Goal: Transaction & Acquisition: Book appointment/travel/reservation

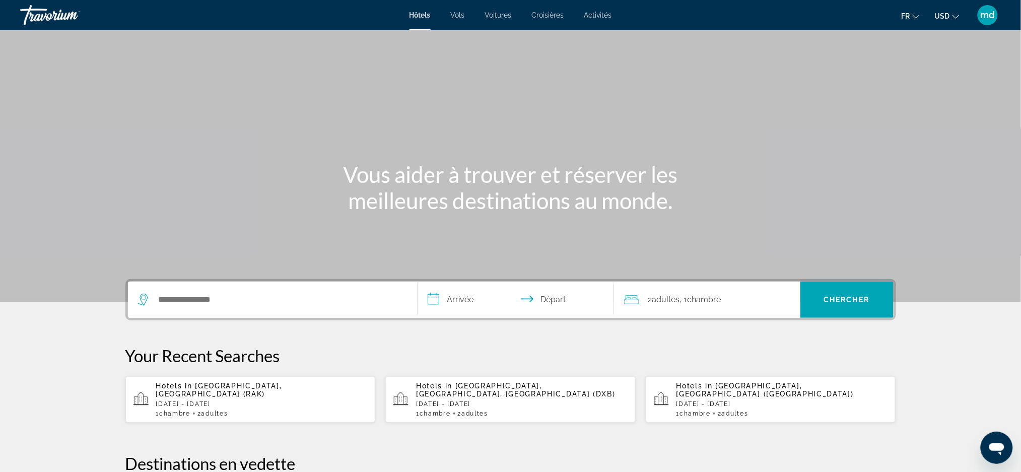
click at [251, 287] on div "Search widget" at bounding box center [272, 300] width 269 height 36
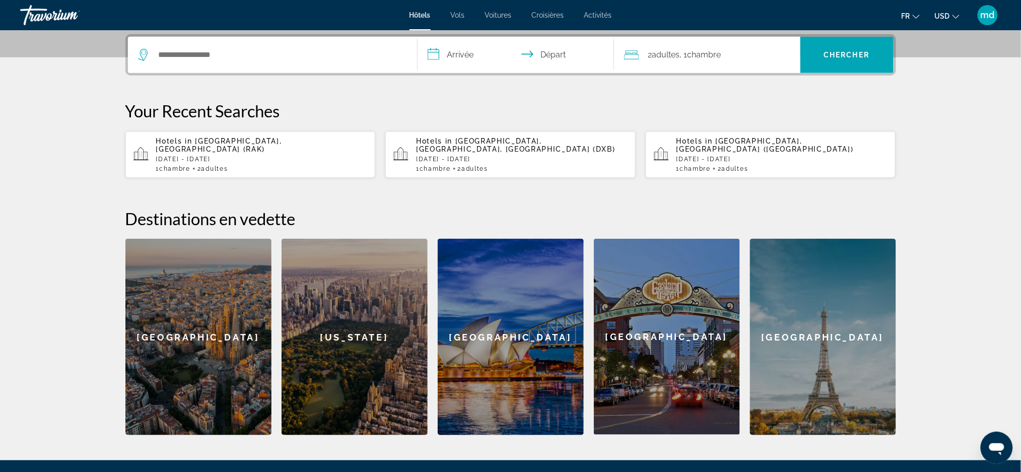
scroll to position [246, 0]
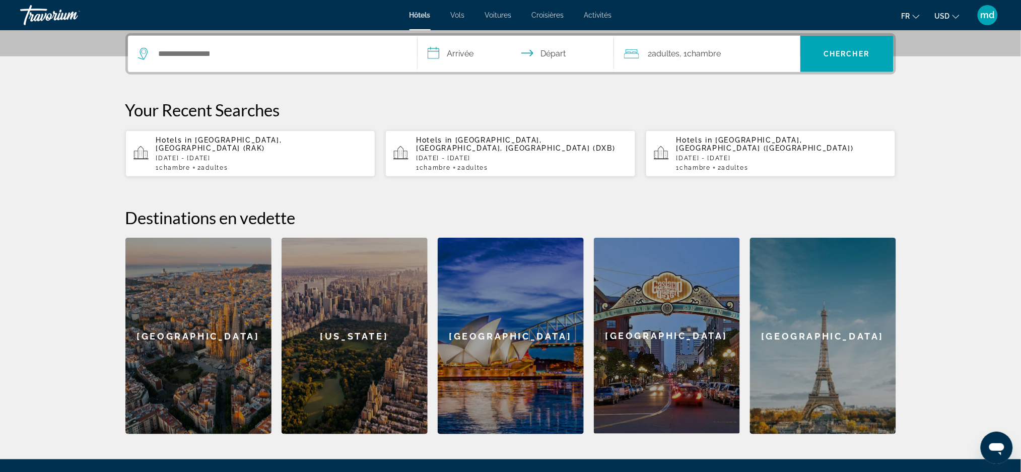
click at [946, 14] on span "USD" at bounding box center [942, 16] width 15 height 8
click at [947, 66] on button "CAD (Can$)" at bounding box center [927, 66] width 50 height 13
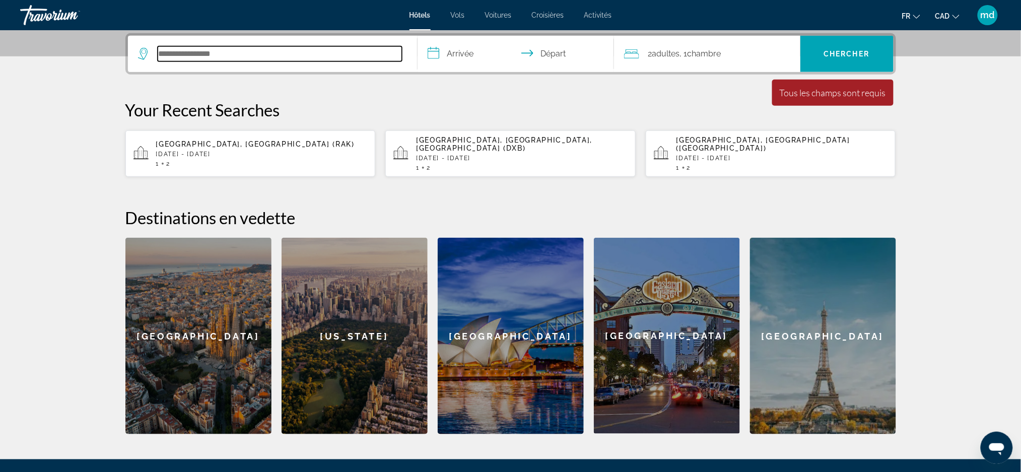
click at [327, 54] on input "Search hotel destination" at bounding box center [280, 53] width 244 height 15
paste input "**********"
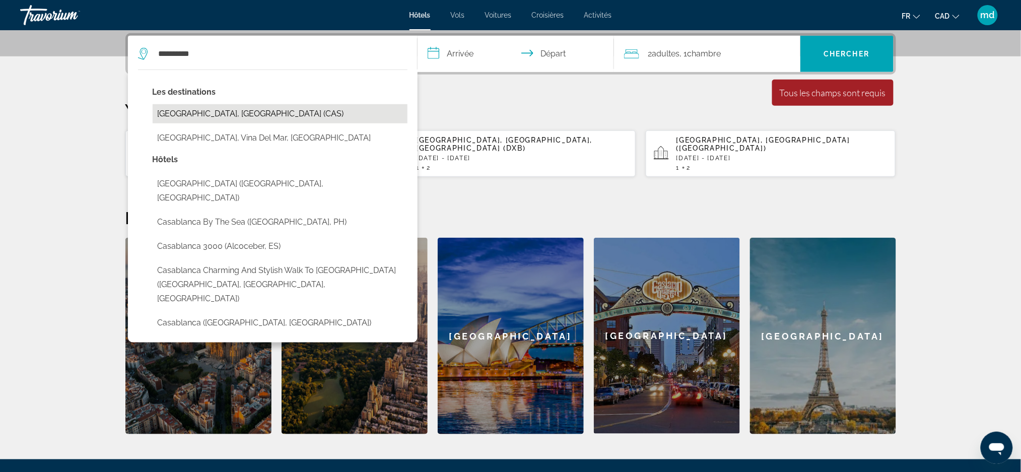
click at [291, 109] on button "[GEOGRAPHIC_DATA], [GEOGRAPHIC_DATA] (CAS)" at bounding box center [280, 113] width 255 height 19
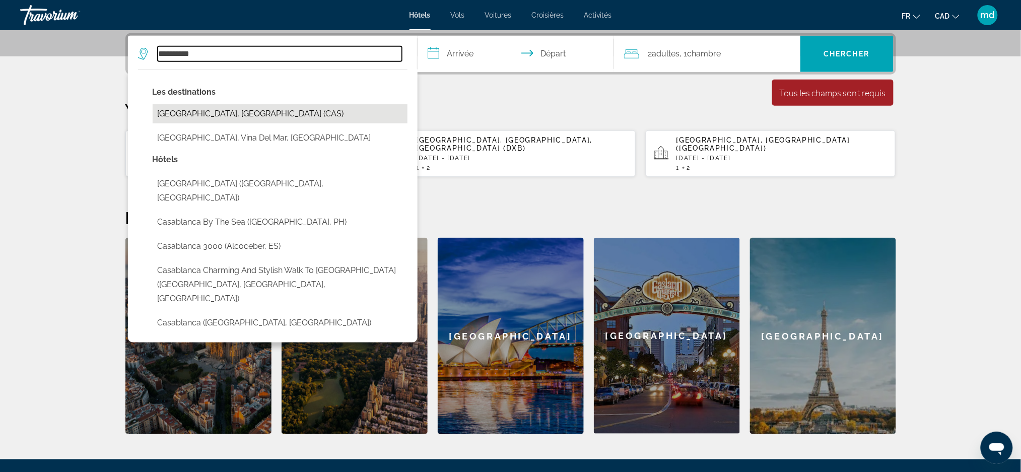
type input "**********"
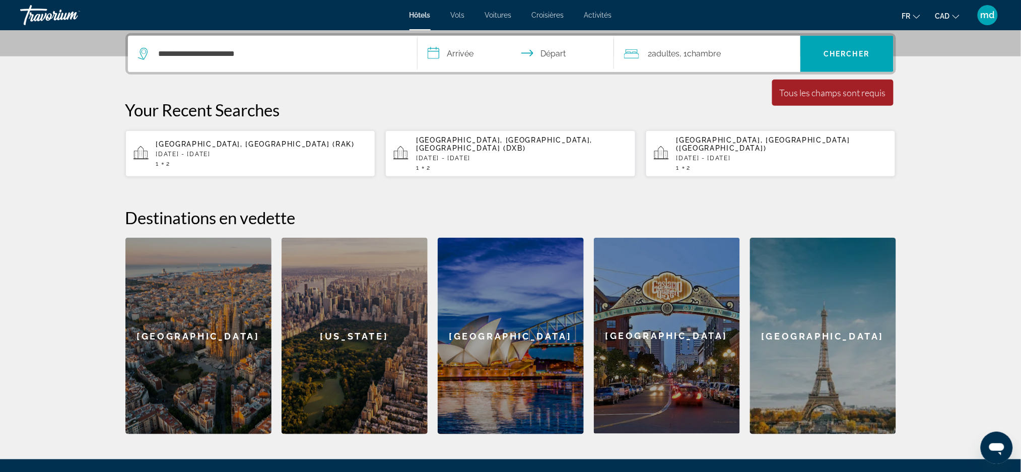
click at [445, 57] on input "**********" at bounding box center [517, 55] width 200 height 39
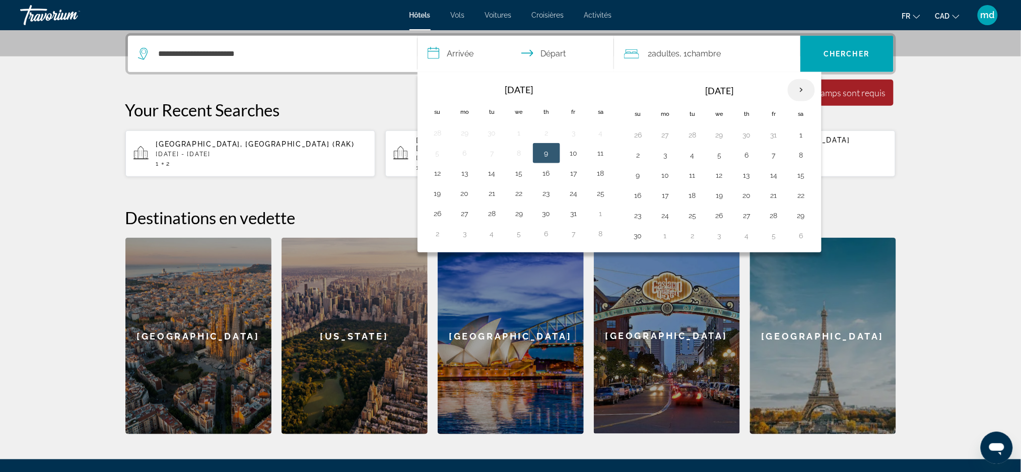
click at [795, 89] on th "Next month" at bounding box center [801, 90] width 27 height 22
click at [663, 153] on button "2" at bounding box center [665, 155] width 16 height 14
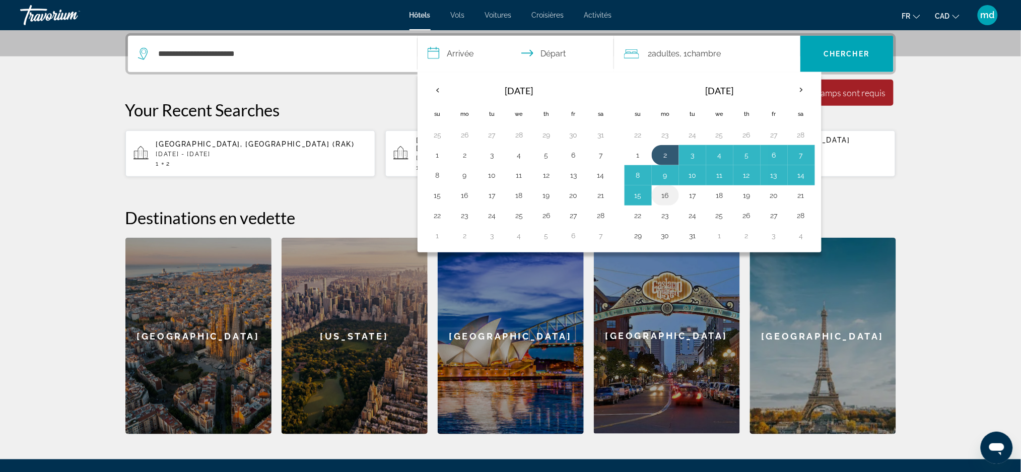
click at [666, 195] on button "16" at bounding box center [665, 195] width 16 height 14
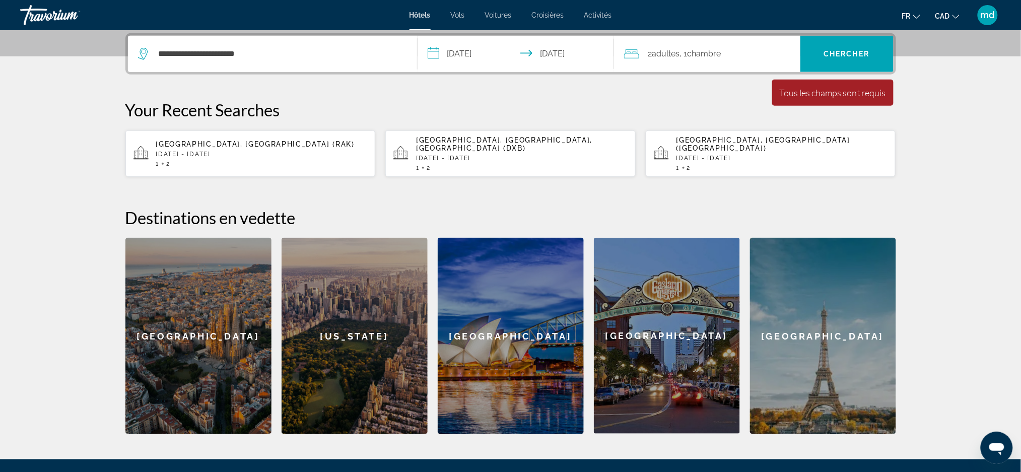
click at [492, 59] on input "**********" at bounding box center [517, 55] width 200 height 39
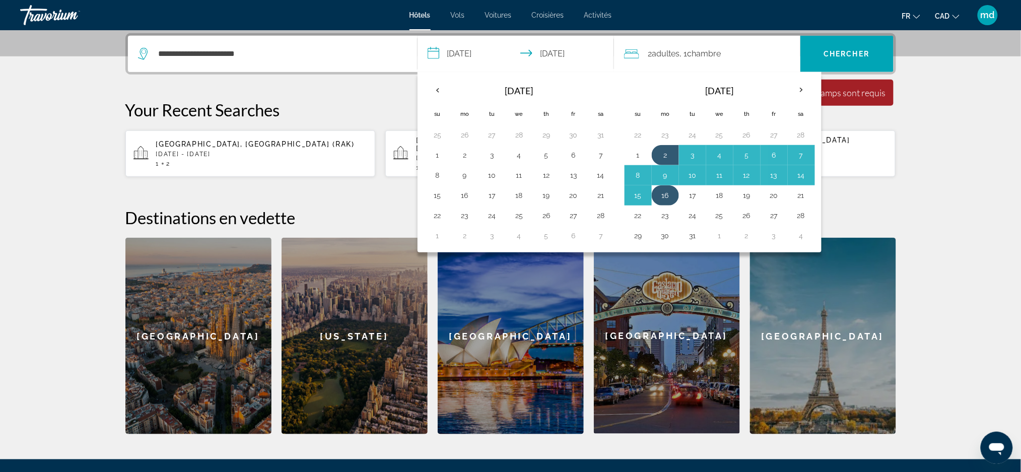
click at [666, 199] on button "16" at bounding box center [665, 195] width 16 height 14
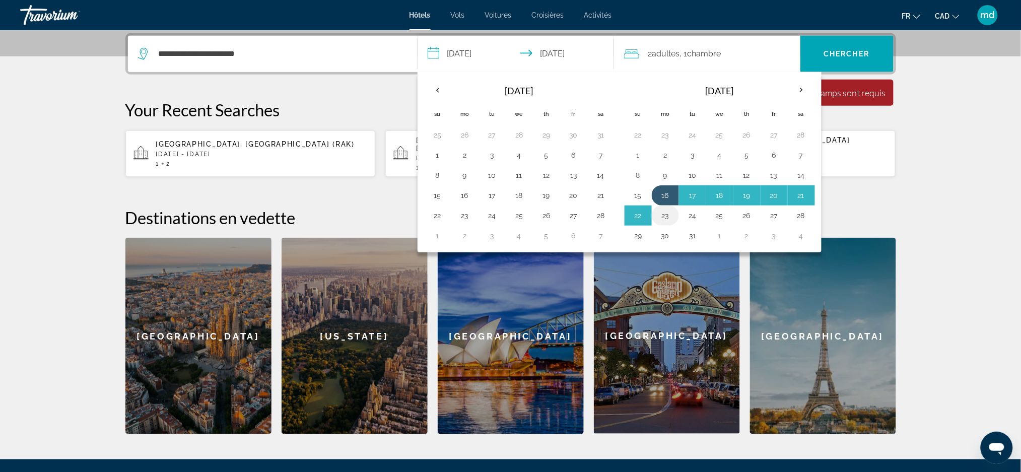
click at [667, 220] on button "23" at bounding box center [665, 215] width 16 height 14
type input "**********"
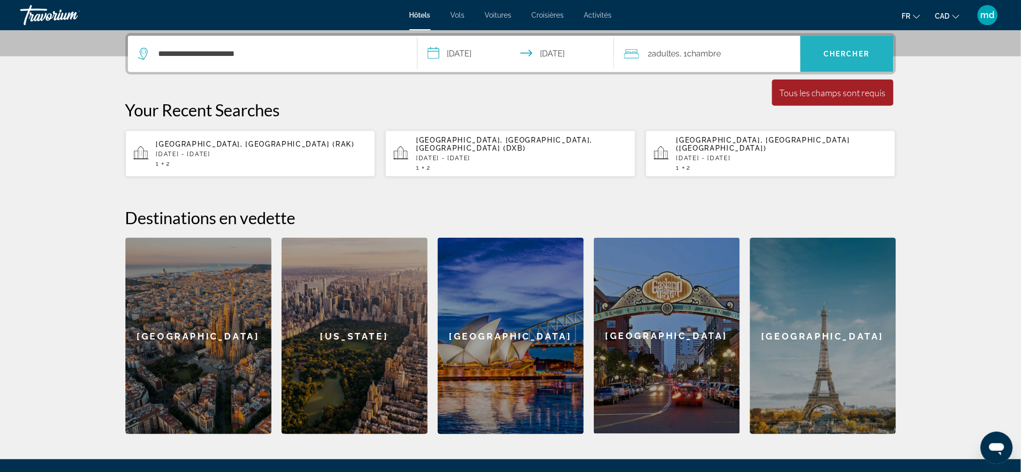
click at [836, 55] on span "Chercher" at bounding box center [847, 54] width 46 height 8
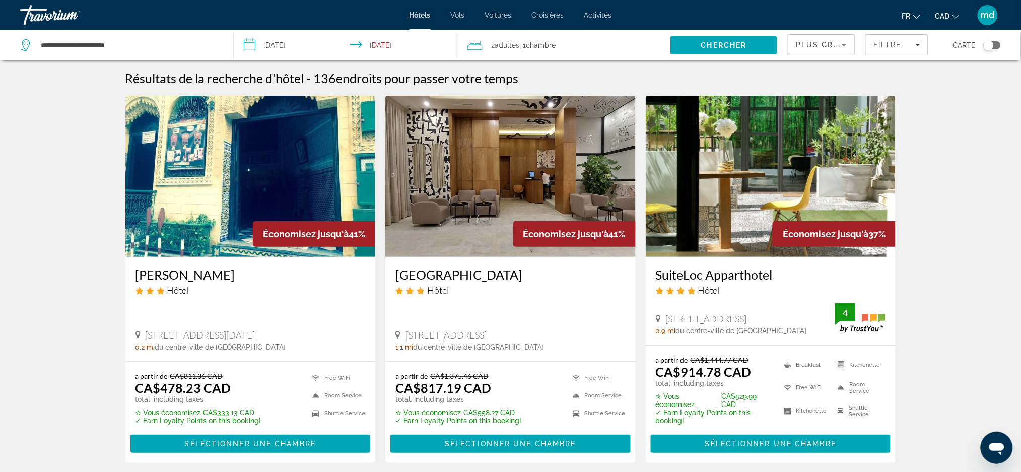
click at [269, 162] on img "Main content" at bounding box center [250, 176] width 250 height 161
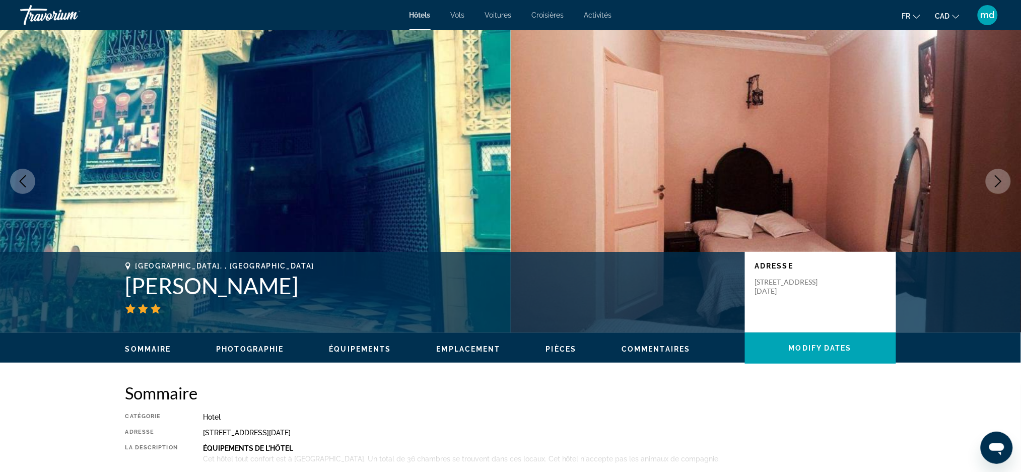
click at [1001, 177] on icon "Next image" at bounding box center [998, 181] width 12 height 12
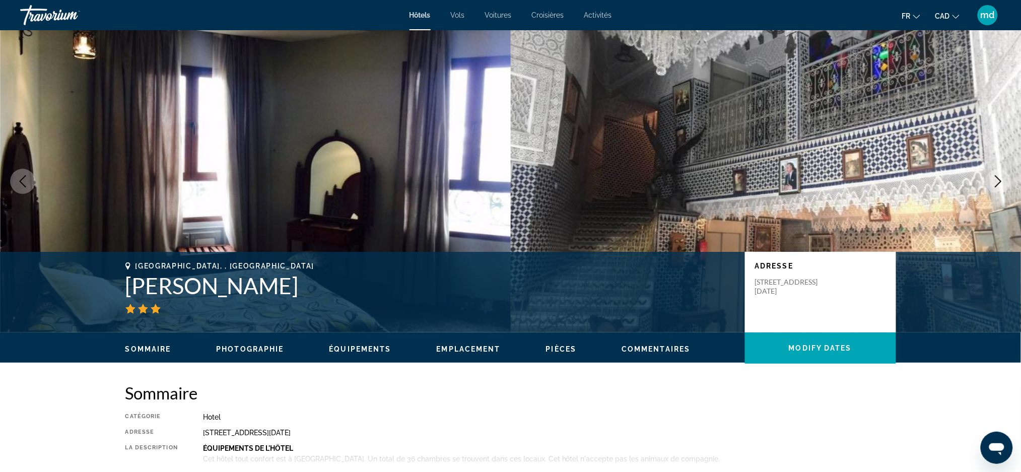
click at [1001, 177] on icon "Next image" at bounding box center [998, 181] width 12 height 12
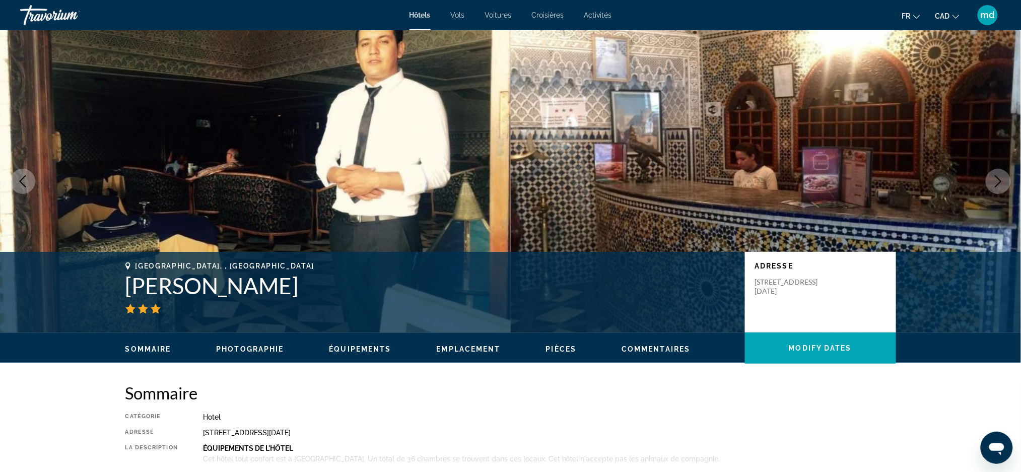
click at [1001, 177] on icon "Next image" at bounding box center [998, 181] width 12 height 12
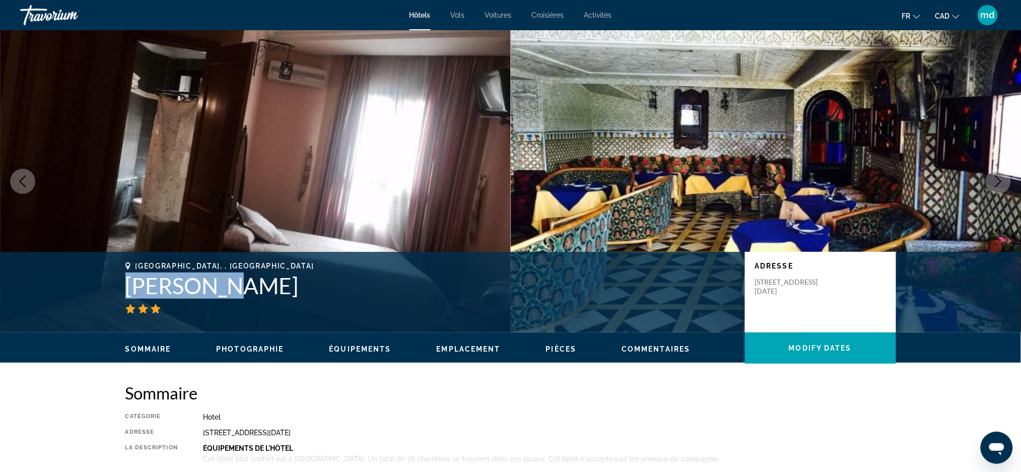
drag, startPoint x: 267, startPoint y: 289, endPoint x: 113, endPoint y: 283, distance: 154.2
click at [113, 283] on div "Casablanca, , Morocco Al Mamoun Adresse 2323 Place 16 Novembre, Casablanca 2000…" at bounding box center [510, 292] width 811 height 60
copy h1 "Al Mamoun"
click at [233, 297] on h1 "Al Mamoun" at bounding box center [429, 285] width 609 height 26
drag, startPoint x: 254, startPoint y: 293, endPoint x: 129, endPoint y: 255, distance: 130.5
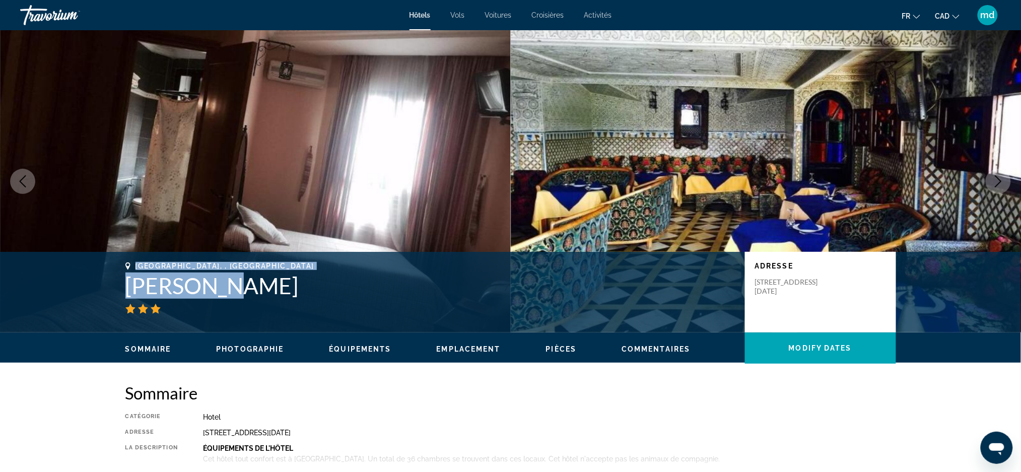
click at [129, 255] on div "Casablanca, , Morocco Al Mamoun Adresse 2323 Place 16 Novembre, Casablanca 2000…" at bounding box center [510, 292] width 1021 height 81
copy div "Casablanca, , Morocco Al Mamoun"
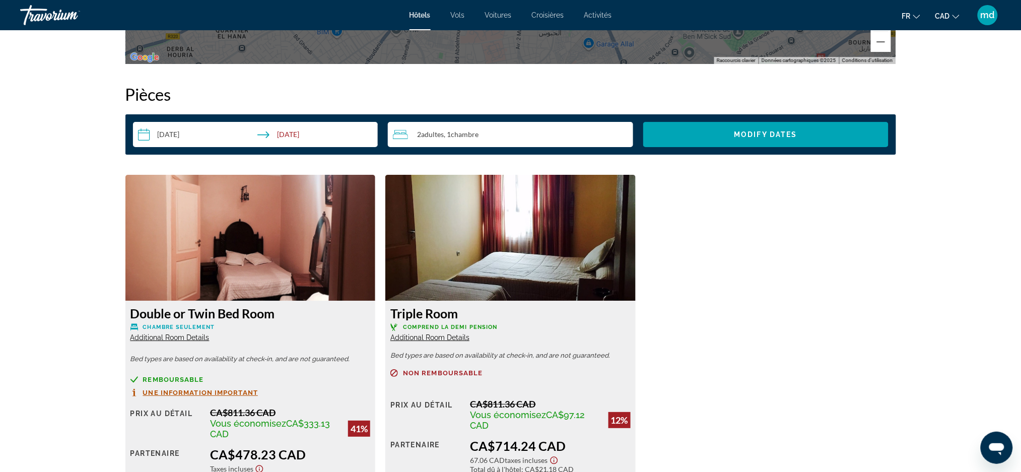
scroll to position [1343, 0]
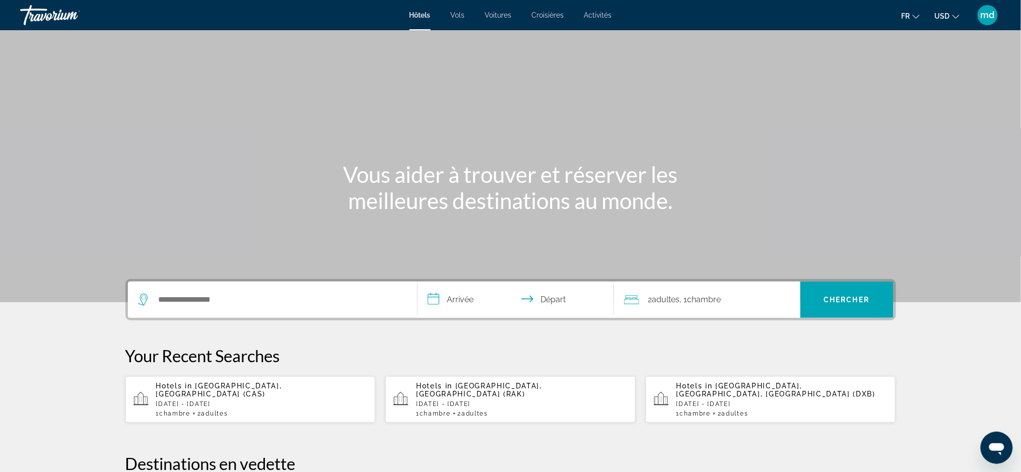
click at [951, 7] on li "USD USD ($) MXN (Mex$) CAD (Can$) GBP (£) EUR (€) AUD (A$) NZD (NZ$) CNY (CN¥)" at bounding box center [947, 15] width 25 height 16
click at [951, 11] on button "USD USD ($) MXN (Mex$) CAD (Can$) GBP (£) EUR (€) AUD (A$) NZD (NZ$) CNY (CN¥)" at bounding box center [947, 16] width 25 height 15
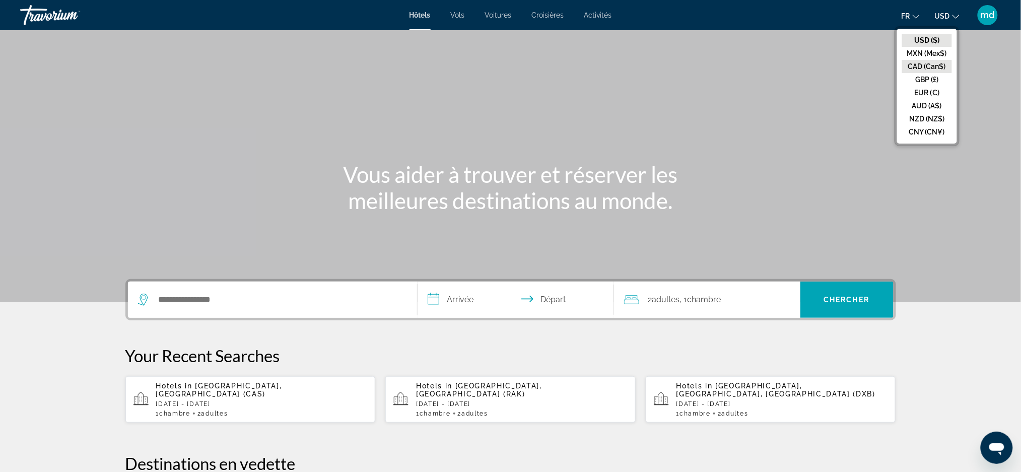
click at [937, 63] on button "CAD (Can$)" at bounding box center [927, 66] width 50 height 13
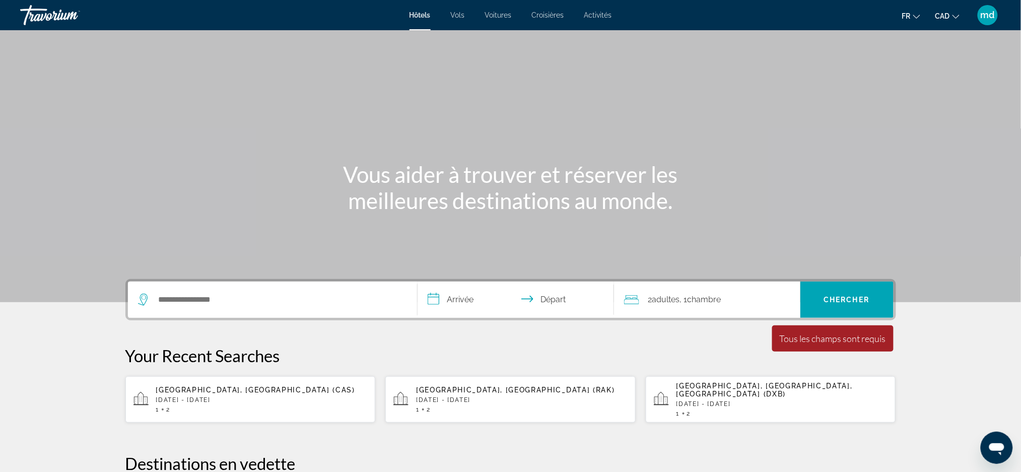
click at [263, 289] on div "Search widget" at bounding box center [272, 300] width 269 height 36
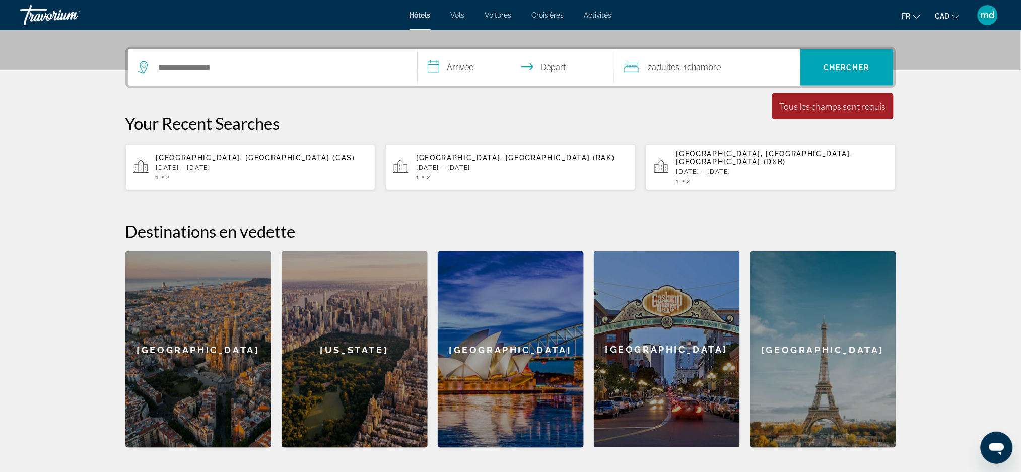
scroll to position [246, 0]
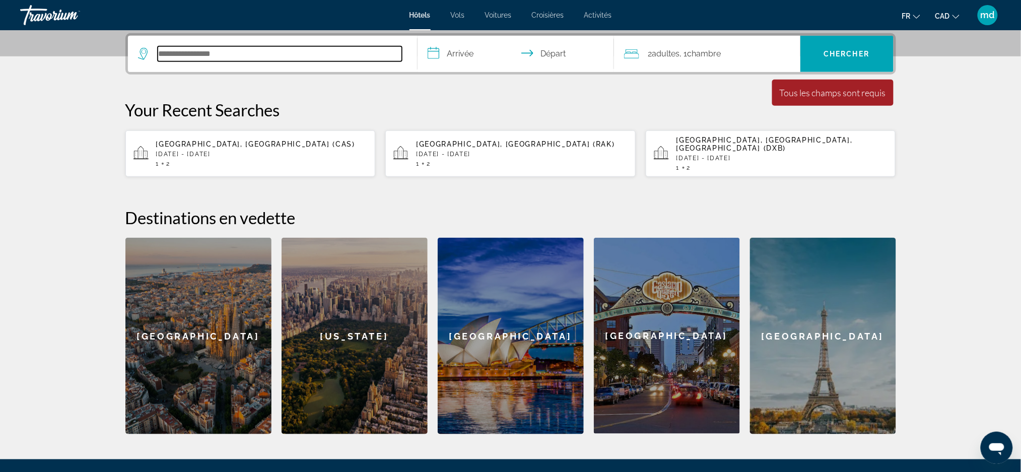
click at [211, 51] on input "Search hotel destination" at bounding box center [280, 53] width 244 height 15
click at [200, 55] on input "Search hotel destination" at bounding box center [280, 53] width 244 height 15
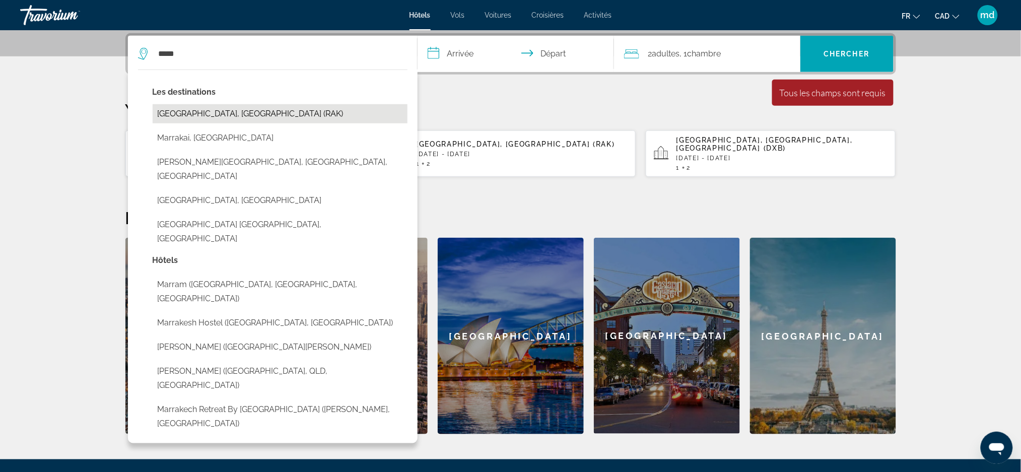
click at [259, 105] on button "[GEOGRAPHIC_DATA], [GEOGRAPHIC_DATA] (RAK)" at bounding box center [280, 113] width 255 height 19
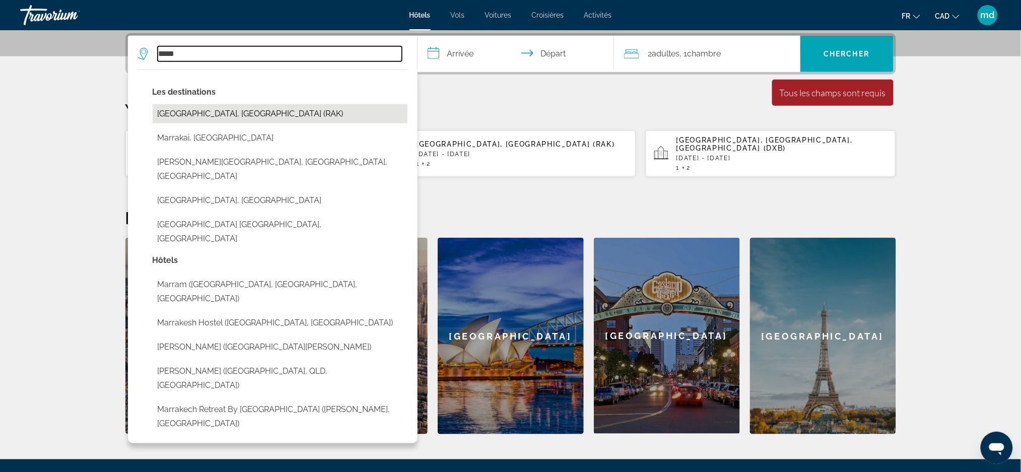
type input "**********"
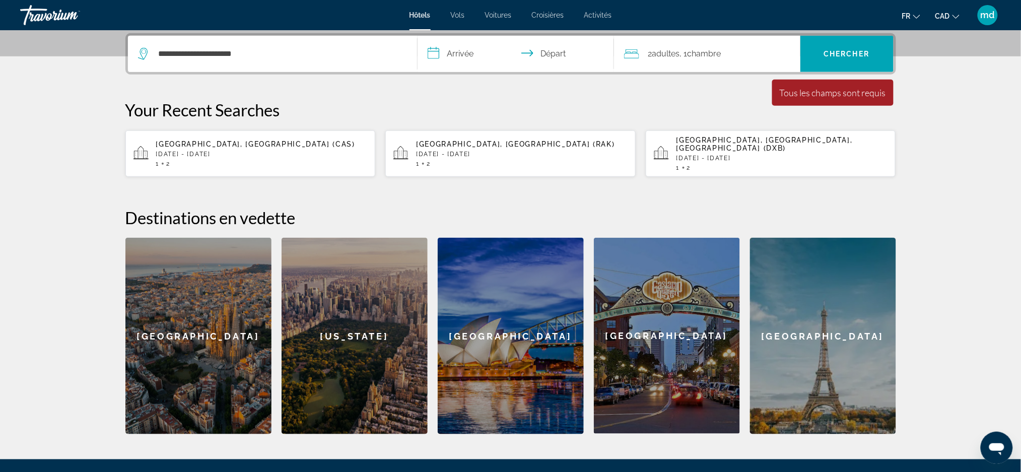
click at [474, 54] on input "**********" at bounding box center [517, 55] width 200 height 39
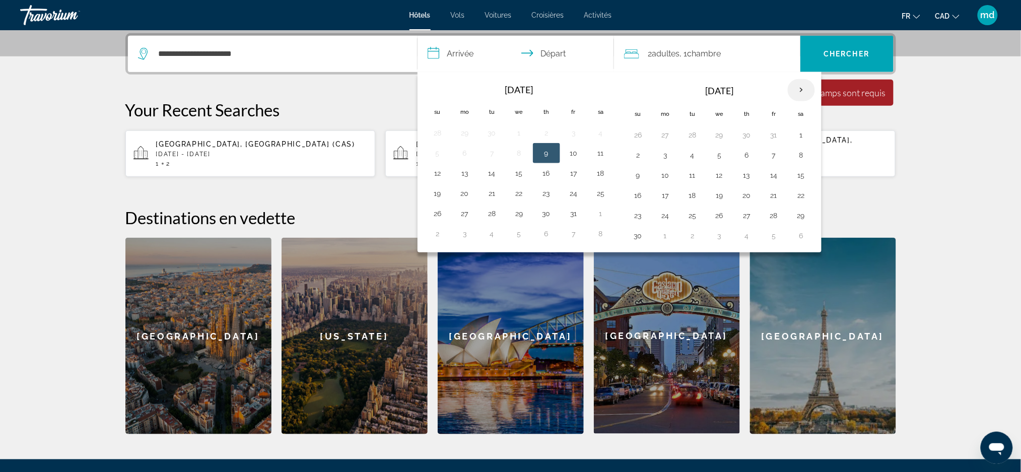
click at [794, 88] on th "Next month" at bounding box center [801, 90] width 27 height 22
click at [665, 194] on button "16" at bounding box center [665, 195] width 16 height 14
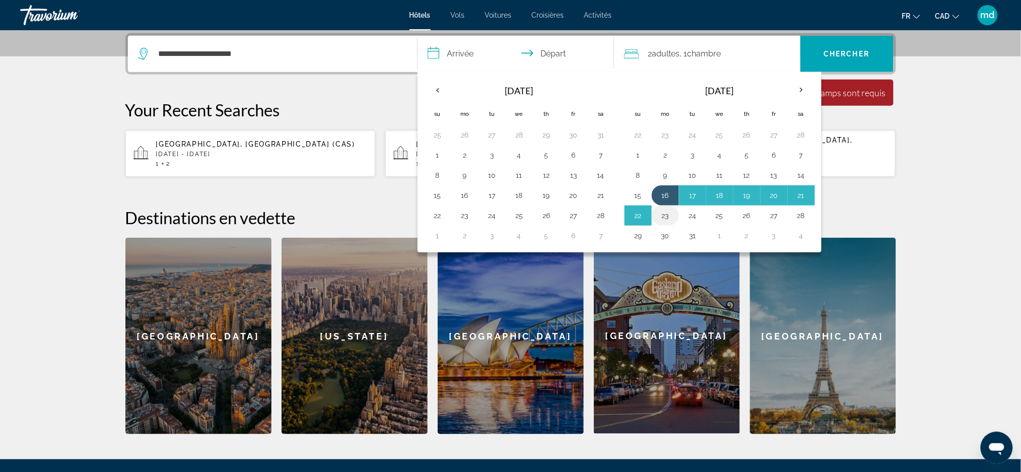
click at [665, 212] on button "23" at bounding box center [665, 215] width 16 height 14
type input "**********"
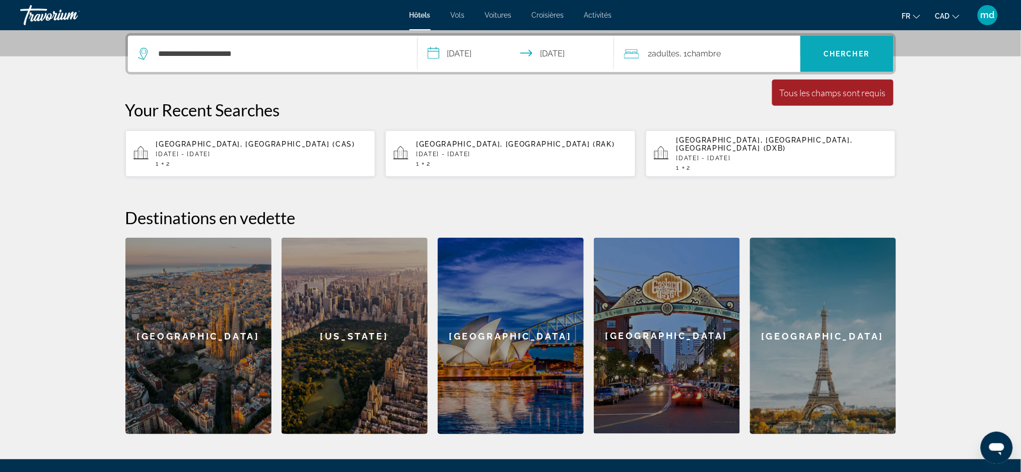
click at [842, 55] on span "Chercher" at bounding box center [847, 54] width 46 height 8
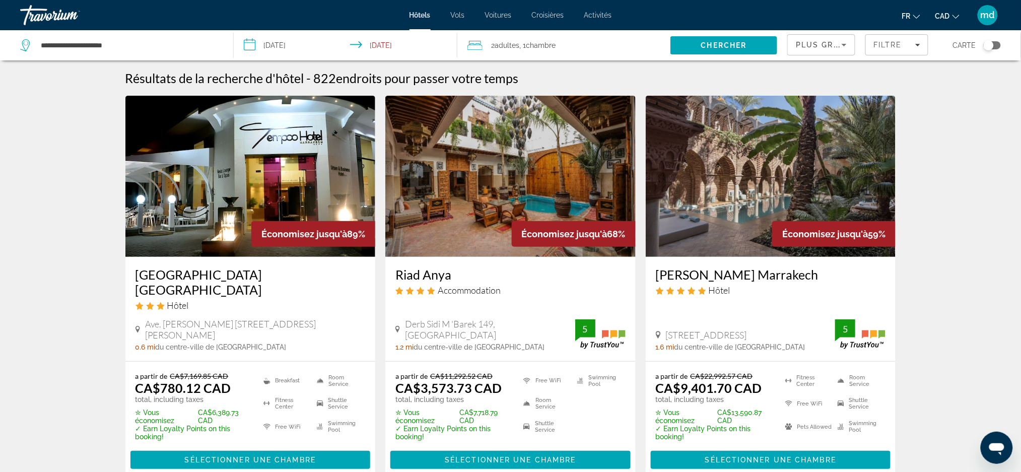
click at [406, 273] on h3 "Riad Anya" at bounding box center [510, 274] width 230 height 15
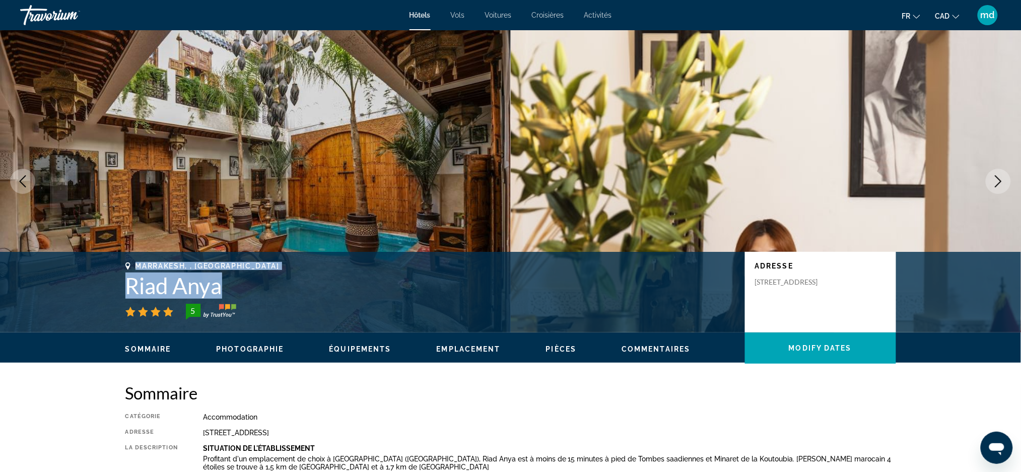
drag, startPoint x: 232, startPoint y: 291, endPoint x: 133, endPoint y: 267, distance: 101.6
click at [133, 267] on div "Marrakesh, , [GEOGRAPHIC_DATA] Riad Anya 5" at bounding box center [429, 291] width 609 height 58
copy div "Marrakesh, , [GEOGRAPHIC_DATA] Riad Anya"
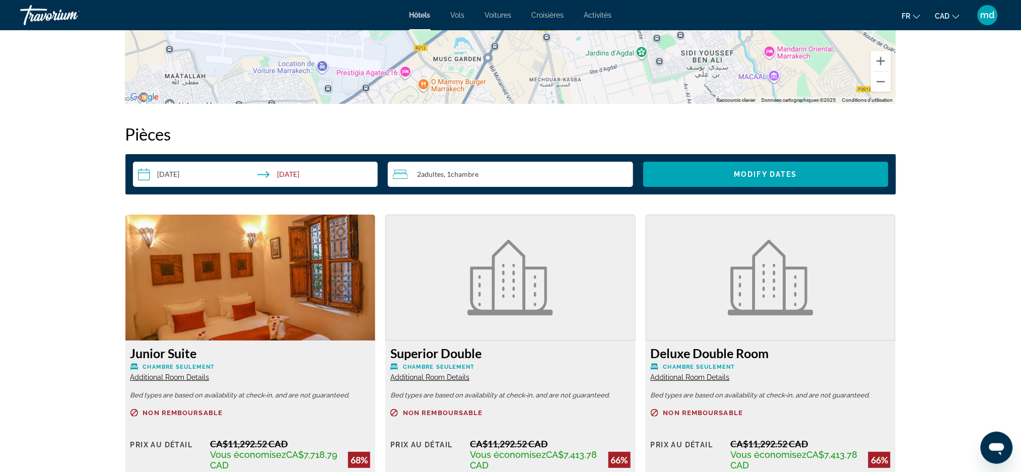
scroll to position [1209, 0]
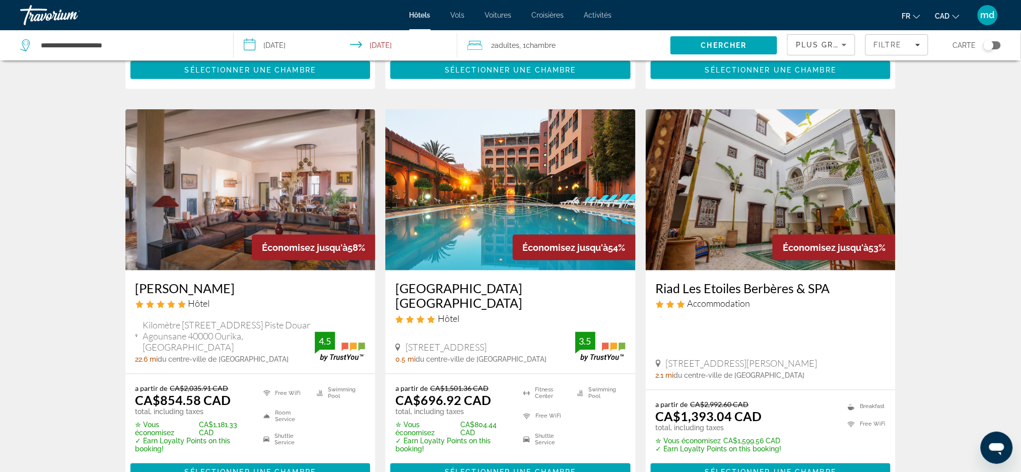
scroll to position [403, 0]
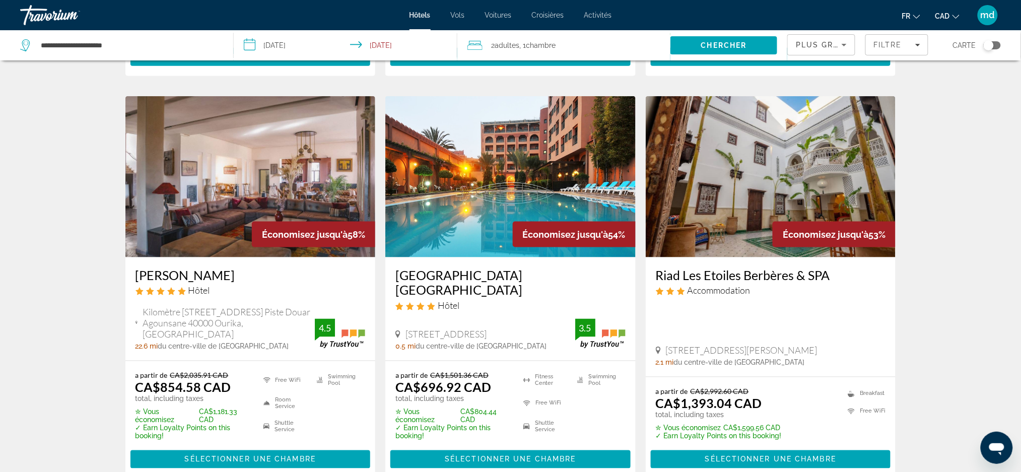
click at [176, 267] on h3 "[PERSON_NAME]" at bounding box center [250, 274] width 230 height 15
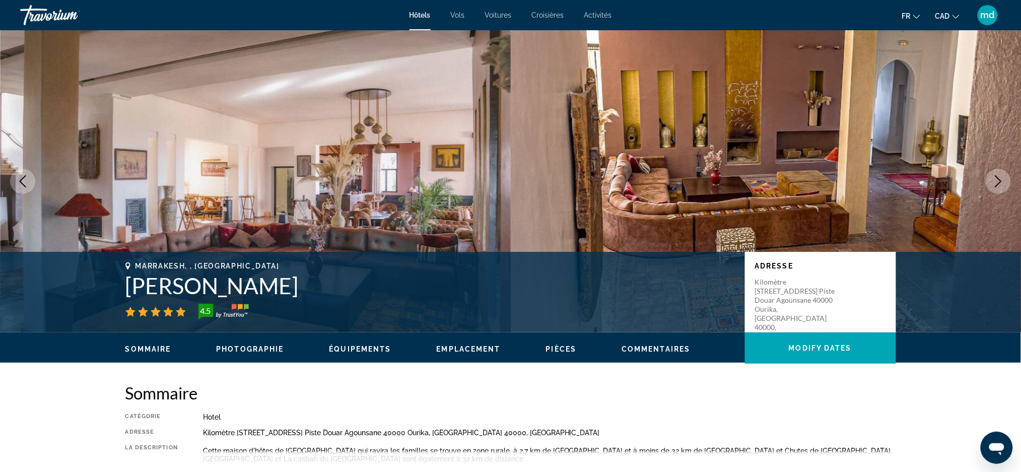
drag, startPoint x: 311, startPoint y: 291, endPoint x: 81, endPoint y: 257, distance: 232.2
click at [81, 257] on div "Marrakesh, , [GEOGRAPHIC_DATA] [PERSON_NAME] 4.5 Adresse Kilomètre [STREET_ADDR…" at bounding box center [510, 292] width 1021 height 81
copy div "Marrakesh, , [GEOGRAPHIC_DATA] [PERSON_NAME]"
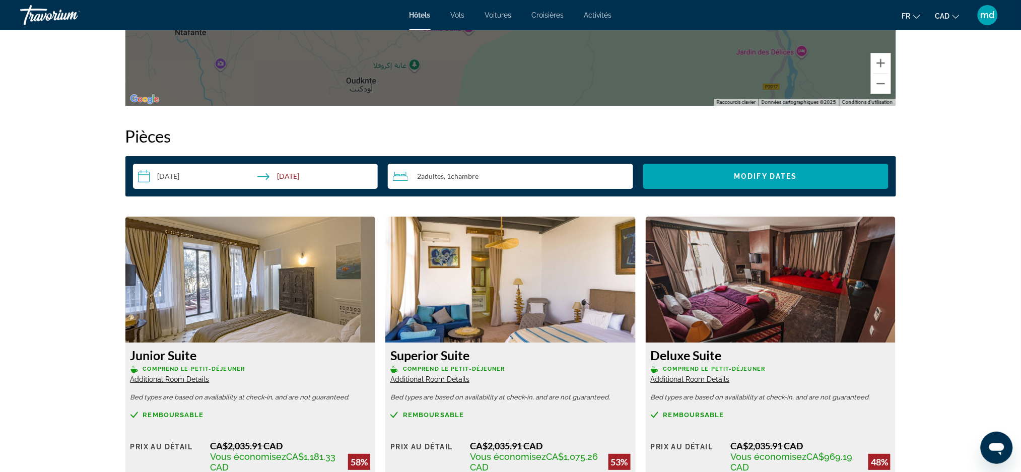
scroll to position [1343, 0]
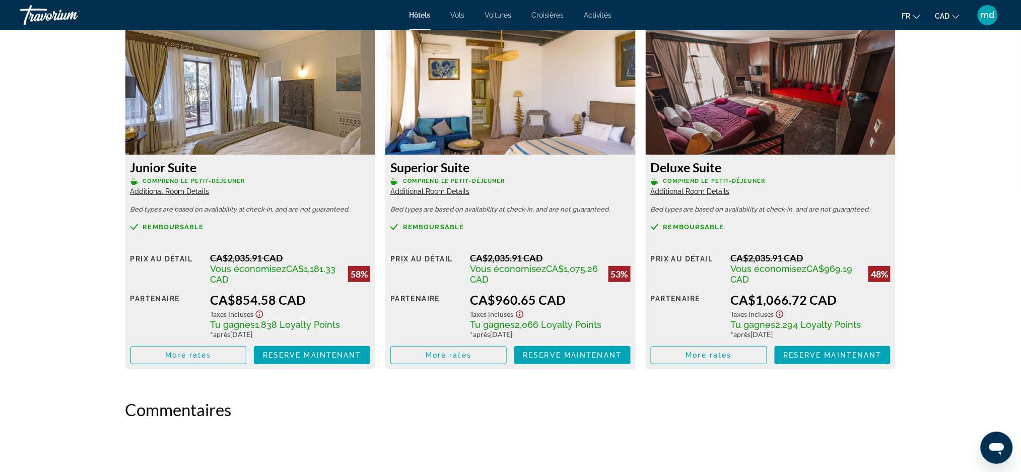
click at [198, 130] on img "Main content" at bounding box center [250, 92] width 250 height 126
click at [296, 357] on span "Reserve maintenant" at bounding box center [312, 355] width 99 height 8
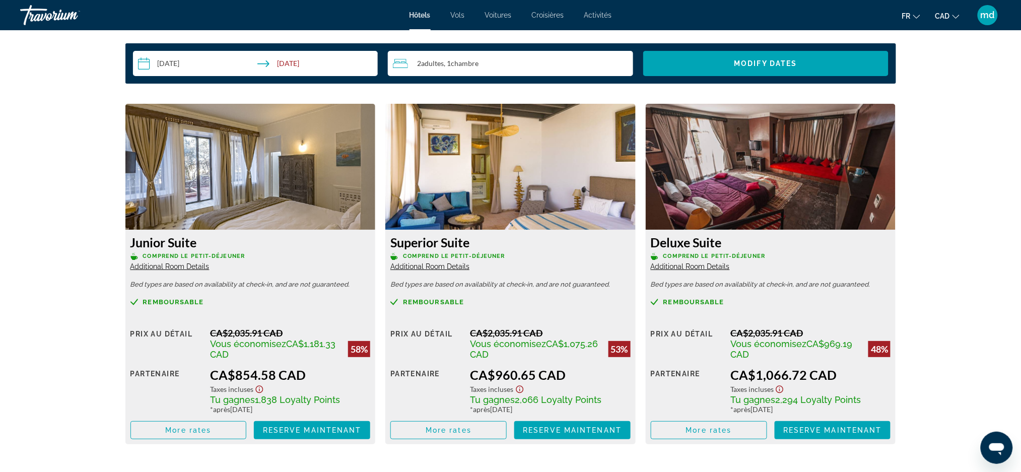
scroll to position [1343, 0]
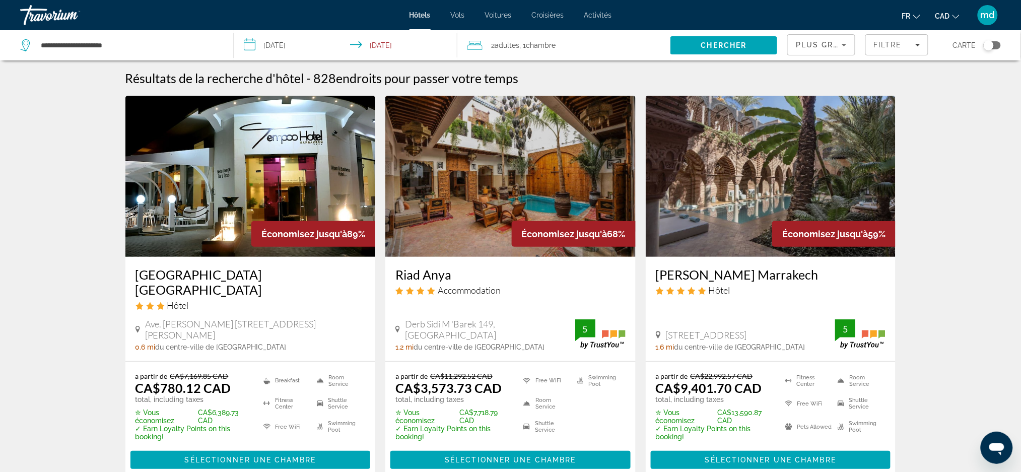
click at [150, 53] on div "**********" at bounding box center [121, 45] width 203 height 30
click at [146, 48] on input "**********" at bounding box center [129, 45] width 178 height 15
drag, startPoint x: 146, startPoint y: 48, endPoint x: 3, endPoint y: 45, distance: 143.1
click at [3, 45] on app-destination-search "**********" at bounding box center [117, 45] width 234 height 30
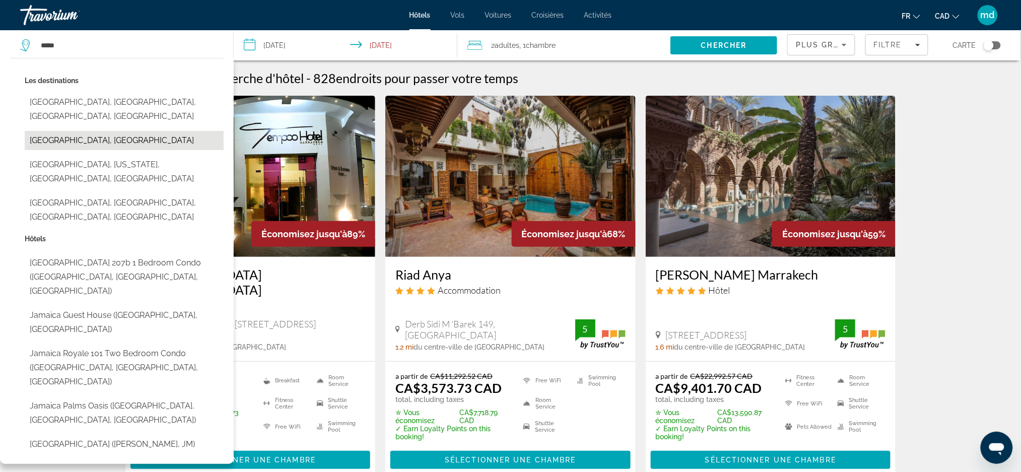
click at [89, 131] on button "[GEOGRAPHIC_DATA], [GEOGRAPHIC_DATA]" at bounding box center [124, 140] width 199 height 19
type input "**********"
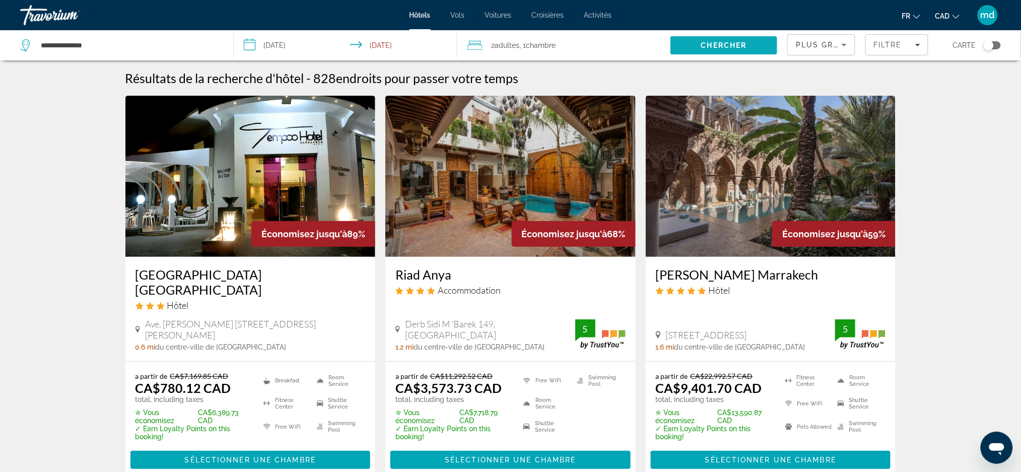
click at [728, 54] on span "Search" at bounding box center [723, 45] width 107 height 24
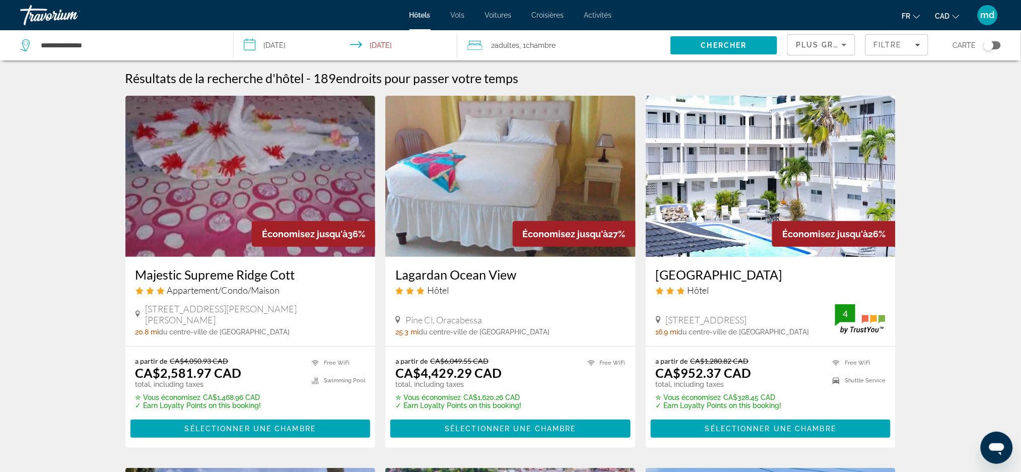
click at [275, 44] on input "**********" at bounding box center [348, 46] width 228 height 33
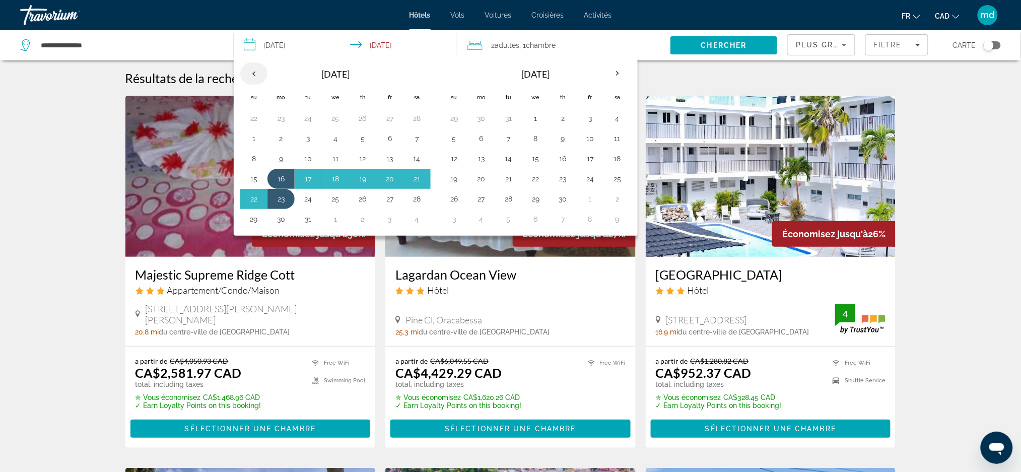
click at [254, 69] on th "Previous month" at bounding box center [253, 73] width 27 height 22
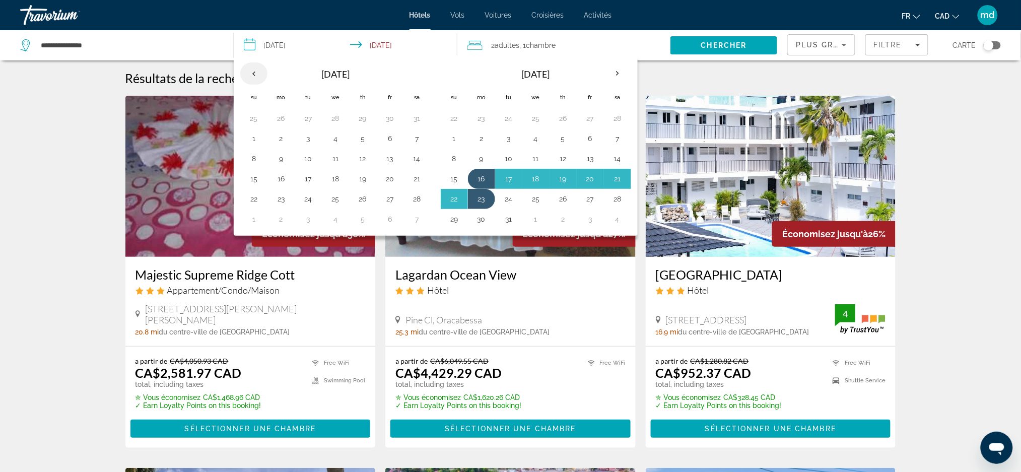
click at [255, 83] on th "Previous month" at bounding box center [253, 73] width 27 height 22
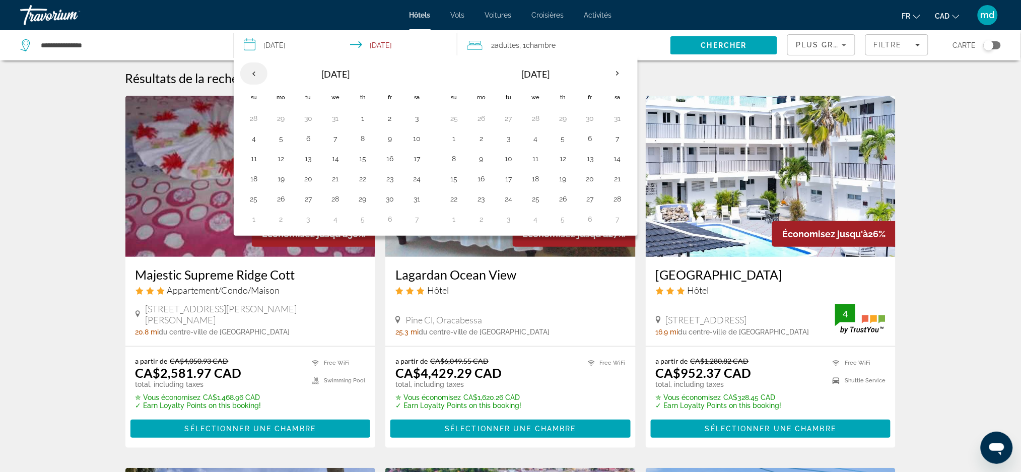
click at [255, 83] on th "Previous month" at bounding box center [253, 73] width 27 height 22
click at [332, 182] on button "19" at bounding box center [335, 179] width 16 height 14
click at [253, 196] on button "23" at bounding box center [254, 199] width 16 height 14
type input "**********"
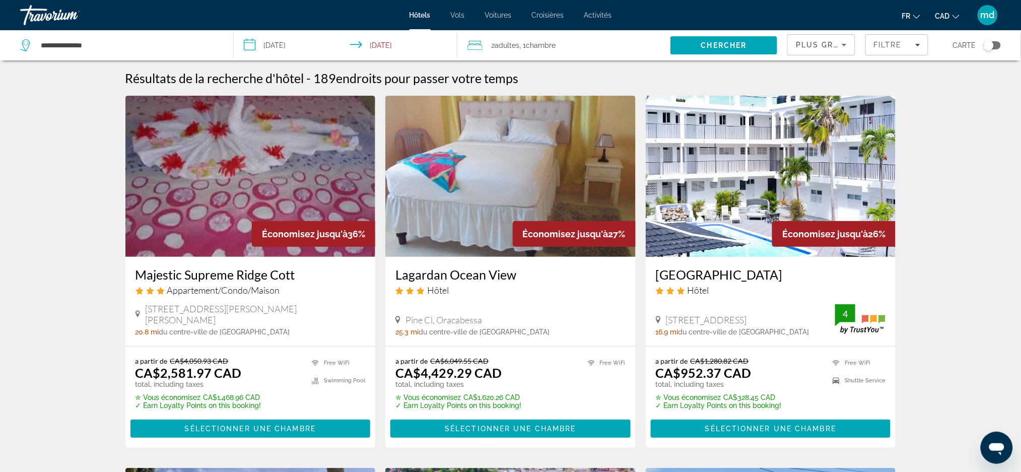
click at [128, 54] on div "**********" at bounding box center [121, 45] width 203 height 30
click at [125, 48] on input "**********" at bounding box center [129, 45] width 178 height 15
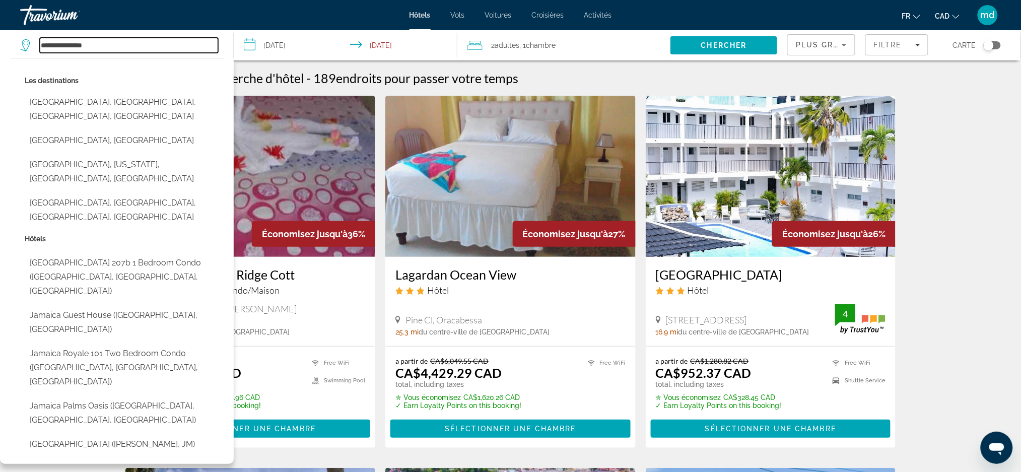
drag, startPoint x: 172, startPoint y: 41, endPoint x: 0, endPoint y: 41, distance: 171.7
click at [0, 41] on app-destination-search "**********" at bounding box center [117, 45] width 234 height 30
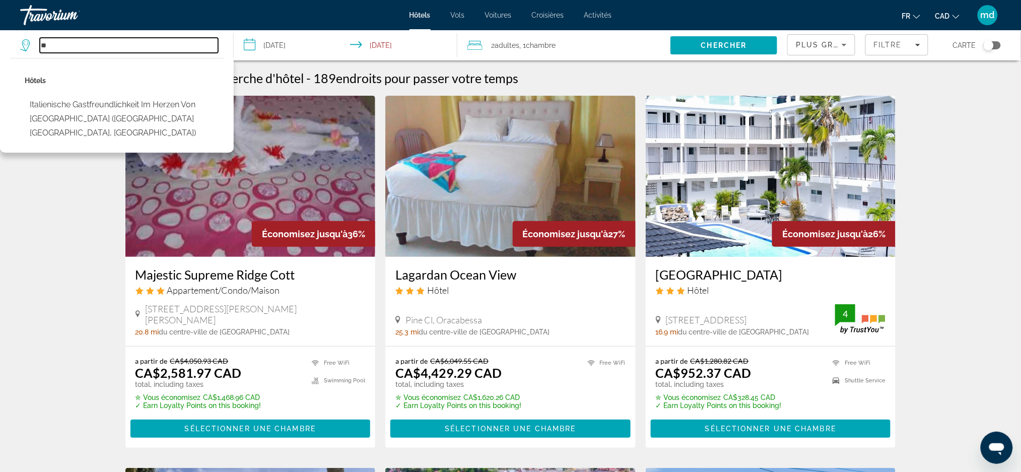
type input "*"
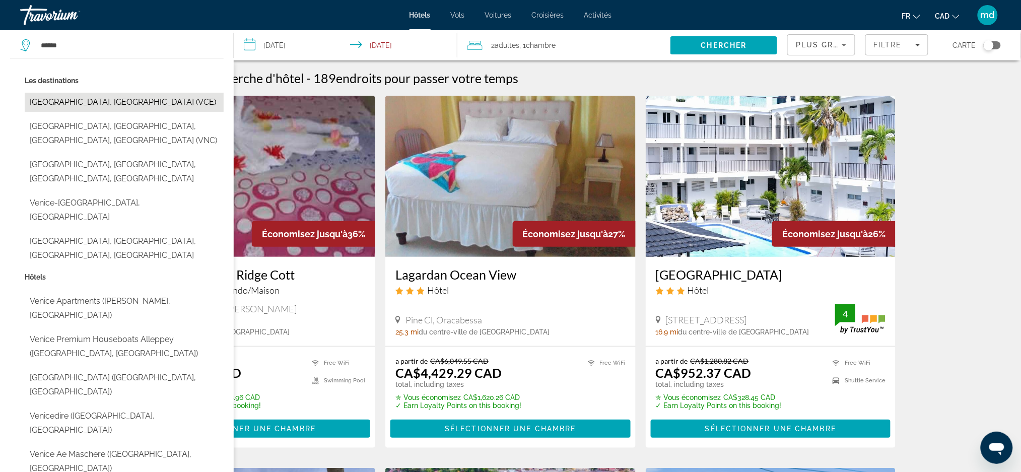
click at [113, 101] on button "[GEOGRAPHIC_DATA], [GEOGRAPHIC_DATA] (VCE)" at bounding box center [124, 102] width 199 height 19
type input "**********"
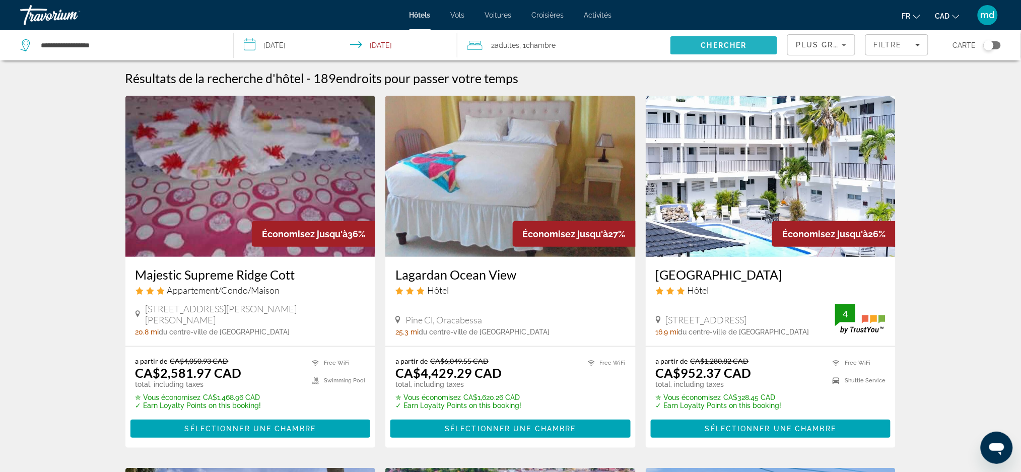
click at [708, 54] on span "Search" at bounding box center [723, 45] width 107 height 24
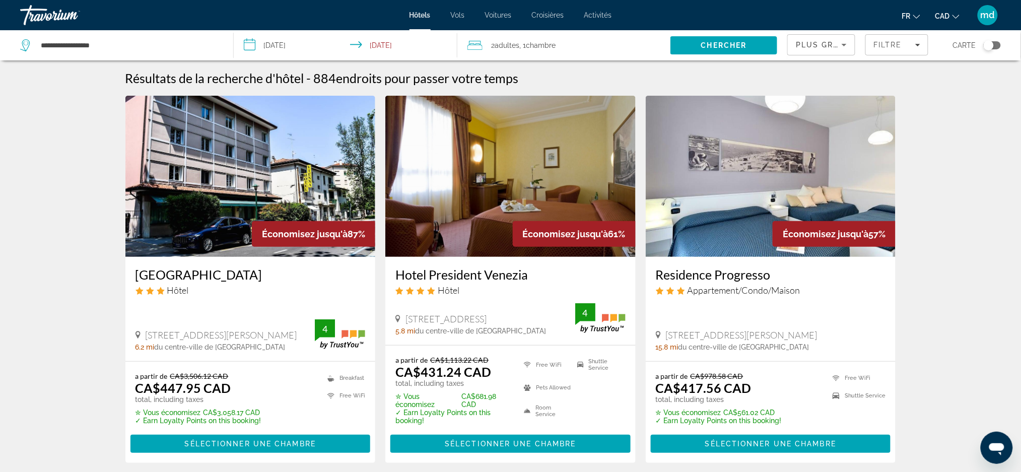
click at [143, 270] on h3 "[GEOGRAPHIC_DATA]" at bounding box center [250, 274] width 230 height 15
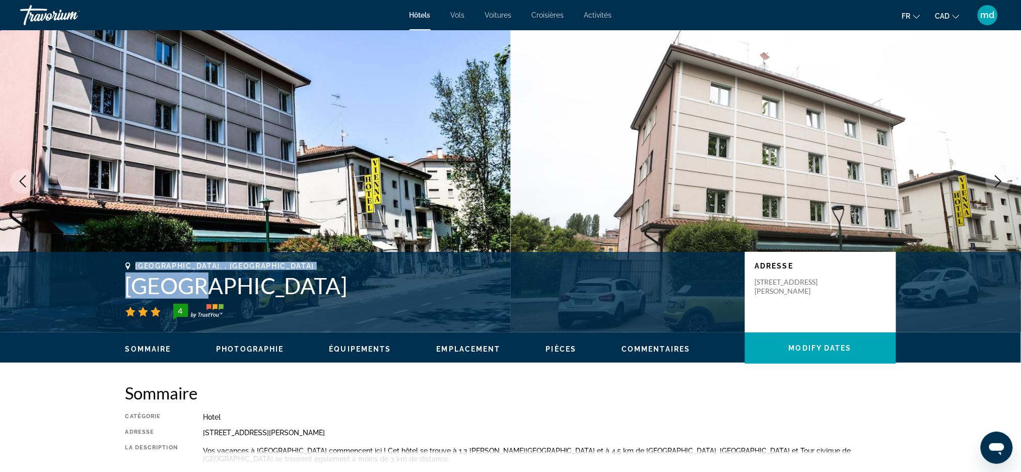
drag, startPoint x: 204, startPoint y: 283, endPoint x: 109, endPoint y: 265, distance: 97.4
click at [109, 265] on div "[GEOGRAPHIC_DATA], , [GEOGRAPHIC_DATA] [GEOGRAPHIC_DATA] 4 Adresse [STREET_ADDR…" at bounding box center [510, 292] width 811 height 60
copy div "[GEOGRAPHIC_DATA], , [GEOGRAPHIC_DATA] [GEOGRAPHIC_DATA]"
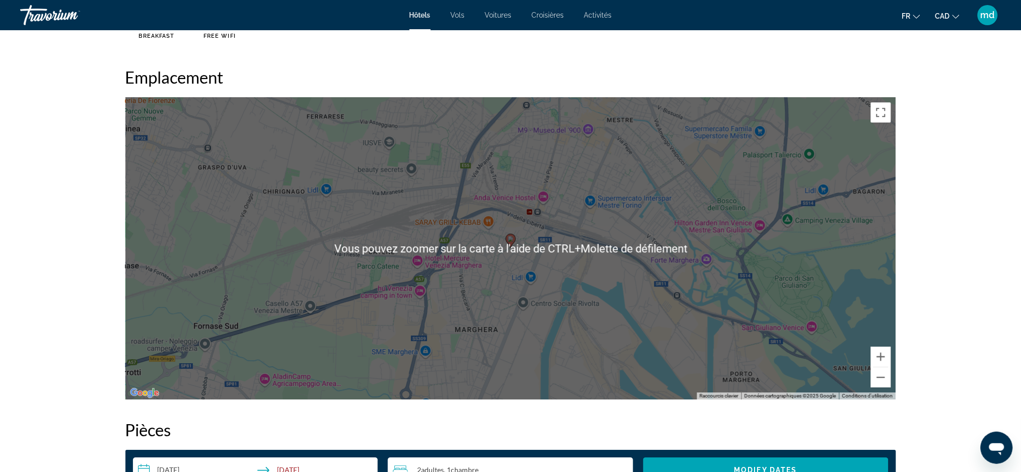
scroll to position [738, 0]
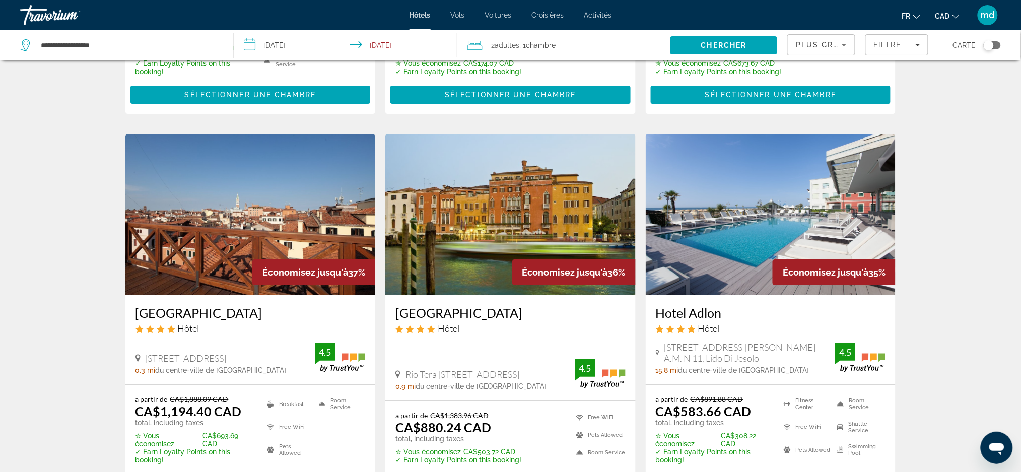
scroll to position [1141, 0]
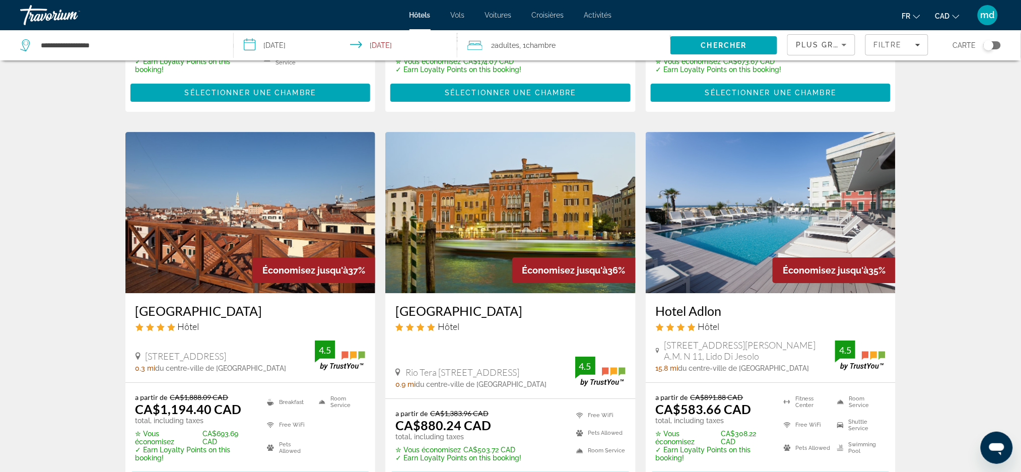
click at [739, 150] on img "Main content" at bounding box center [771, 212] width 250 height 161
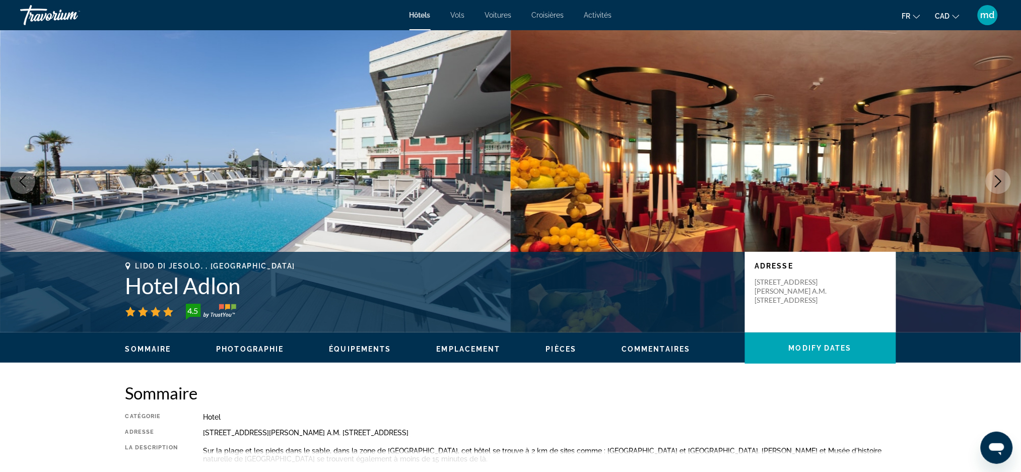
click at [996, 182] on icon "Next image" at bounding box center [998, 181] width 12 height 12
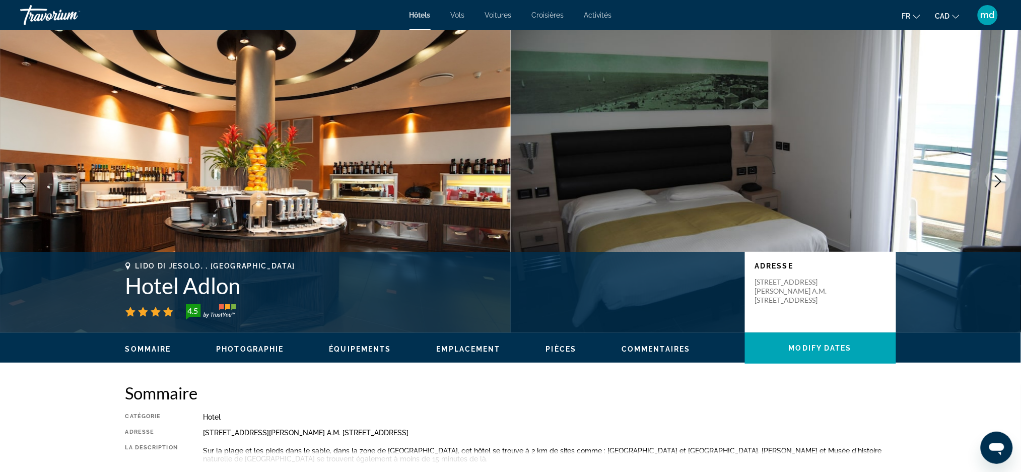
click at [996, 182] on icon "Next image" at bounding box center [998, 181] width 12 height 12
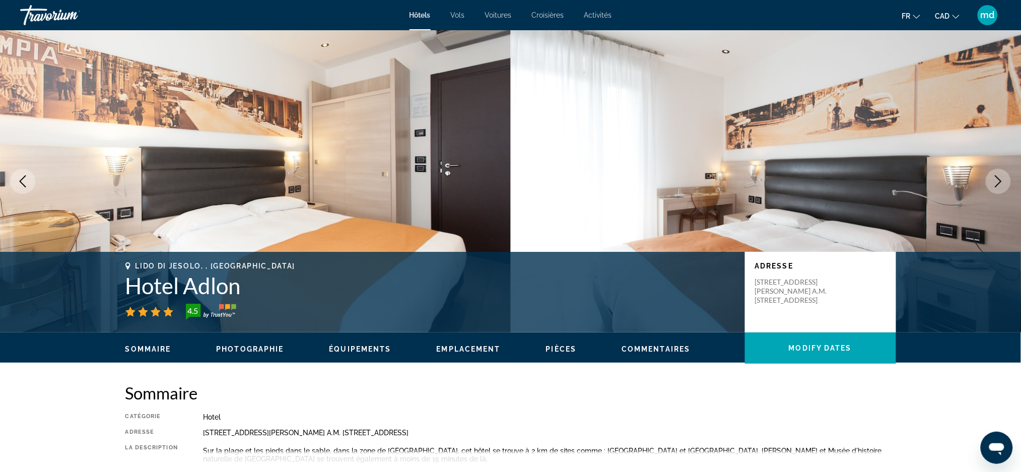
click at [996, 182] on icon "Next image" at bounding box center [998, 181] width 12 height 12
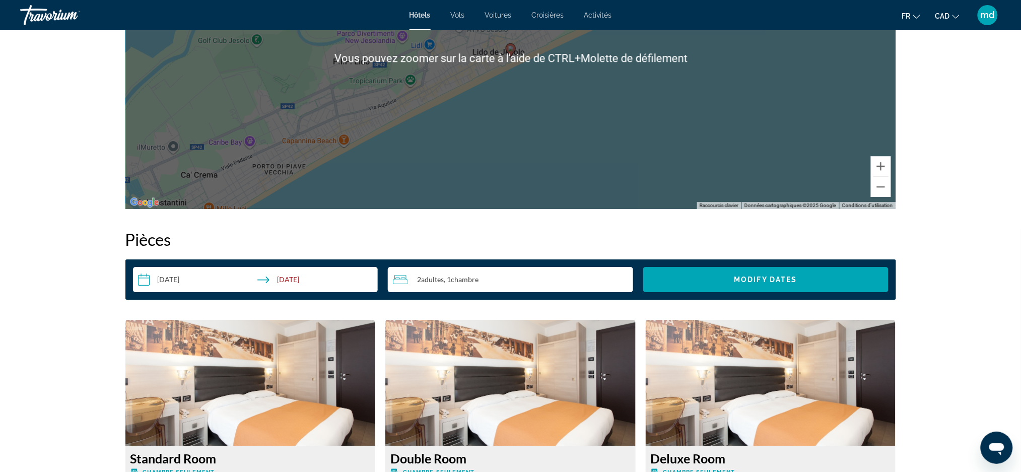
scroll to position [1141, 0]
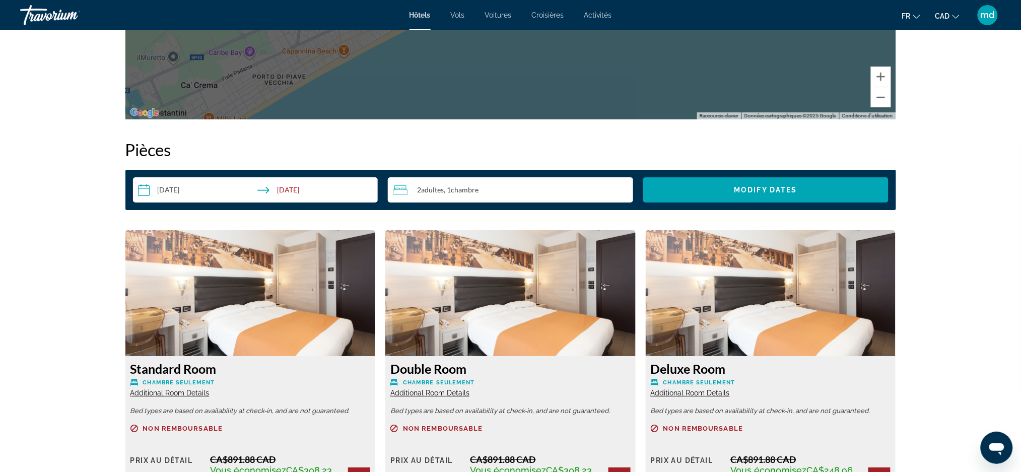
drag, startPoint x: 528, startPoint y: 349, endPoint x: 87, endPoint y: 354, distance: 441.7
click at [87, 354] on div "prev next [GEOGRAPHIC_DATA], , [GEOGRAPHIC_DATA] Hotel Adlon 4.5 Adresse [STREE…" at bounding box center [510, 372] width 1021 height 2966
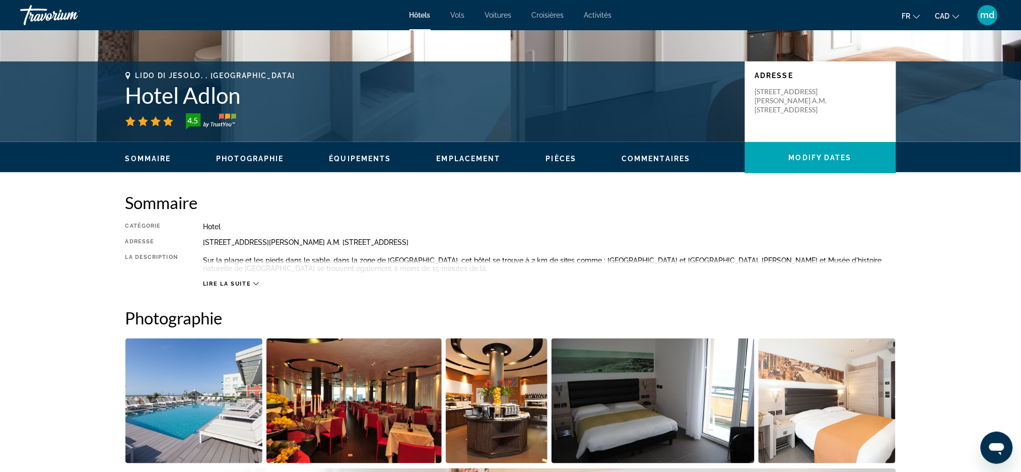
scroll to position [0, 0]
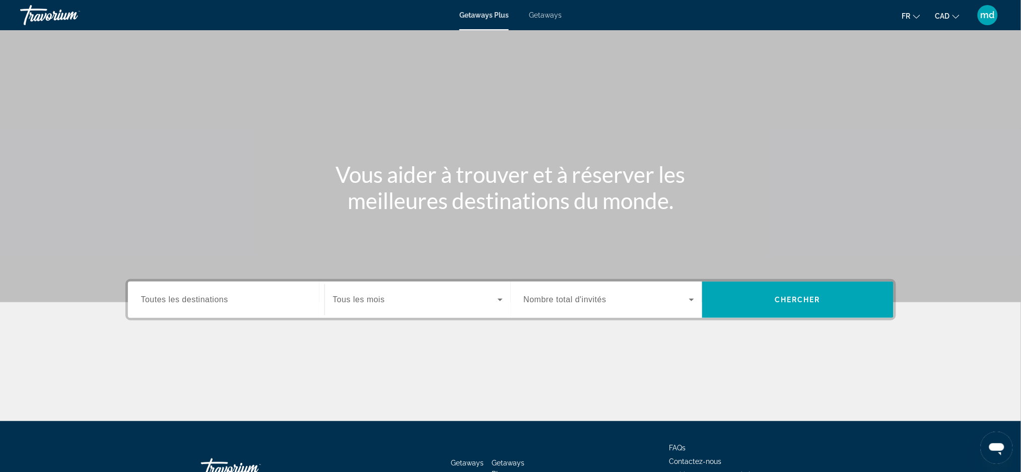
click at [206, 295] on span "Toutes les destinations" at bounding box center [184, 299] width 87 height 9
click at [206, 294] on input "Destination Toutes les destinations" at bounding box center [226, 300] width 170 height 12
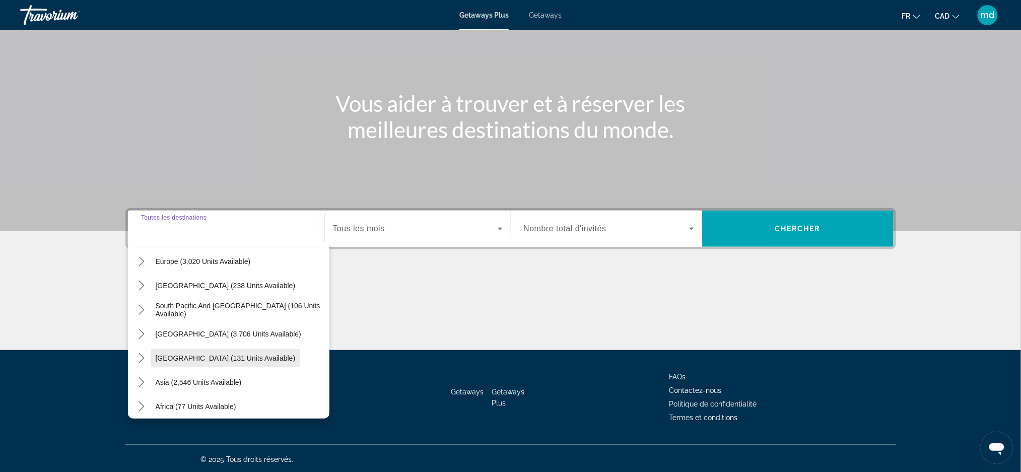
scroll to position [163, 0]
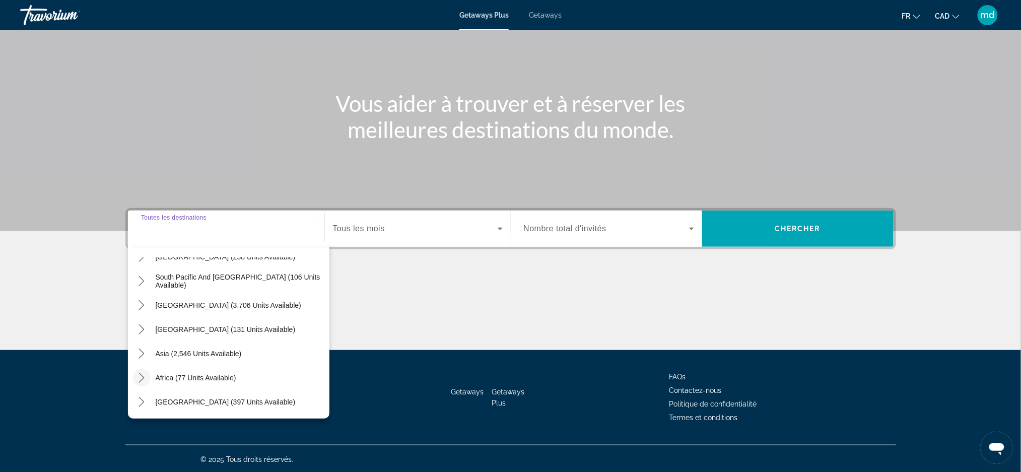
click at [148, 374] on mat-icon "Toggle Africa (77 units available) submenu" at bounding box center [142, 378] width 18 height 18
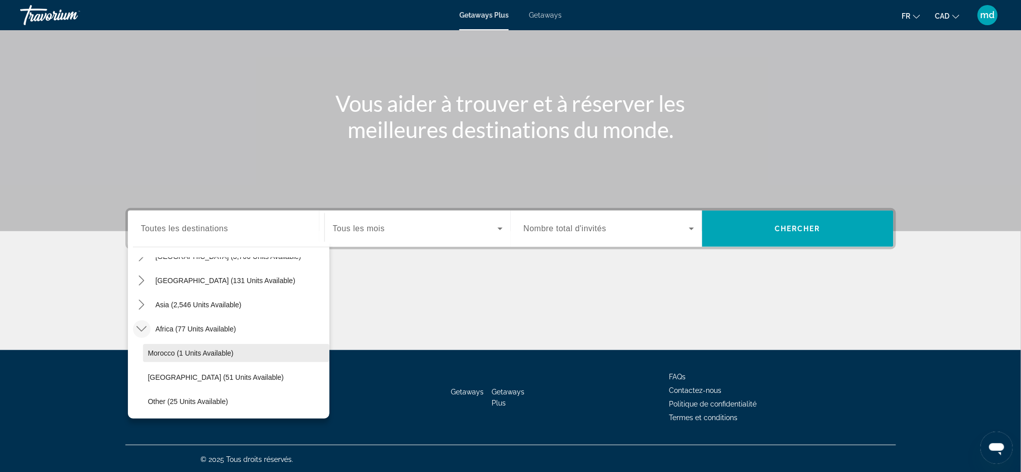
scroll to position [235, 0]
click at [182, 357] on span "Select destination: South Africa (51 units available)" at bounding box center [236, 353] width 186 height 24
type input "**********"
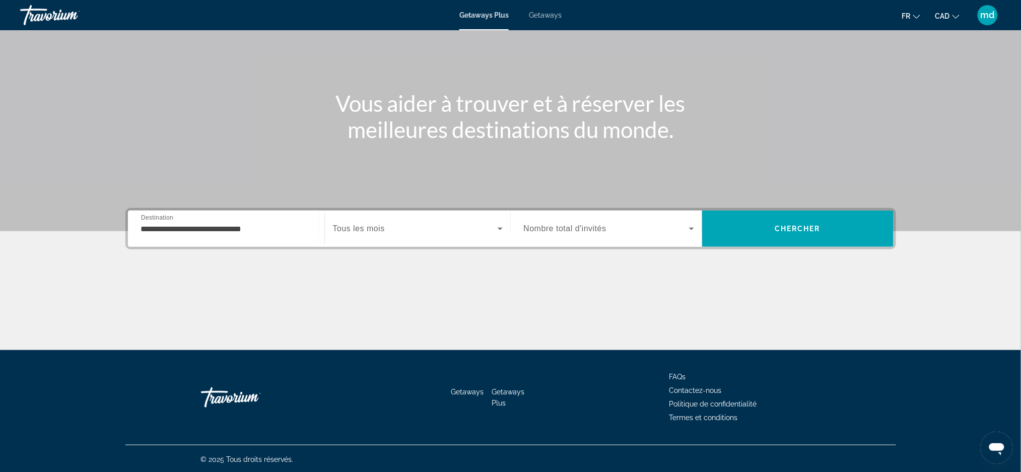
click at [339, 229] on span "Tous les mois" at bounding box center [359, 228] width 52 height 9
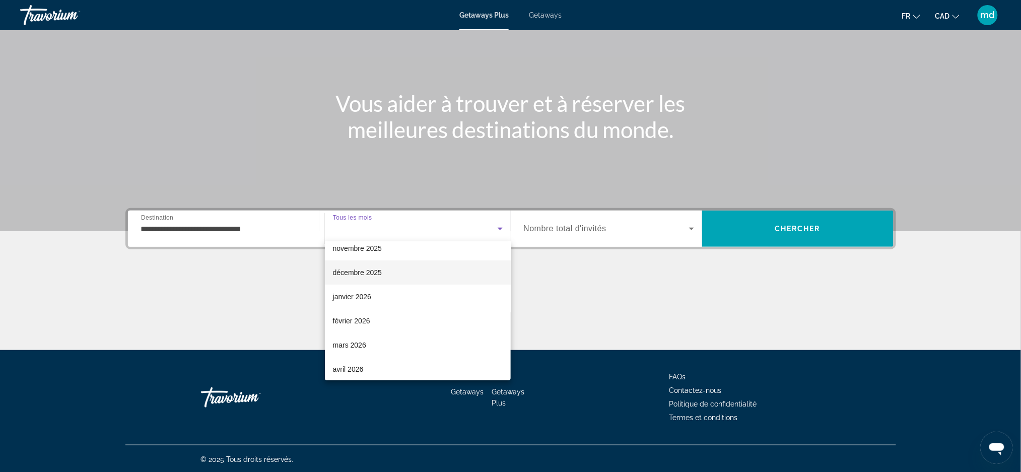
scroll to position [134, 0]
click at [344, 274] on mat-option "mars 2026" at bounding box center [418, 269] width 186 height 24
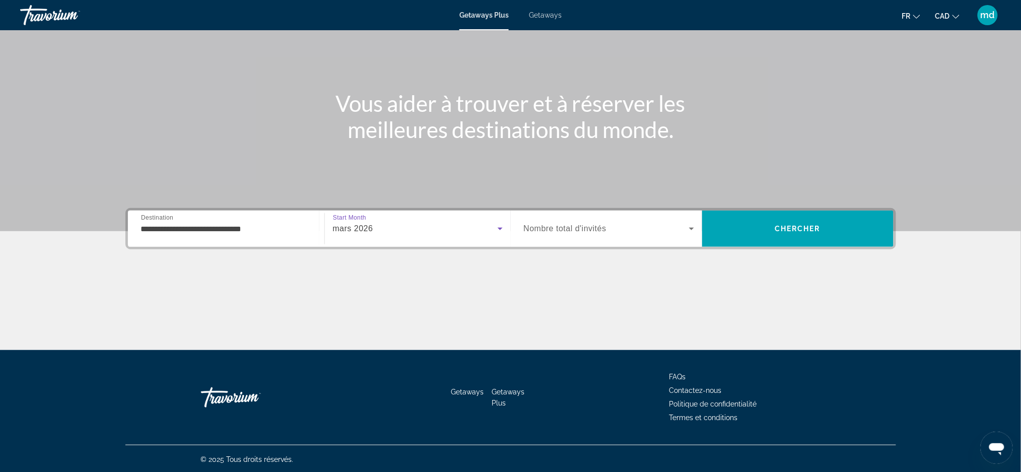
click at [568, 236] on div "Search widget" at bounding box center [609, 229] width 170 height 28
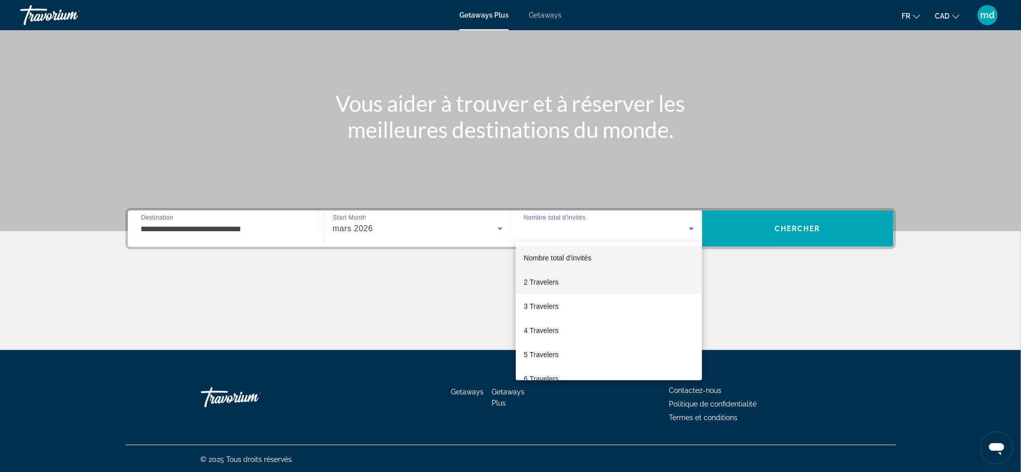
click at [548, 278] on span "2 Travelers" at bounding box center [541, 282] width 35 height 12
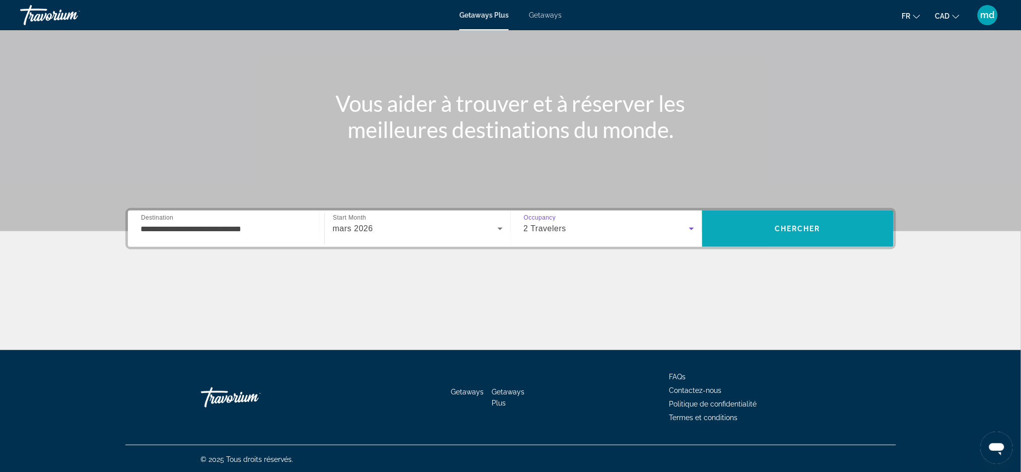
click at [771, 232] on span "Search" at bounding box center [797, 229] width 191 height 24
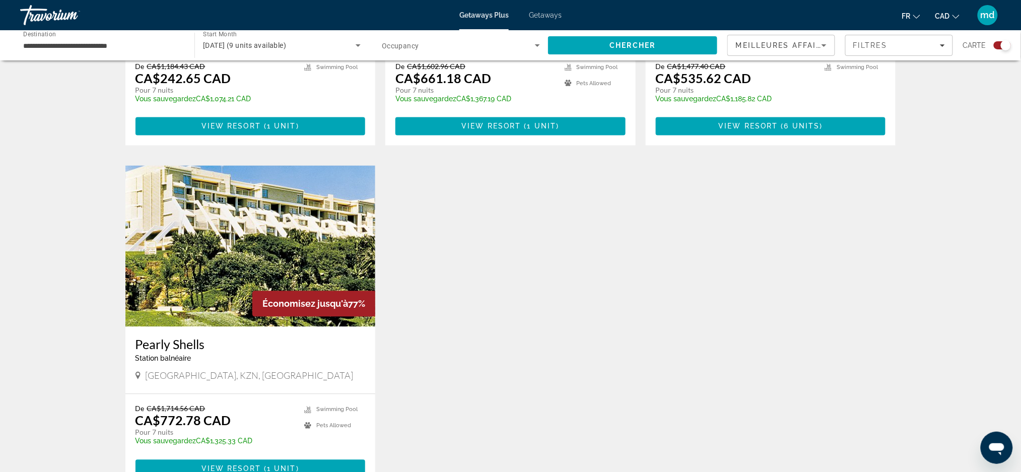
scroll to position [671, 0]
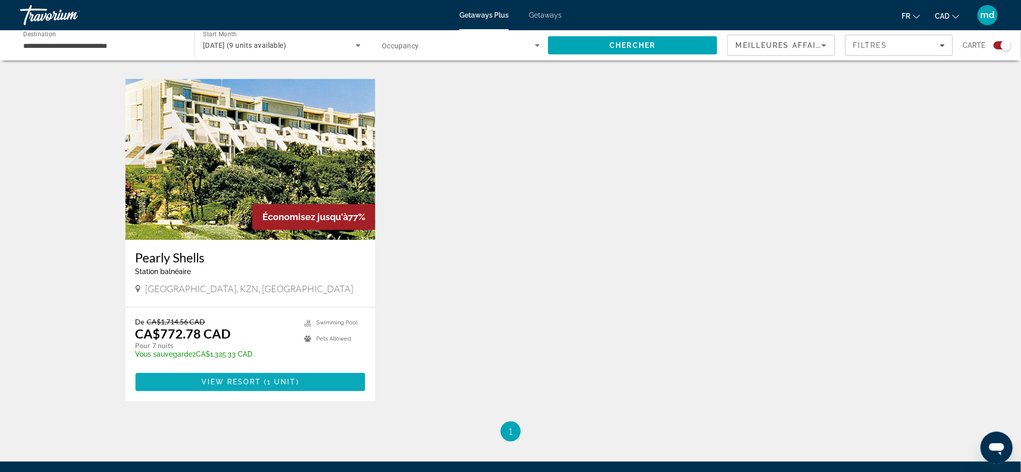
click at [281, 383] on span "1 unit" at bounding box center [281, 382] width 29 height 8
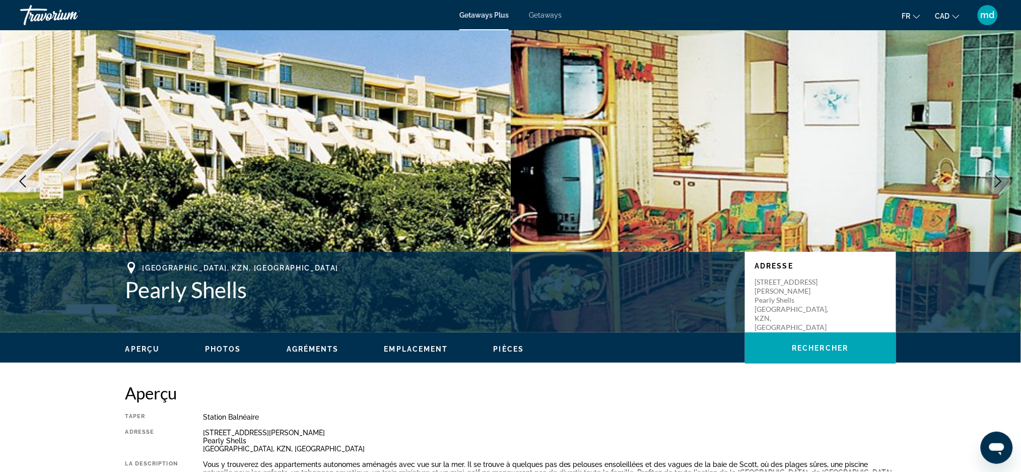
click at [987, 181] on button "Next image" at bounding box center [998, 181] width 25 height 25
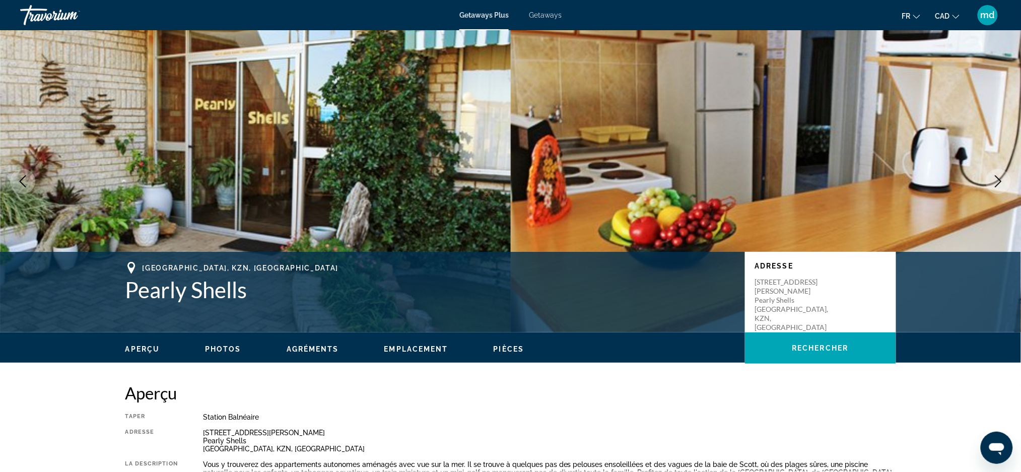
click at [987, 181] on button "Next image" at bounding box center [998, 181] width 25 height 25
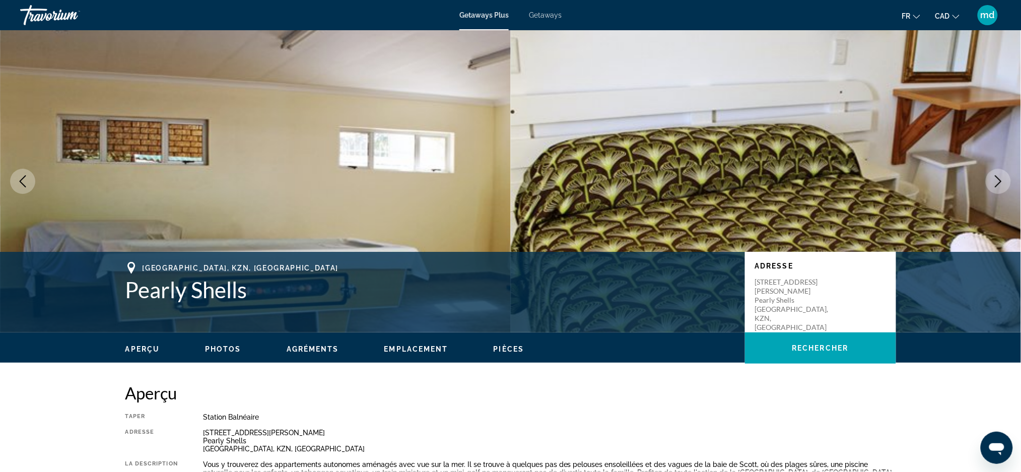
click at [987, 181] on button "Next image" at bounding box center [998, 181] width 25 height 25
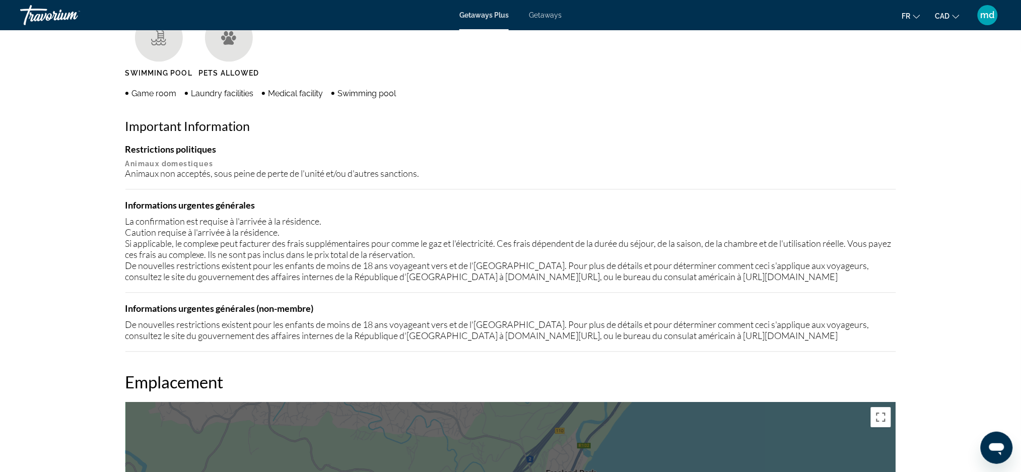
scroll to position [738, 0]
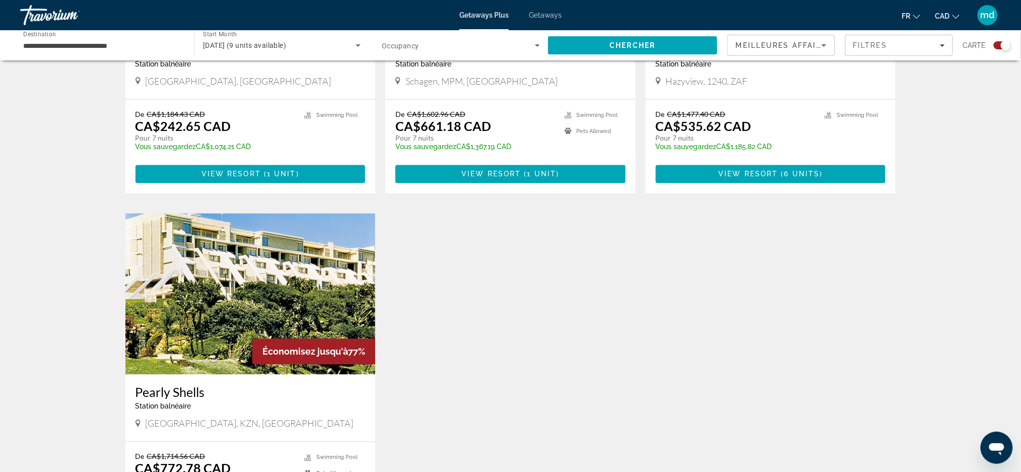
scroll to position [268, 0]
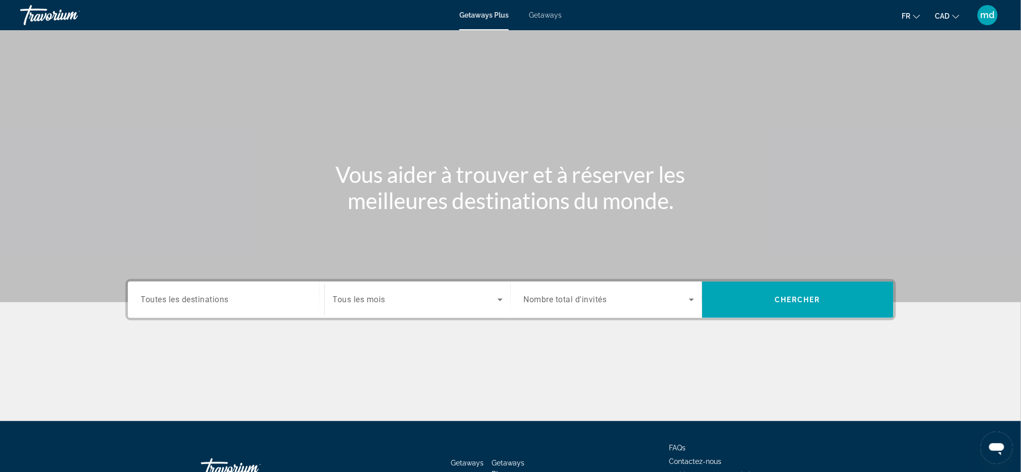
click at [200, 310] on div "Search widget" at bounding box center [226, 300] width 170 height 29
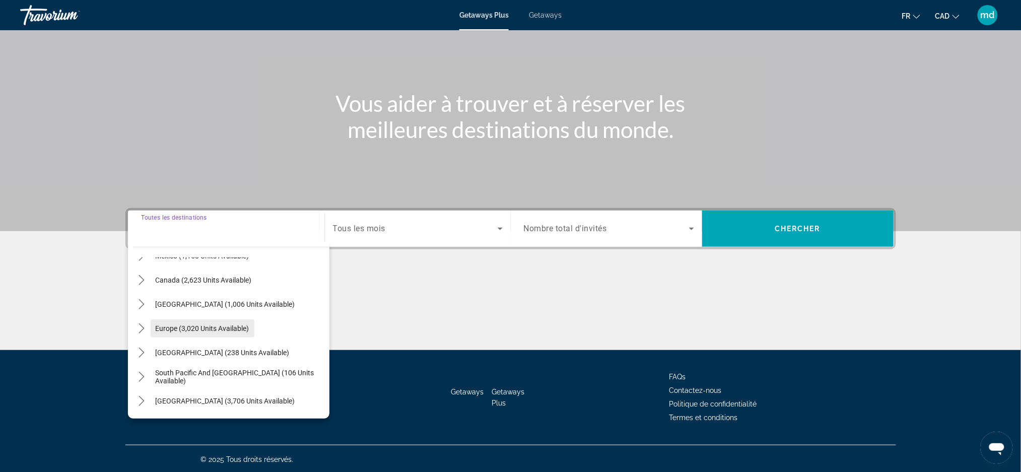
scroll to position [134, 0]
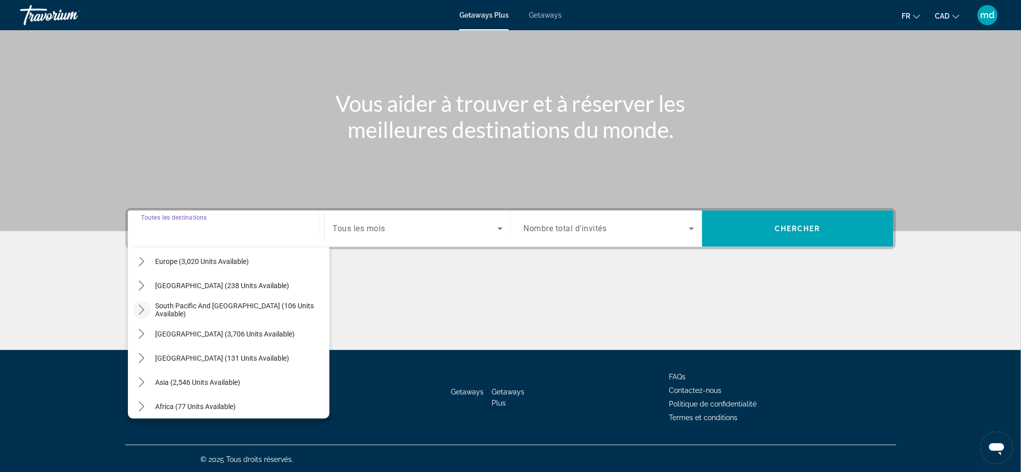
click at [142, 306] on icon "Toggle South Pacific and Oceania (106 units available) submenu" at bounding box center [142, 310] width 6 height 10
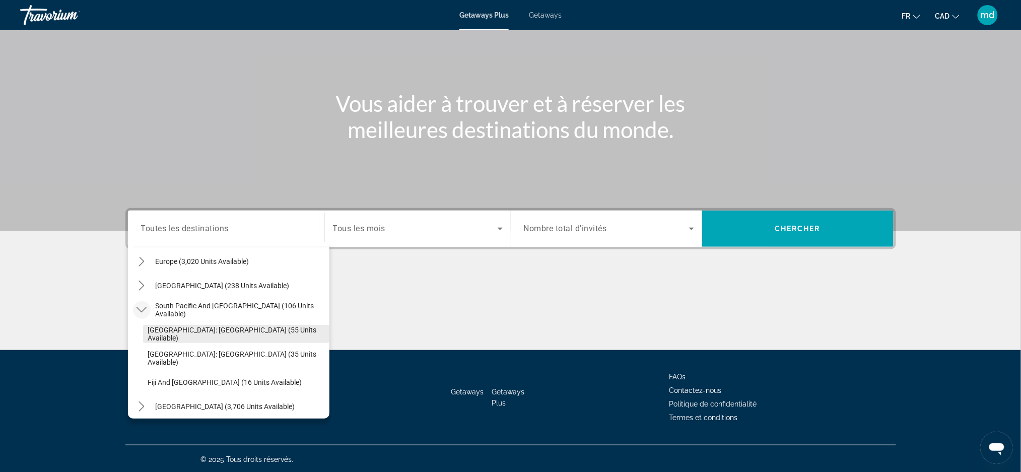
scroll to position [201, 0]
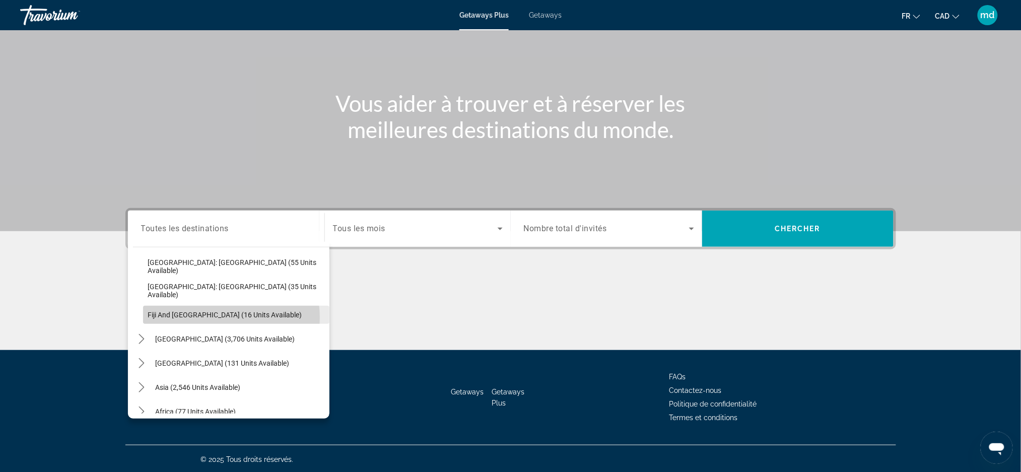
click at [218, 317] on span "Fiji and Cook Islands (16 units available)" at bounding box center [225, 315] width 154 height 8
type input "**********"
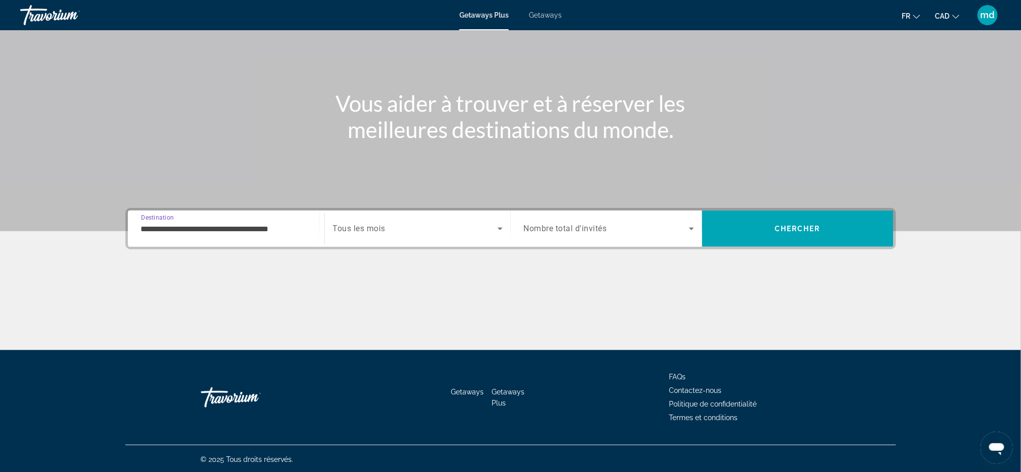
click at [384, 240] on div "Search widget" at bounding box center [418, 229] width 170 height 28
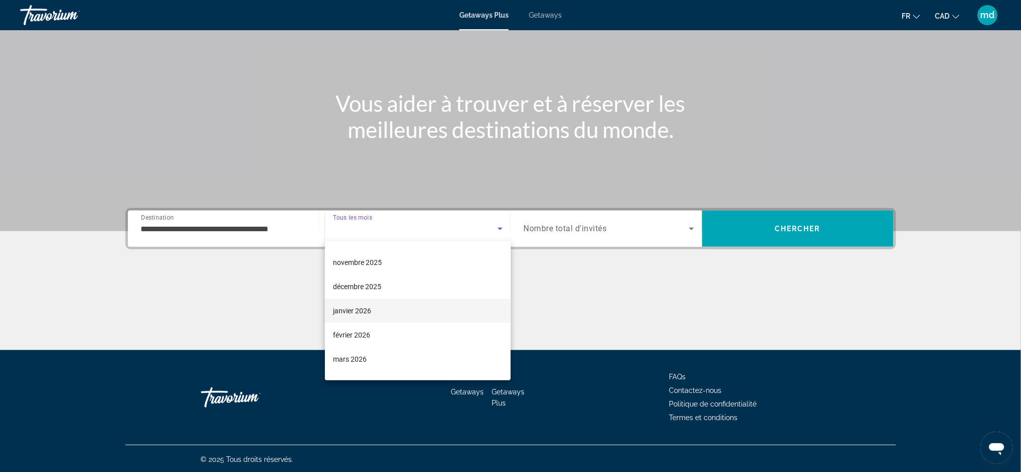
scroll to position [67, 0]
click at [374, 333] on mat-option "mars 2026" at bounding box center [418, 336] width 186 height 24
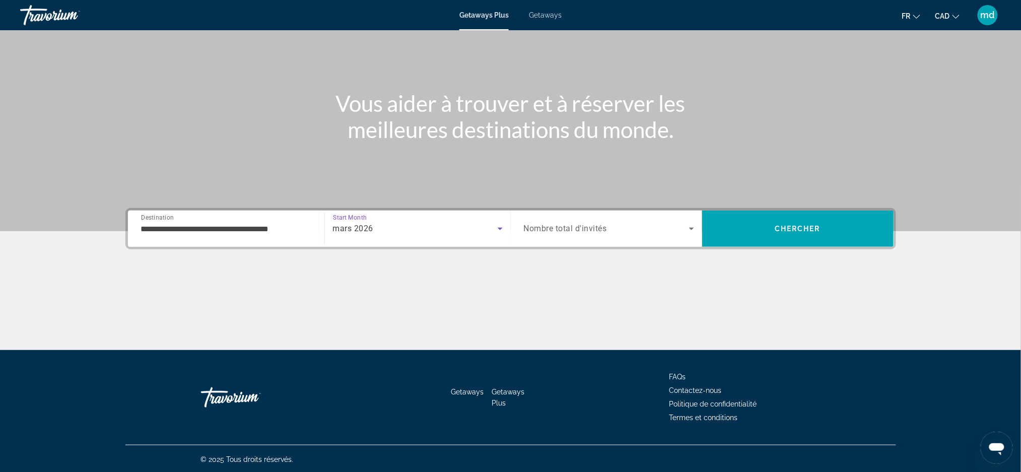
click at [622, 228] on span "Search widget" at bounding box center [606, 229] width 165 height 12
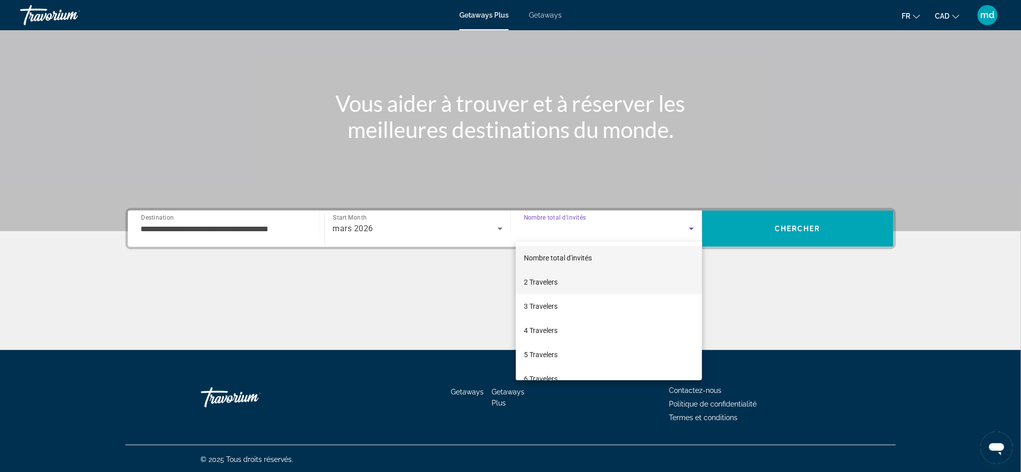
click at [558, 280] on mat-option "2 Travelers" at bounding box center [609, 282] width 186 height 24
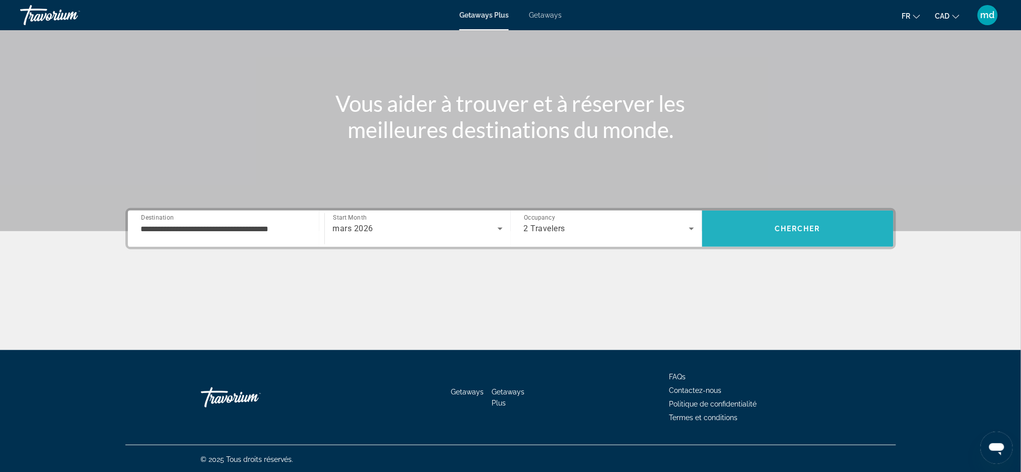
click at [791, 245] on span "Search" at bounding box center [797, 229] width 191 height 36
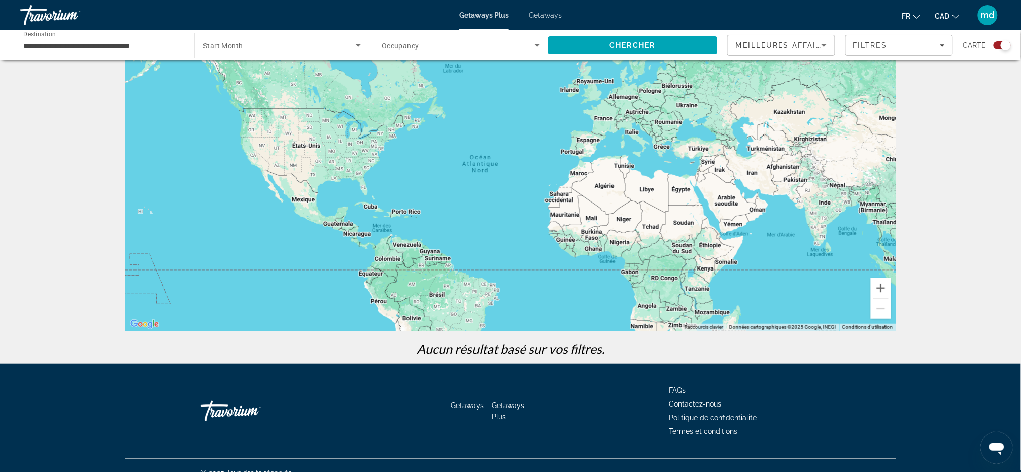
scroll to position [56, 0]
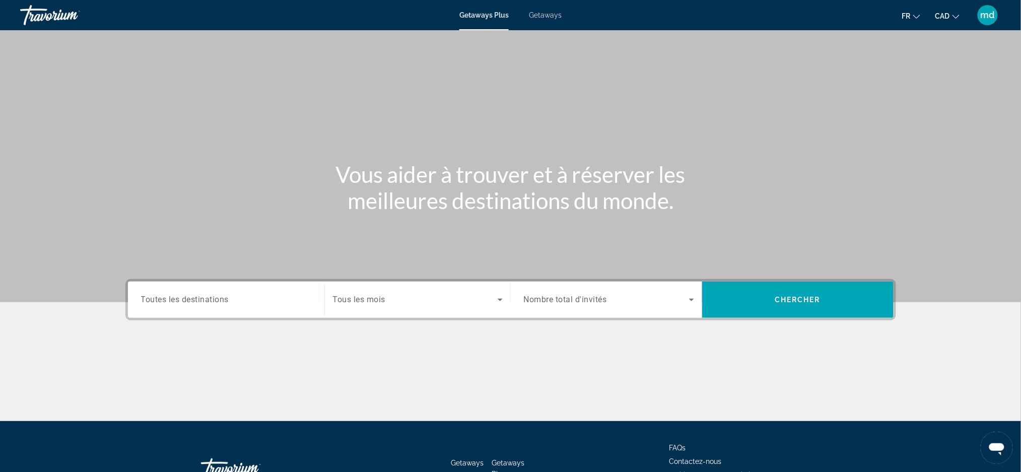
click at [243, 288] on div "Search widget" at bounding box center [226, 300] width 170 height 29
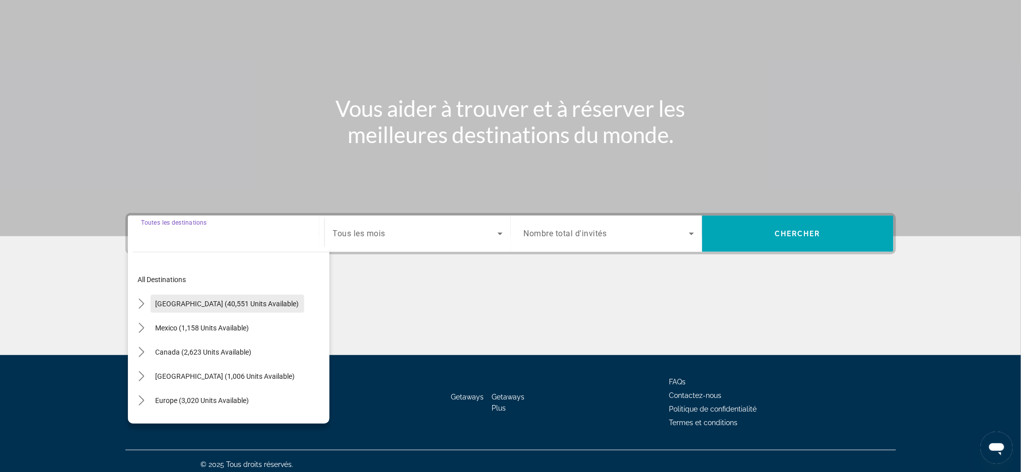
scroll to position [71, 0]
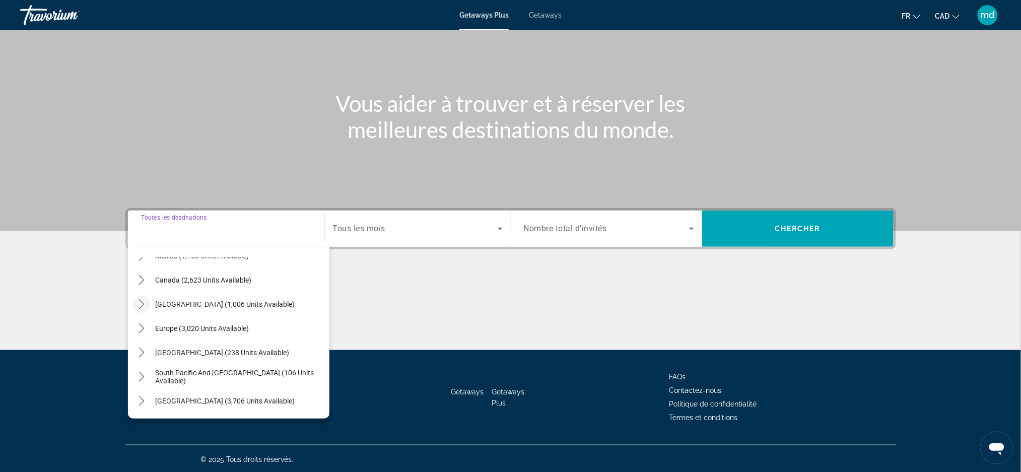
click at [141, 304] on icon "Toggle Caribbean & Atlantic Islands (1,006 units available) submenu" at bounding box center [141, 304] width 10 height 10
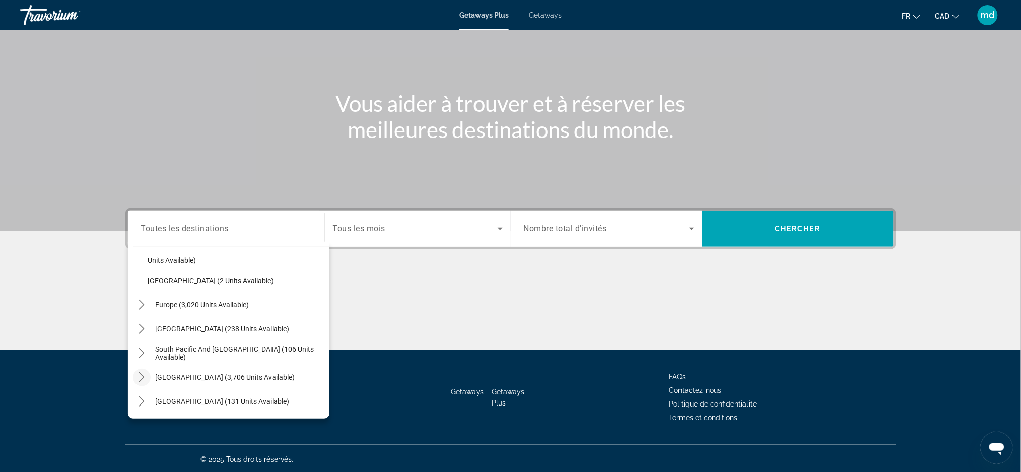
click at [144, 373] on icon "Toggle South America (3,706 units available) submenu" at bounding box center [141, 377] width 10 height 10
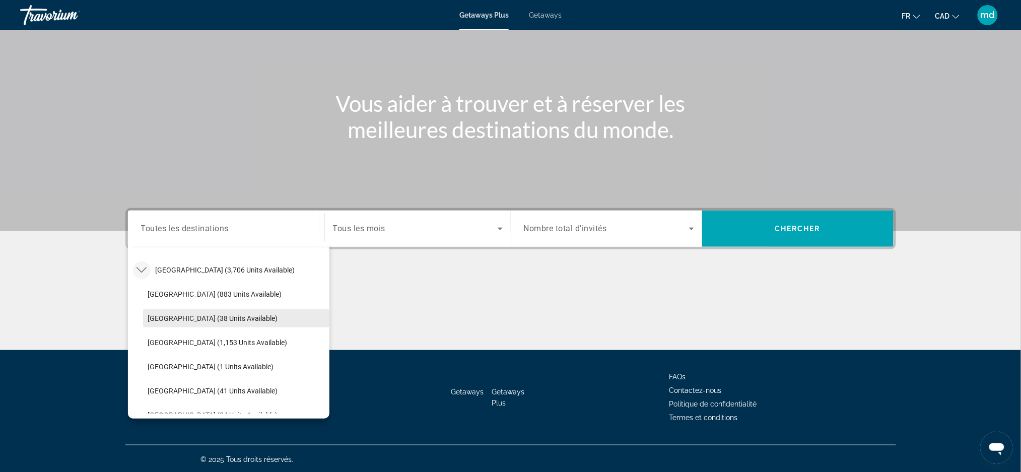
scroll to position [477, 0]
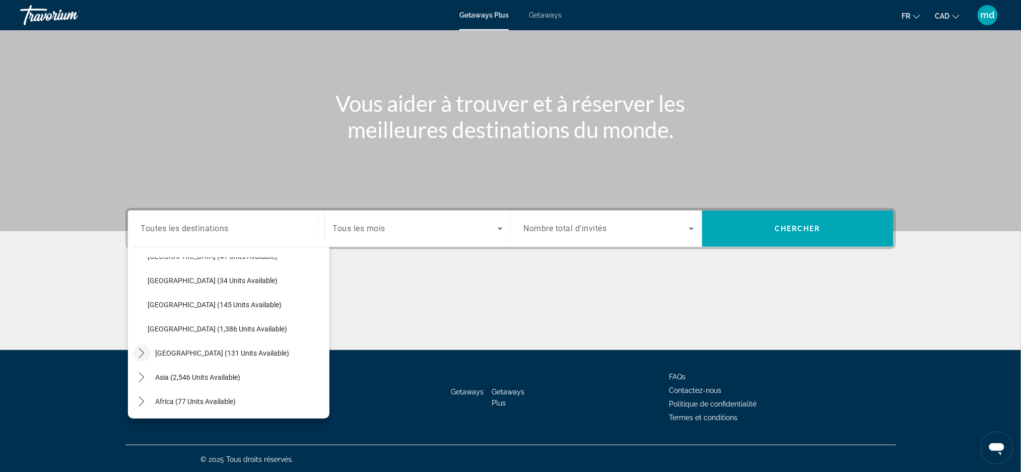
click at [138, 348] on icon "Toggle Central America (131 units available) submenu" at bounding box center [141, 353] width 10 height 10
click at [147, 381] on mat-icon "Toggle Africa (77 units available) submenu" at bounding box center [142, 378] width 18 height 18
click at [228, 331] on span "Morocco (1 units available)" at bounding box center [191, 329] width 86 height 8
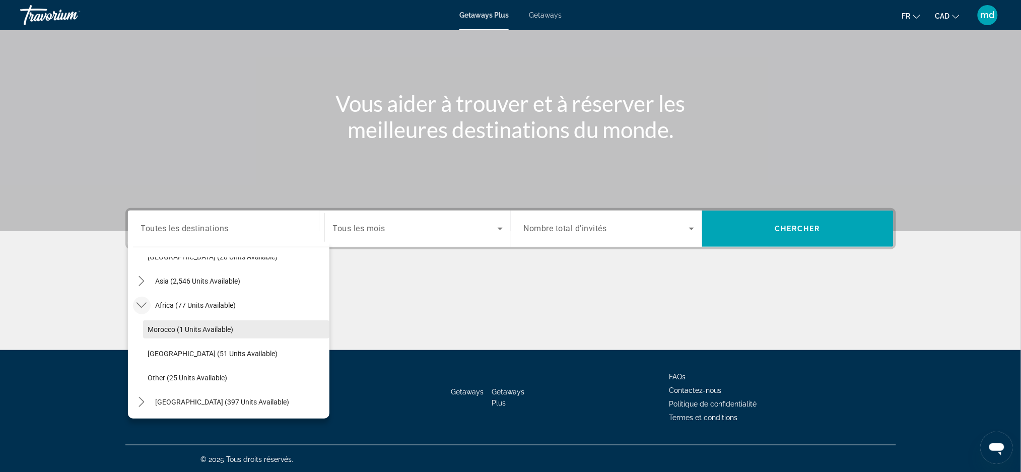
type input "**********"
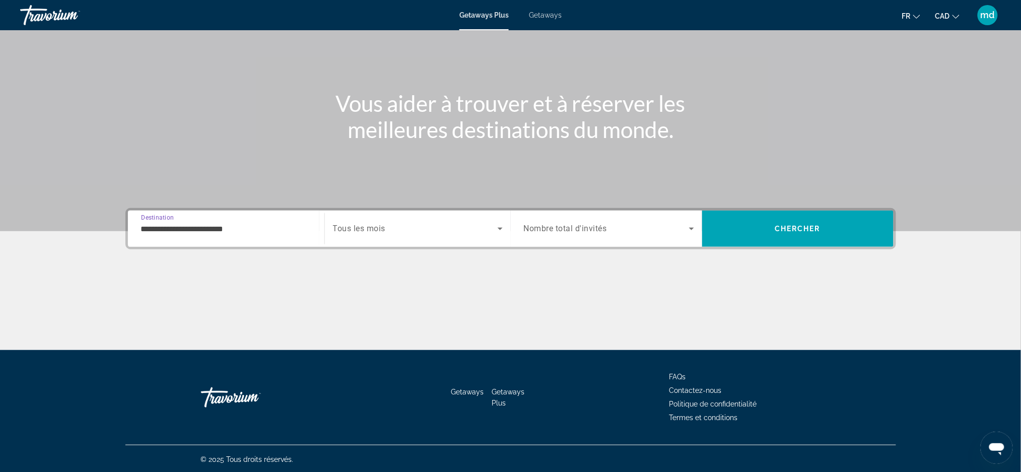
click at [374, 238] on div "Search widget" at bounding box center [418, 229] width 170 height 28
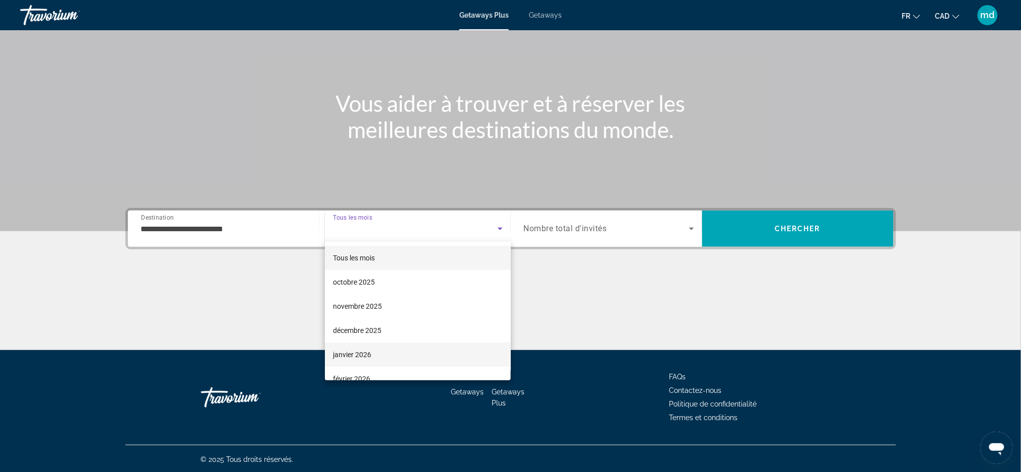
scroll to position [67, 0]
click at [375, 335] on mat-option "mars 2026" at bounding box center [418, 336] width 186 height 24
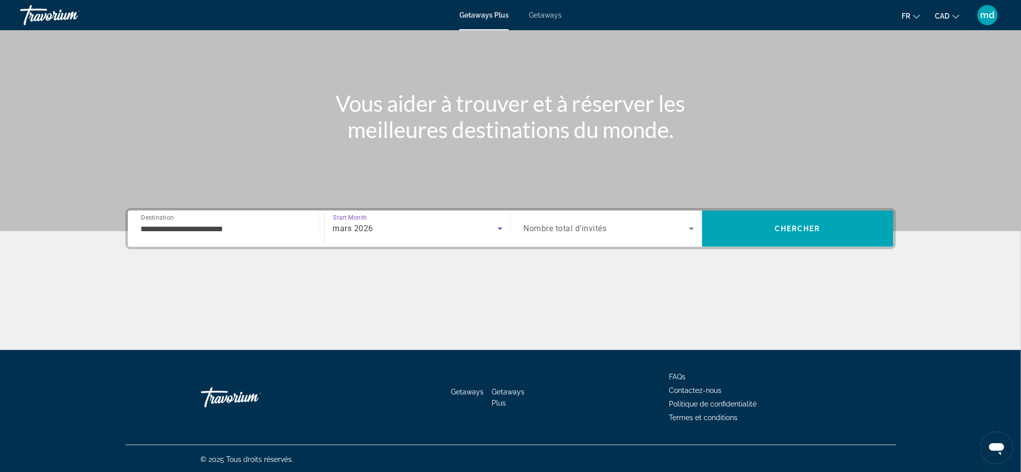
click at [563, 225] on span "Nombre total d'invités" at bounding box center [565, 229] width 83 height 10
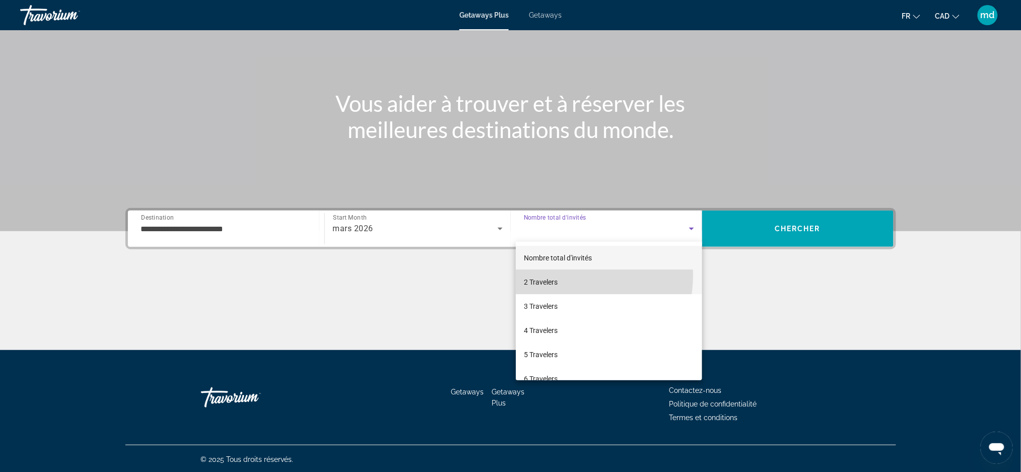
click at [553, 275] on mat-option "2 Travelers" at bounding box center [609, 282] width 186 height 24
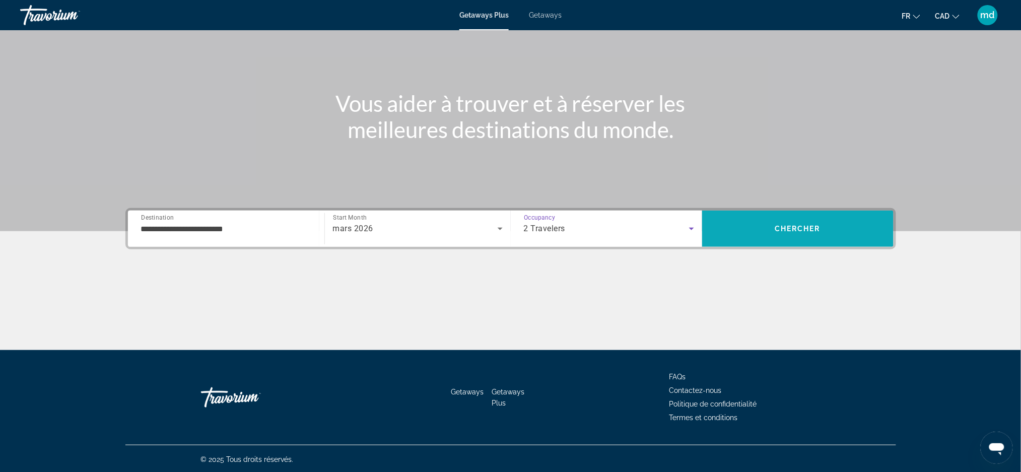
click at [792, 230] on span "Chercher" at bounding box center [798, 229] width 46 height 8
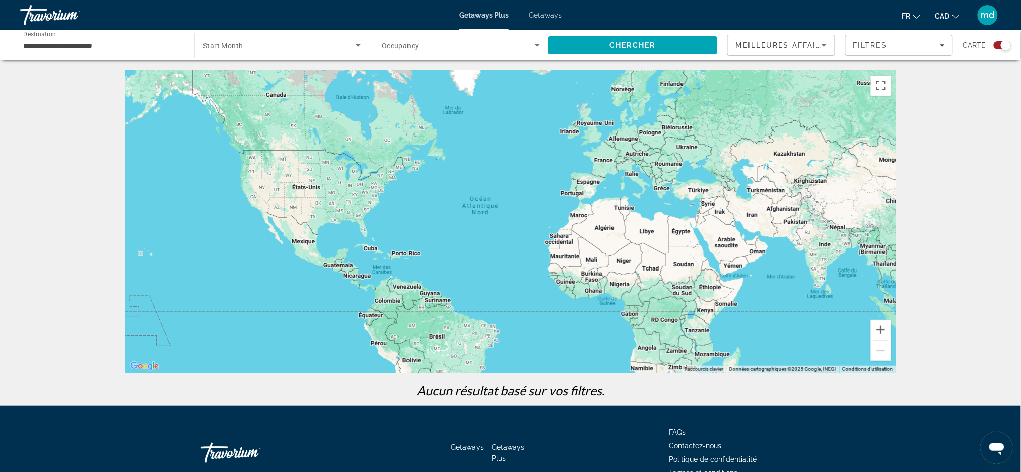
click at [292, 52] on div "Search widget" at bounding box center [282, 45] width 158 height 28
click at [264, 82] on mat-option "Tous les mois" at bounding box center [282, 75] width 174 height 24
click at [424, 54] on div "Search widget" at bounding box center [461, 45] width 158 height 28
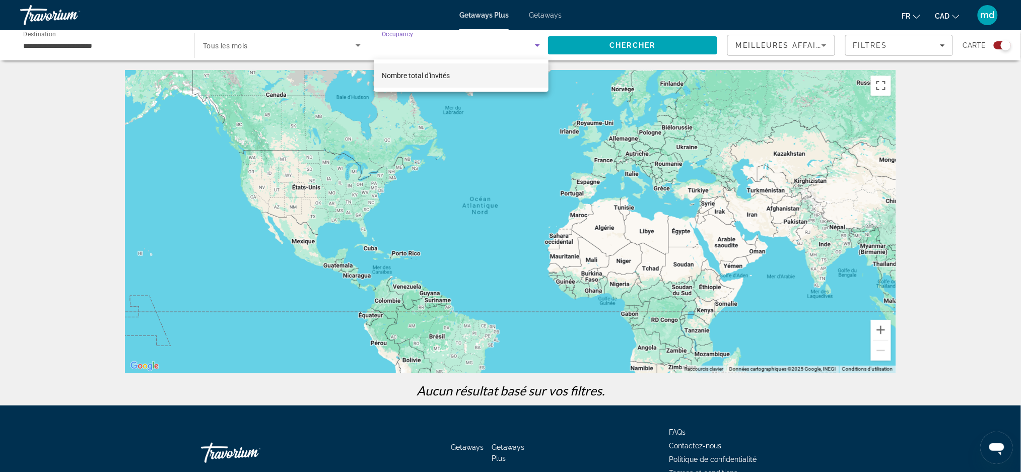
click at [510, 52] on div at bounding box center [510, 236] width 1021 height 472
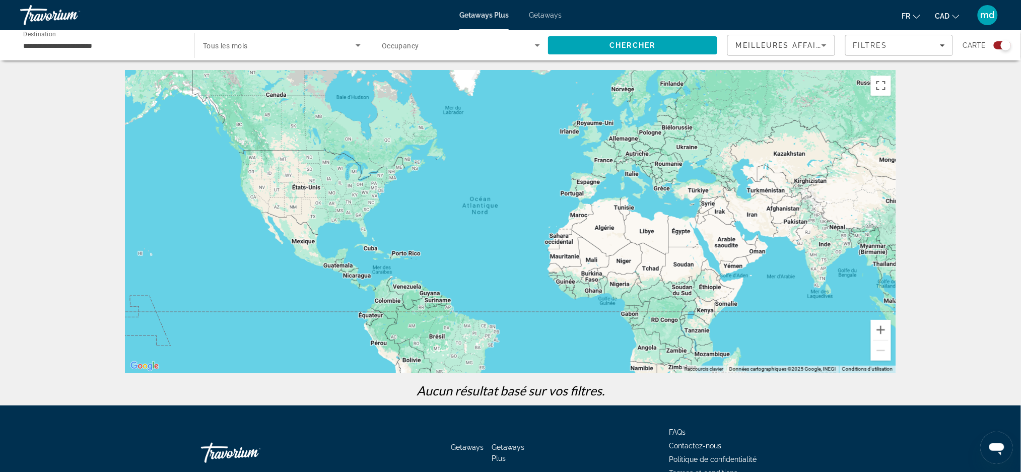
click at [532, 51] on icon "Search widget" at bounding box center [537, 45] width 12 height 12
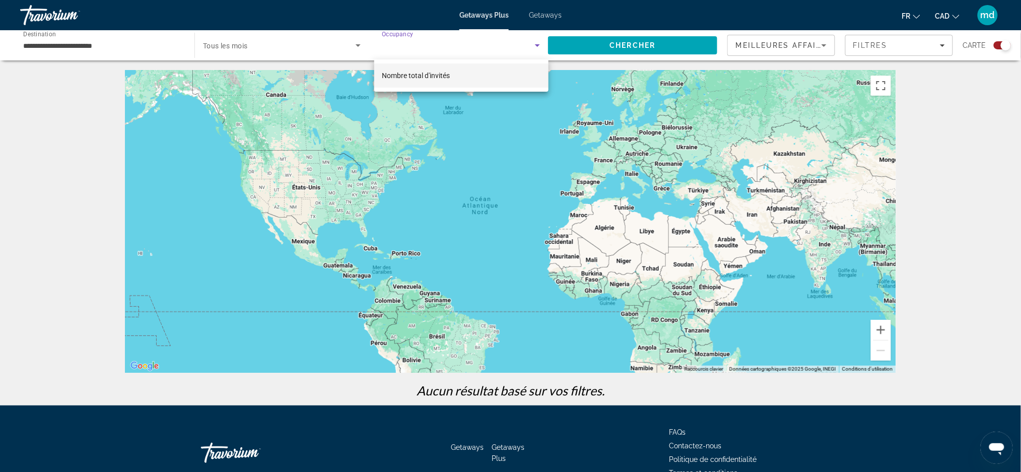
click at [431, 75] on span "Nombre total d'invités" at bounding box center [416, 76] width 68 height 8
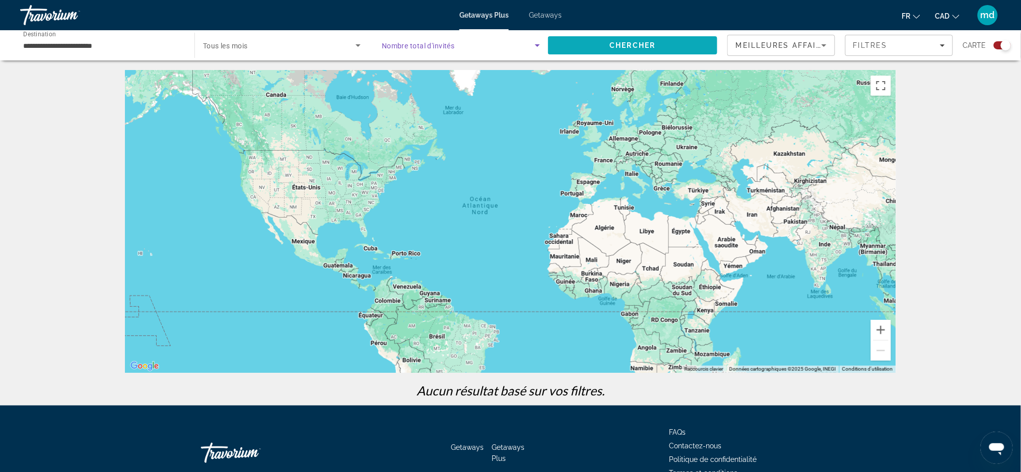
click at [600, 47] on span "Search" at bounding box center [632, 45] width 169 height 24
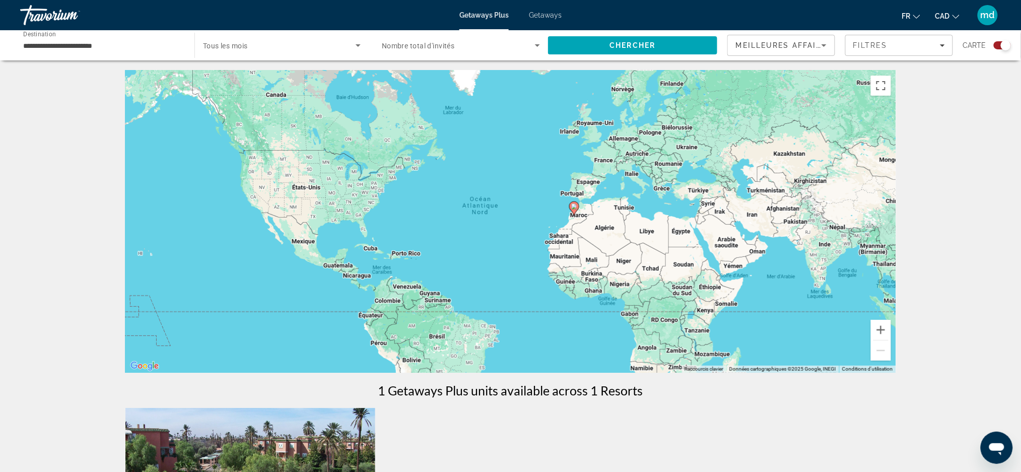
scroll to position [335, 0]
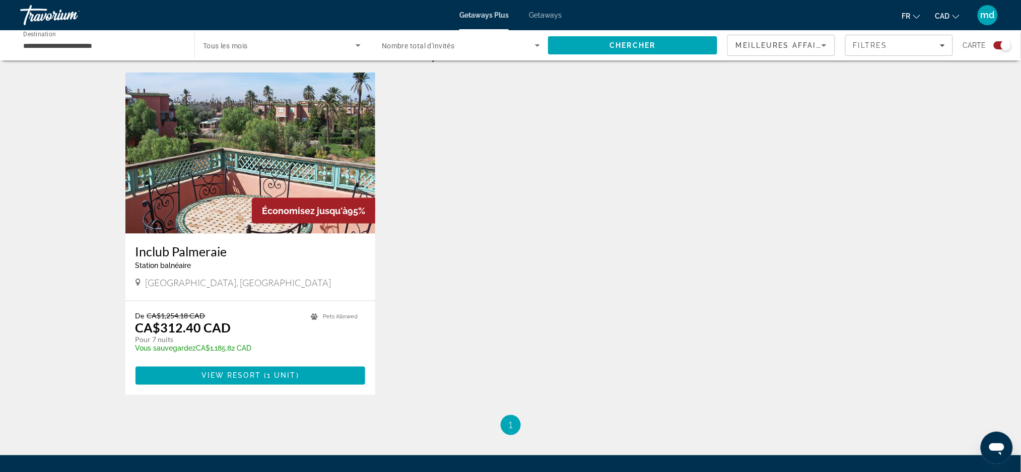
click at [237, 142] on img "Main content" at bounding box center [250, 153] width 250 height 161
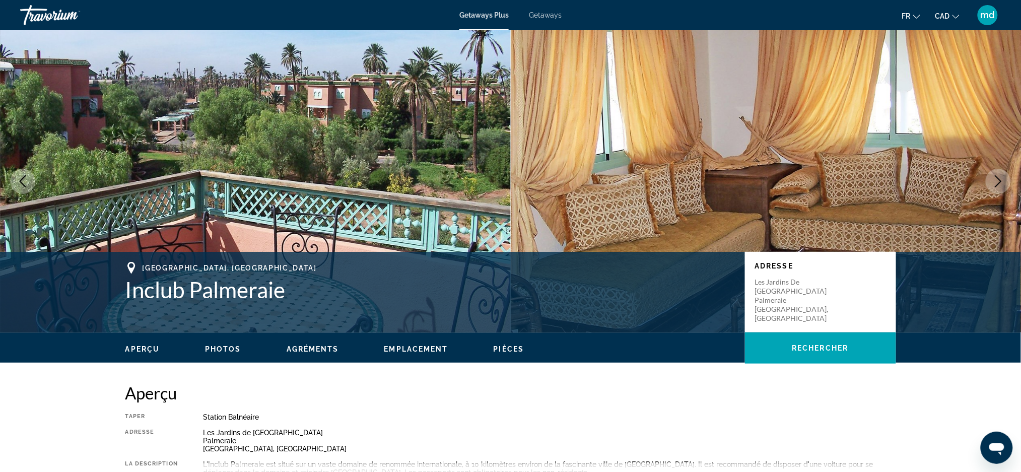
click at [990, 183] on button "Next image" at bounding box center [998, 181] width 25 height 25
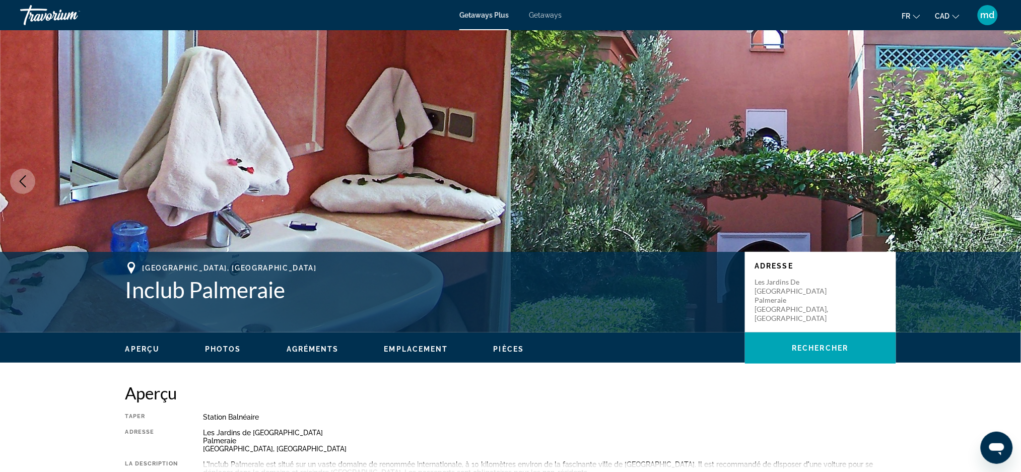
click at [990, 183] on button "Next image" at bounding box center [998, 181] width 25 height 25
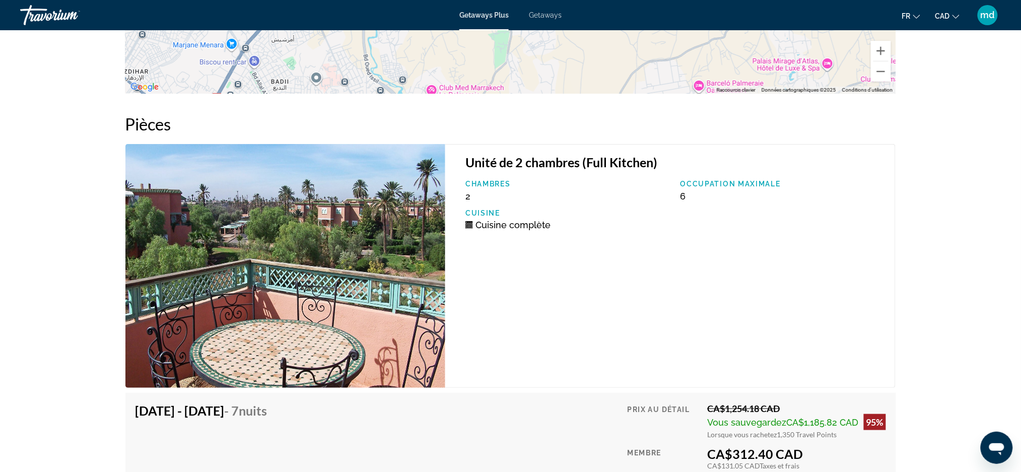
scroll to position [1509, 0]
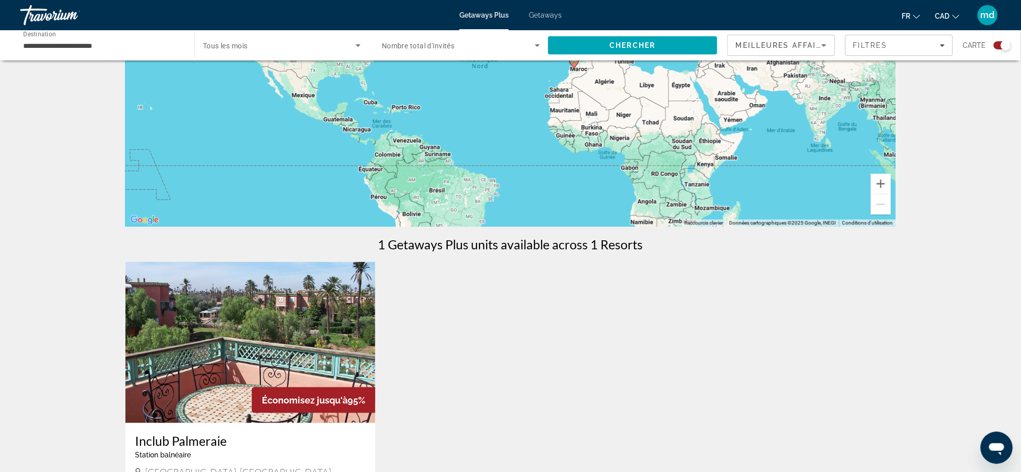
scroll to position [268, 0]
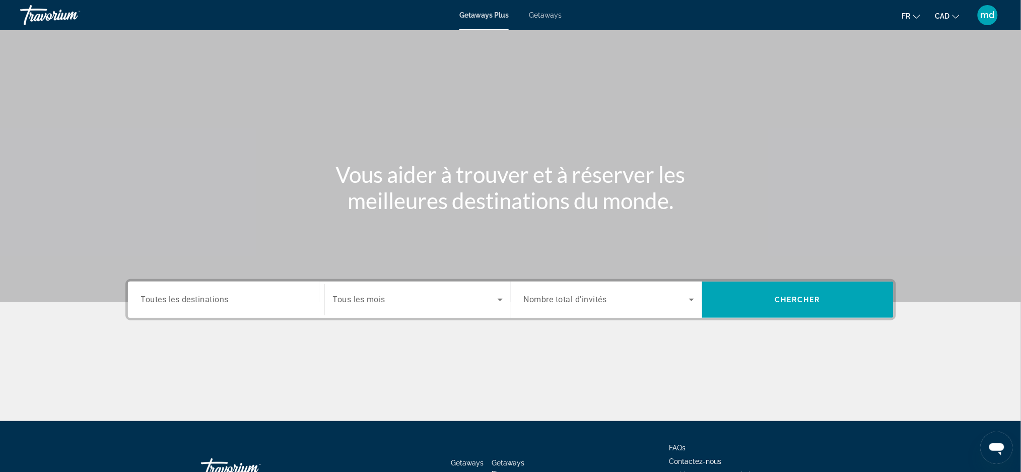
click at [214, 297] on span "Toutes les destinations" at bounding box center [185, 300] width 88 height 10
click at [214, 297] on input "Destination Toutes les destinations" at bounding box center [226, 300] width 170 height 12
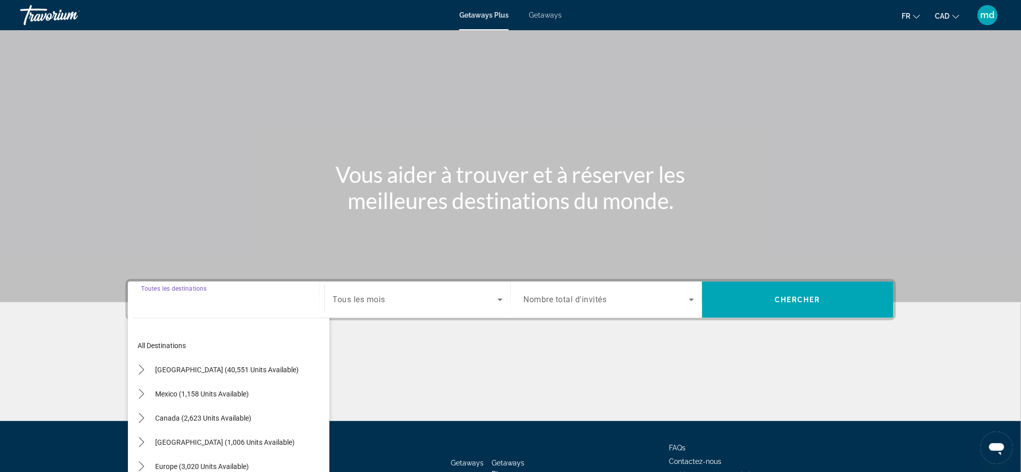
scroll to position [71, 0]
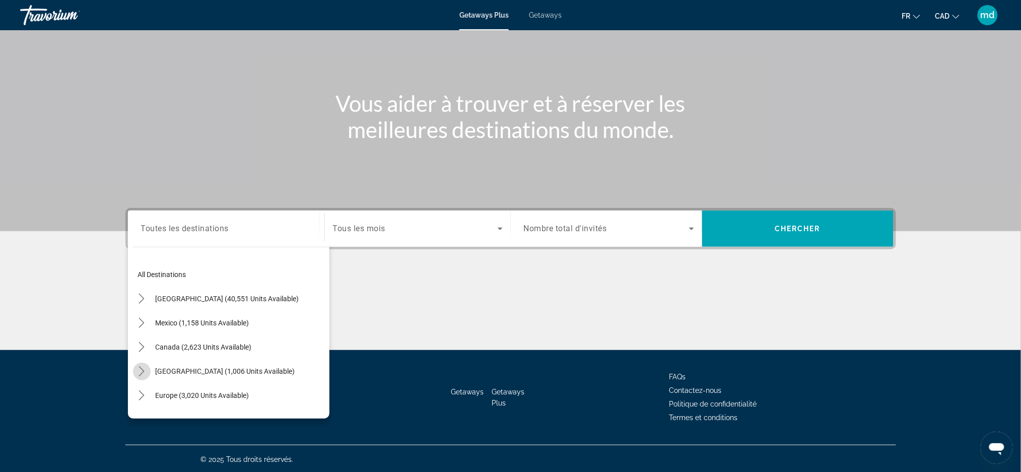
click at [144, 365] on mat-icon "Toggle Caribbean & Atlantic Islands (1,006 units available) submenu" at bounding box center [142, 372] width 18 height 18
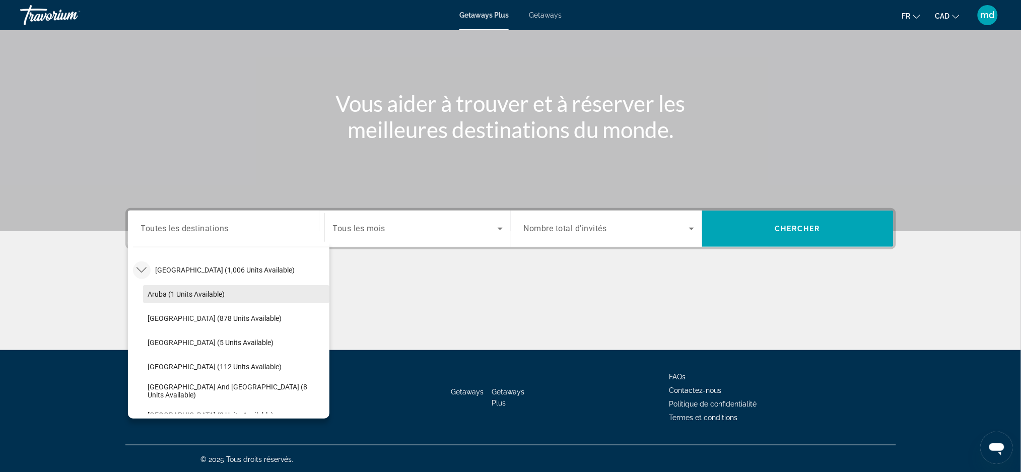
click at [178, 299] on span "Select destination: Aruba (1 units available)" at bounding box center [236, 294] width 186 height 24
type input "**********"
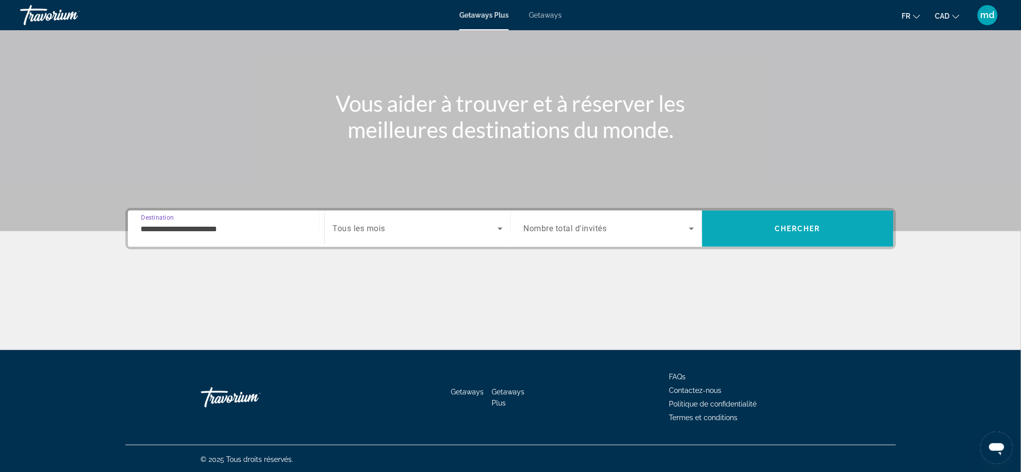
click at [753, 232] on span "Search" at bounding box center [797, 229] width 191 height 24
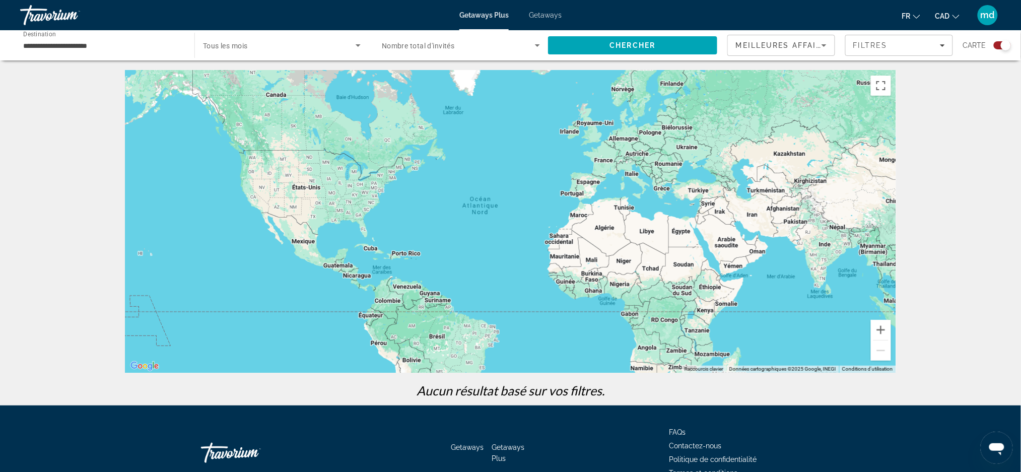
click at [149, 48] on input "**********" at bounding box center [102, 46] width 158 height 12
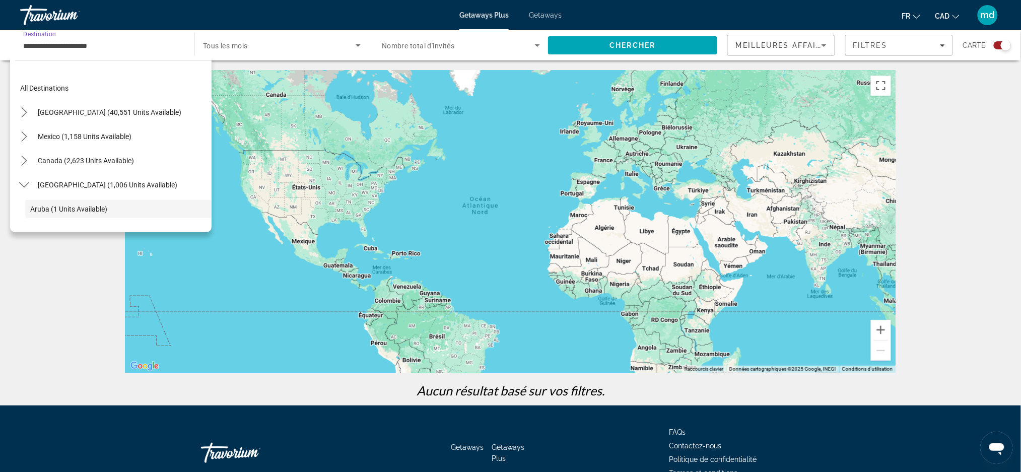
scroll to position [60, 0]
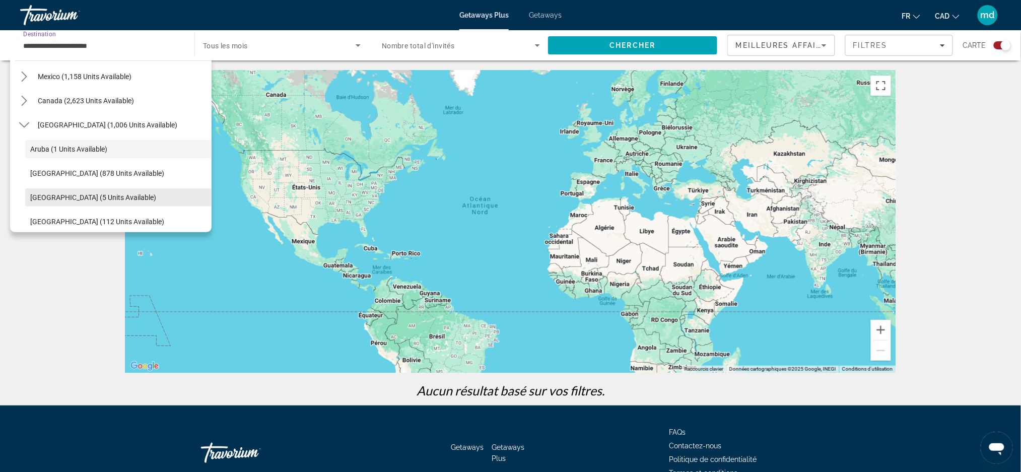
click at [108, 197] on span "Cayman Islands (5 units available)" at bounding box center [93, 197] width 126 height 8
type input "**********"
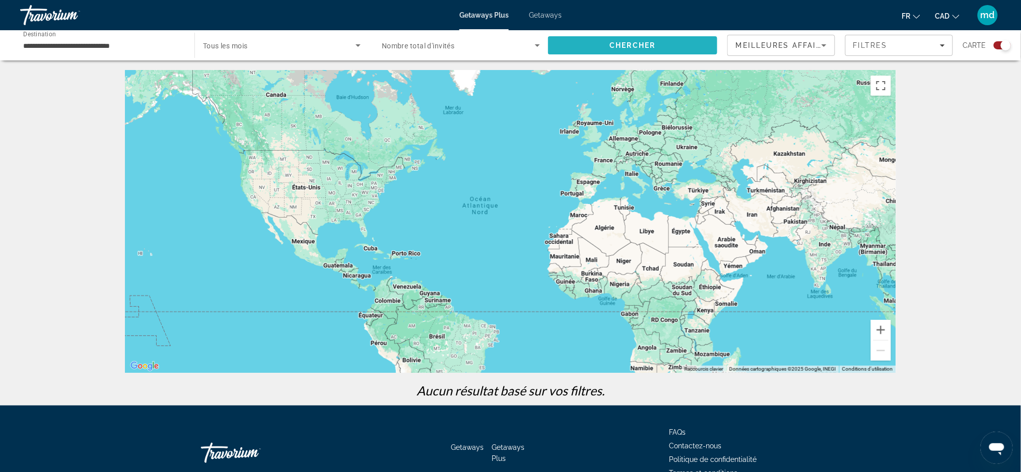
click at [607, 50] on span "Search" at bounding box center [632, 45] width 169 height 24
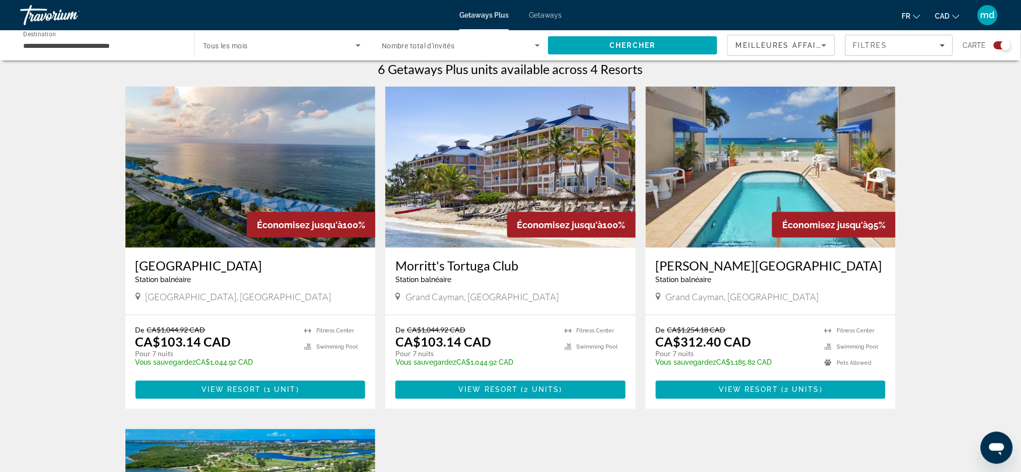
scroll to position [268, 0]
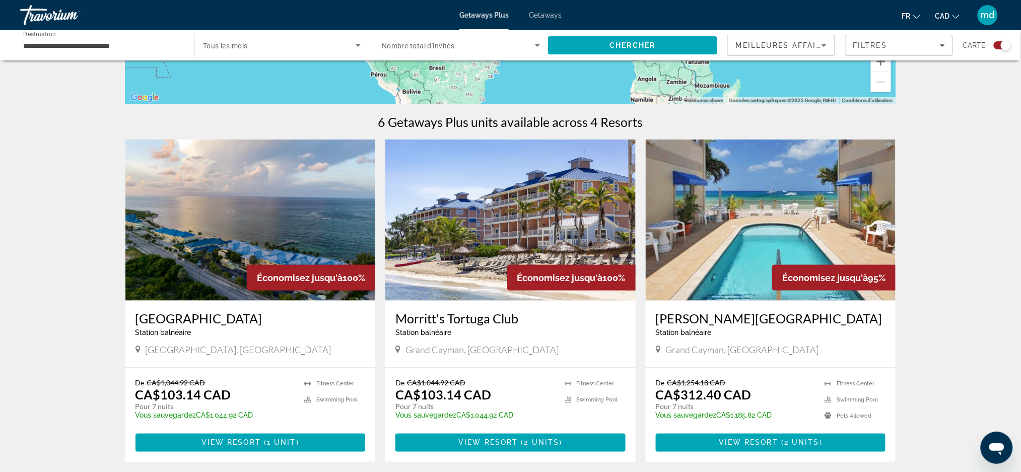
click at [274, 185] on img "Main content" at bounding box center [250, 219] width 250 height 161
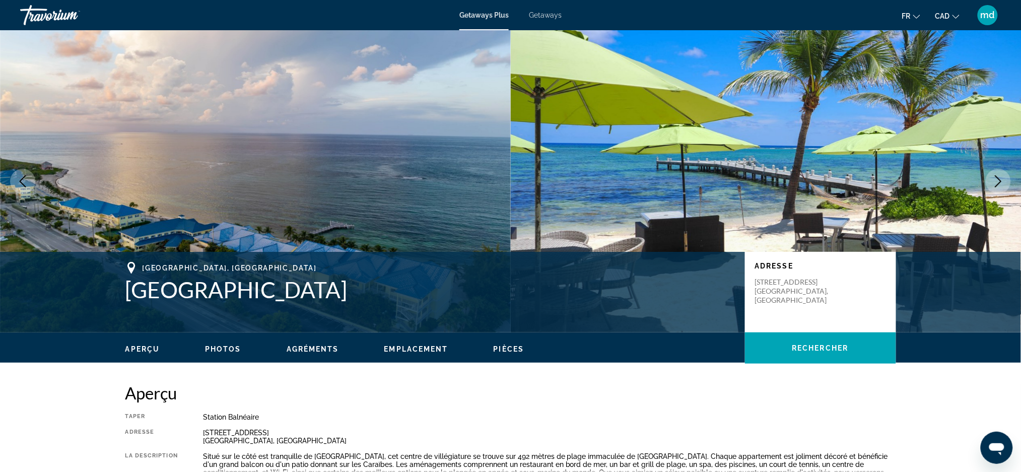
click at [1002, 180] on icon "Next image" at bounding box center [998, 181] width 12 height 12
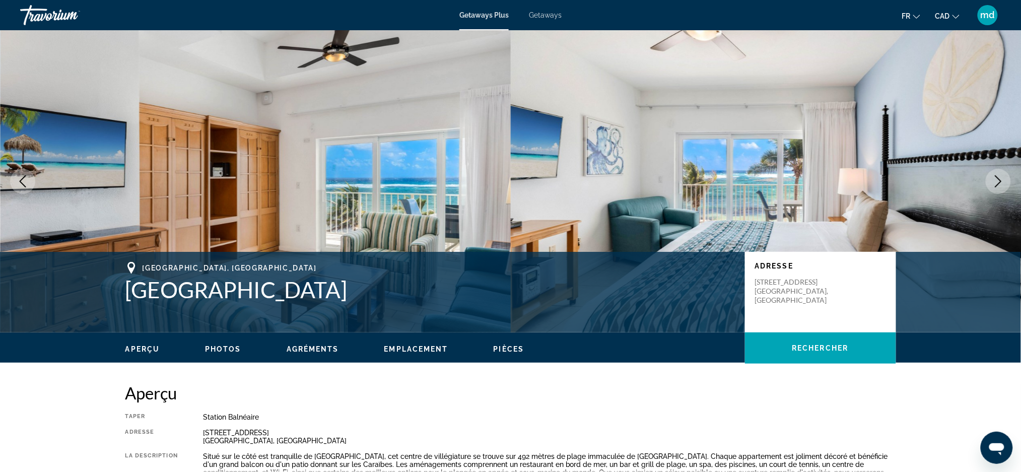
click at [1002, 180] on icon "Next image" at bounding box center [998, 181] width 12 height 12
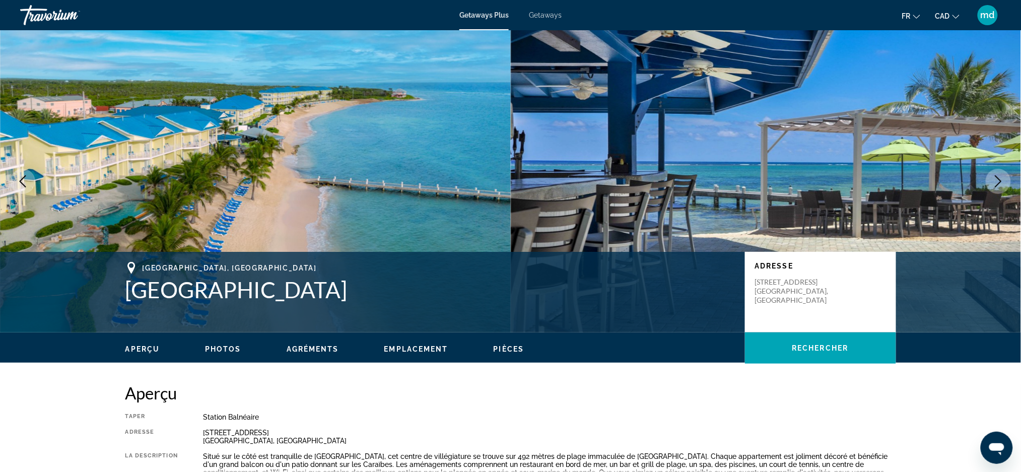
click at [1002, 180] on icon "Next image" at bounding box center [998, 181] width 12 height 12
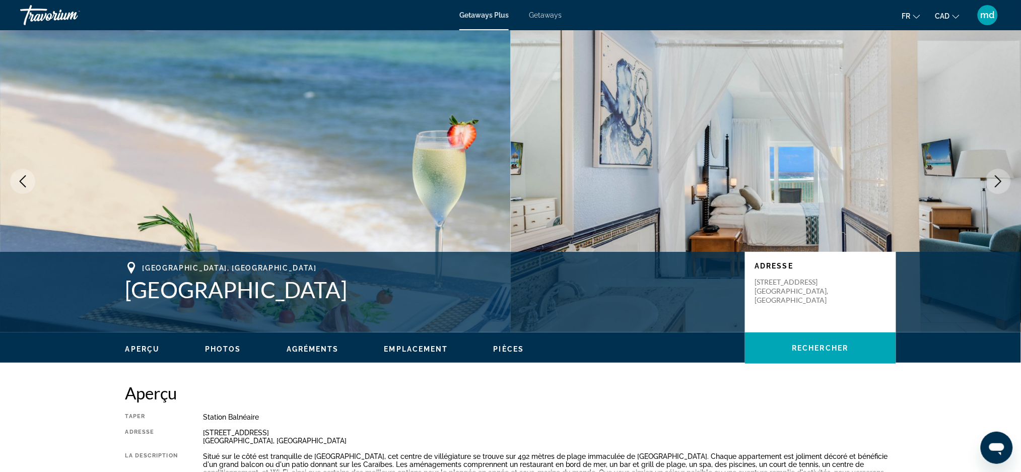
click at [1002, 180] on icon "Next image" at bounding box center [998, 181] width 12 height 12
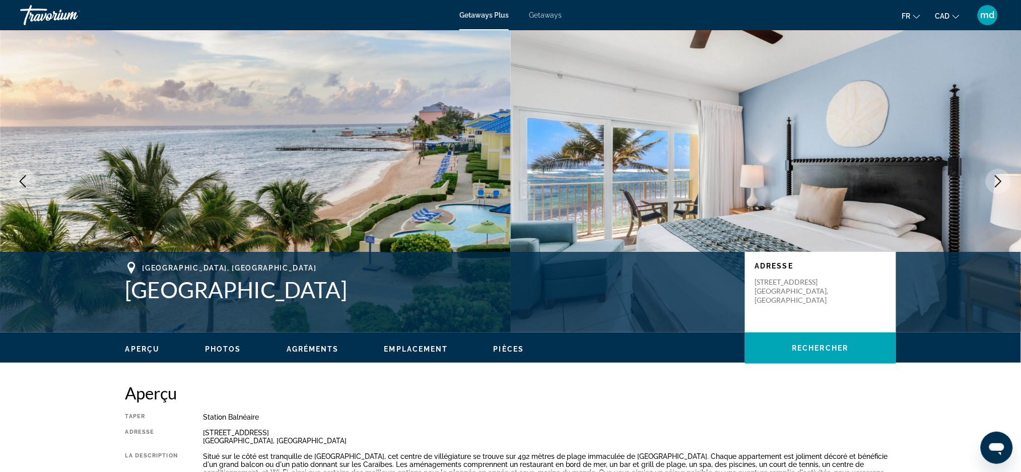
click at [1002, 180] on icon "Next image" at bounding box center [998, 181] width 12 height 12
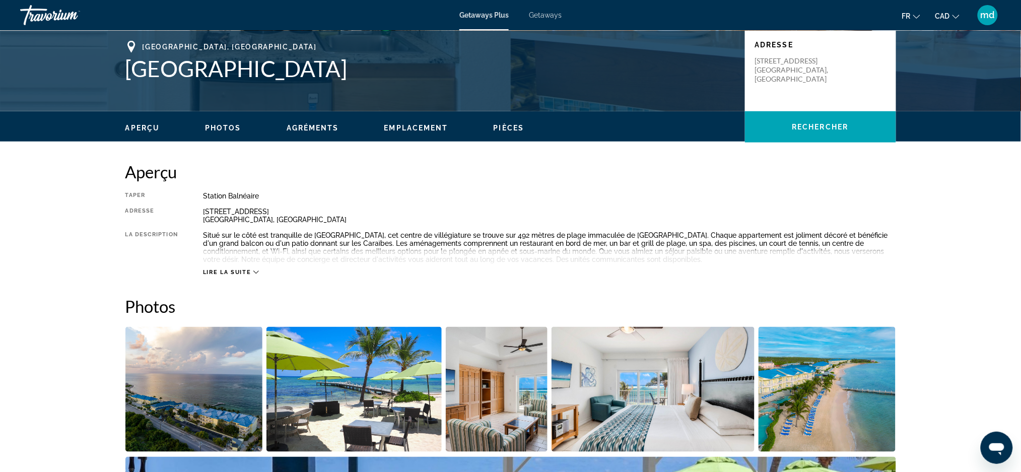
scroll to position [335, 0]
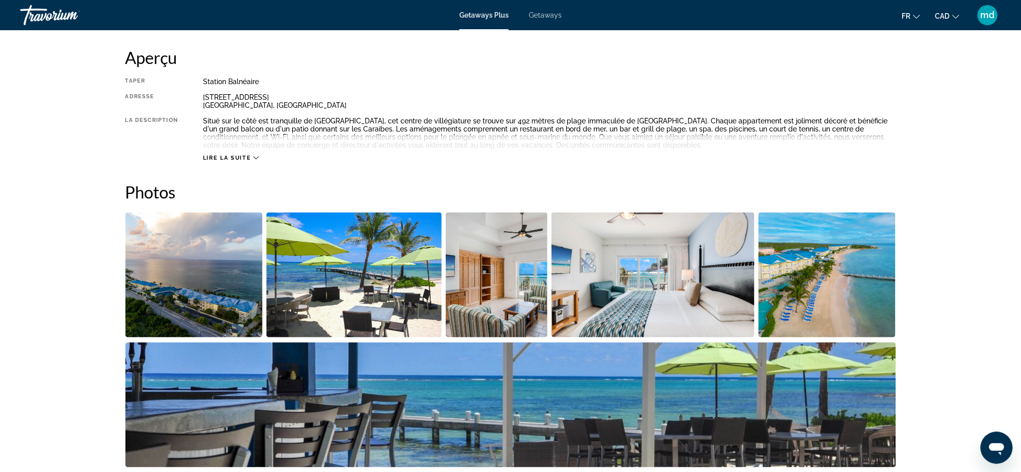
click at [248, 161] on button "Lire la suite" at bounding box center [231, 158] width 56 height 8
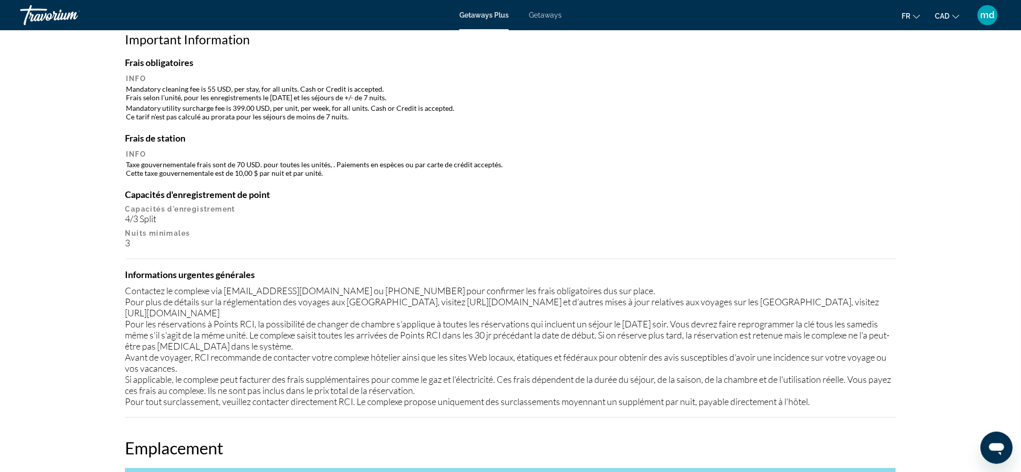
scroll to position [873, 0]
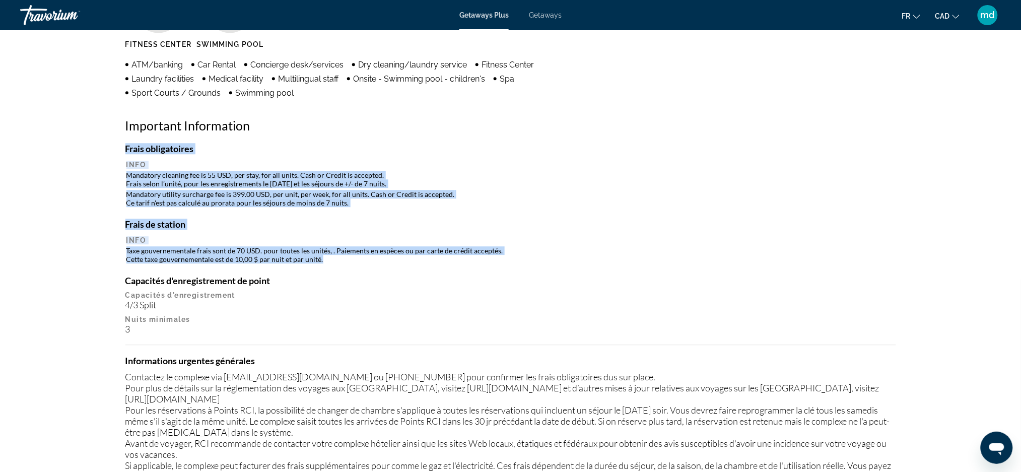
drag, startPoint x: 346, startPoint y: 253, endPoint x: 109, endPoint y: 184, distance: 247.4
click at [109, 184] on div "Aperçu Taper Station balnéaire Tout inclus Pas tout compris Adresse 2221 Queens…" at bounding box center [510, 411] width 811 height 1803
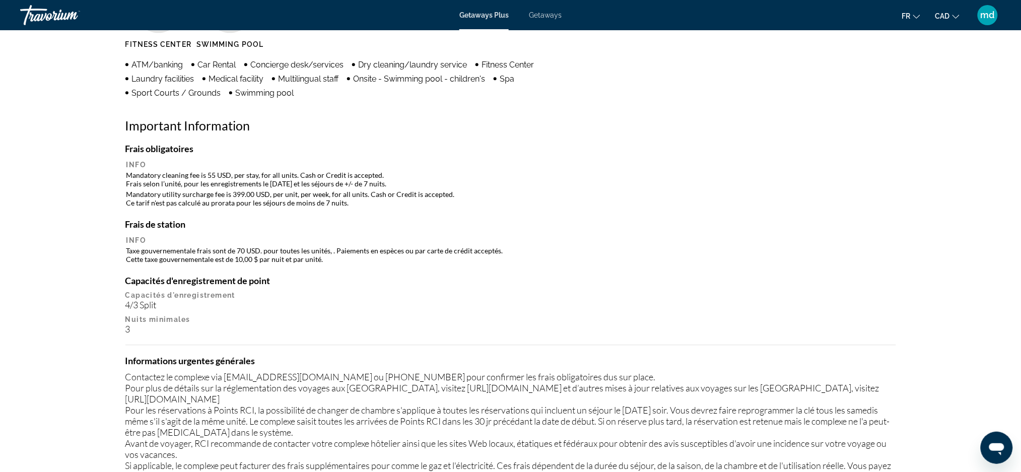
drag, startPoint x: 109, startPoint y: 184, endPoint x: 109, endPoint y: 143, distance: 41.8
click at [109, 143] on div "Aperçu Taper Station balnéaire Tout inclus Pas tout compris Adresse 2221 Queens…" at bounding box center [510, 411] width 811 height 1803
click at [387, 275] on h4 "Capacités d'enregistrement de point" at bounding box center [510, 280] width 771 height 11
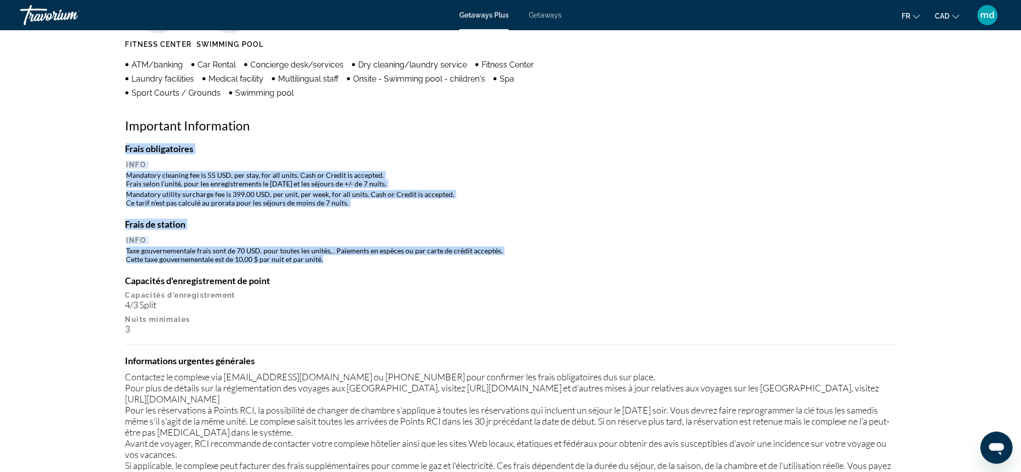
drag, startPoint x: 358, startPoint y: 257, endPoint x: 107, endPoint y: 176, distance: 263.6
click at [107, 176] on div "Aperçu Taper Station balnéaire Tout inclus Pas tout compris Adresse 2221 Queens…" at bounding box center [510, 411] width 811 height 1803
copy div "Frais obligatoires Info Mandatory cleaning fee is 55 USD, per stay, for all uni…"
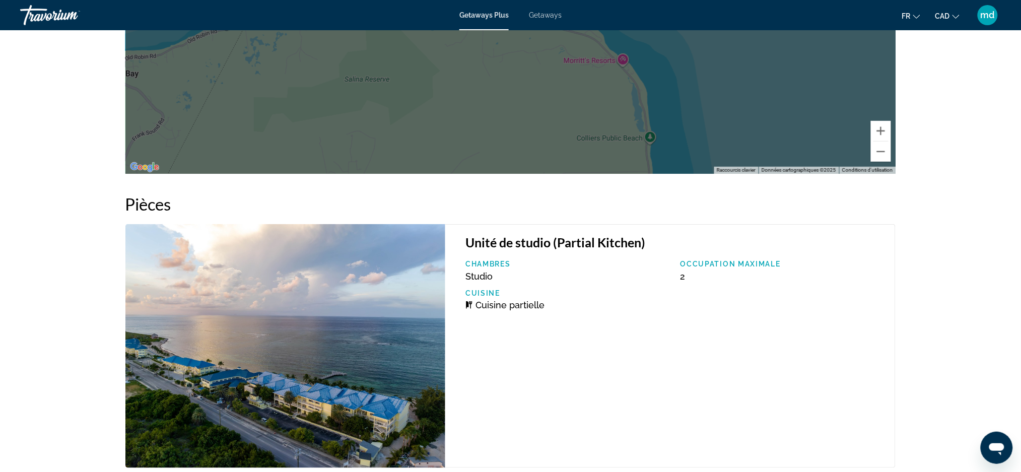
scroll to position [1745, 0]
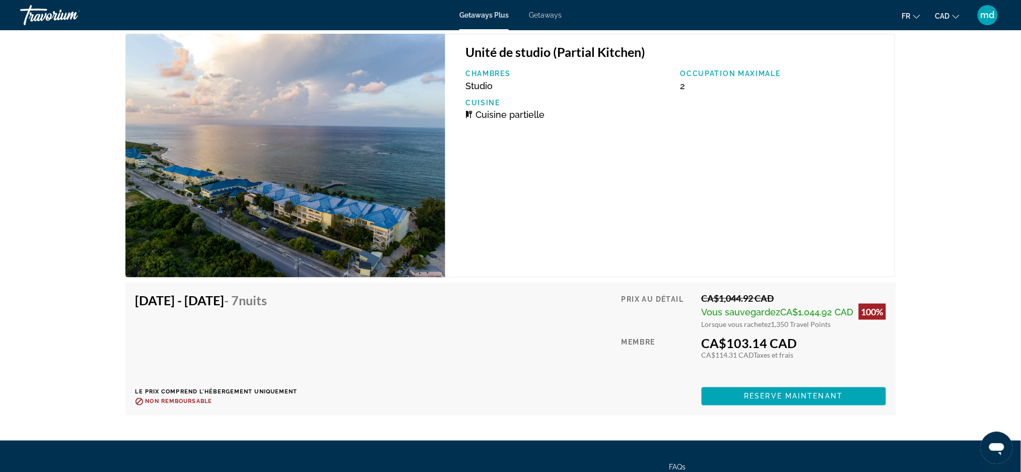
click at [238, 183] on img "Main content" at bounding box center [285, 156] width 320 height 244
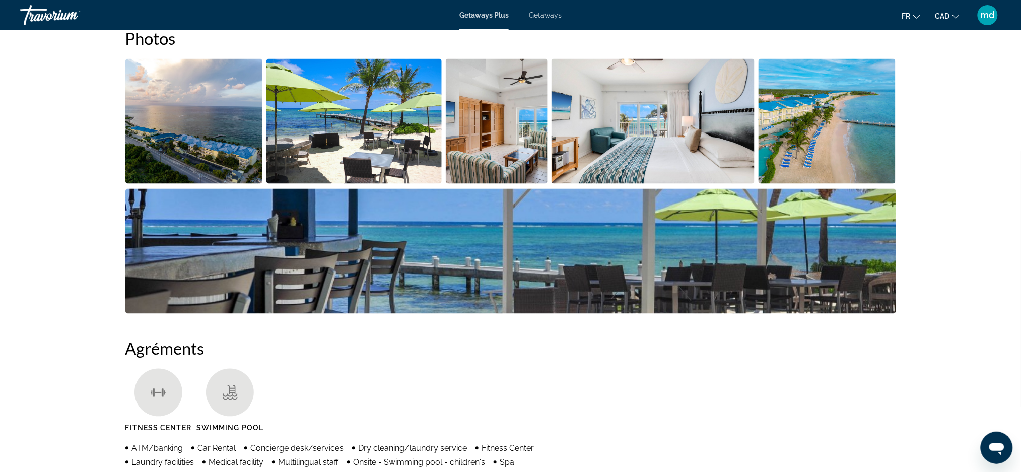
scroll to position [403, 0]
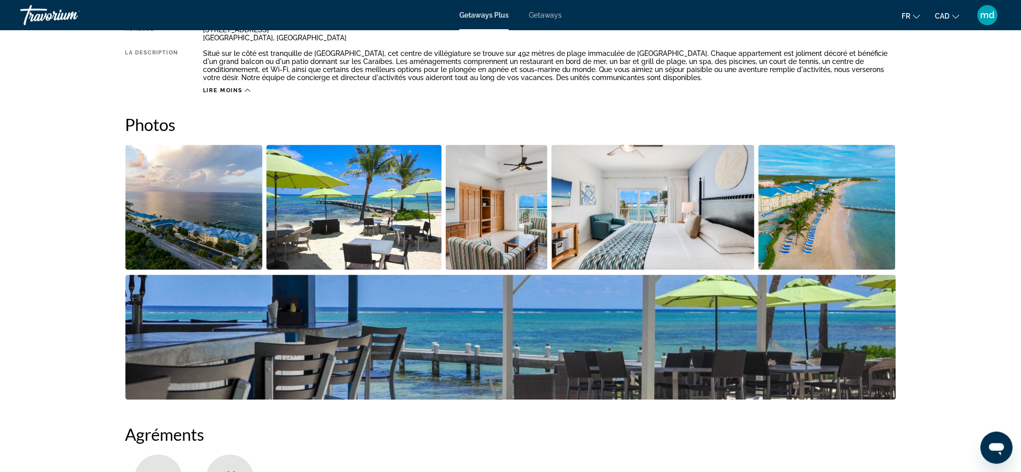
click at [336, 221] on img "Open full-screen image slider" at bounding box center [353, 207] width 175 height 125
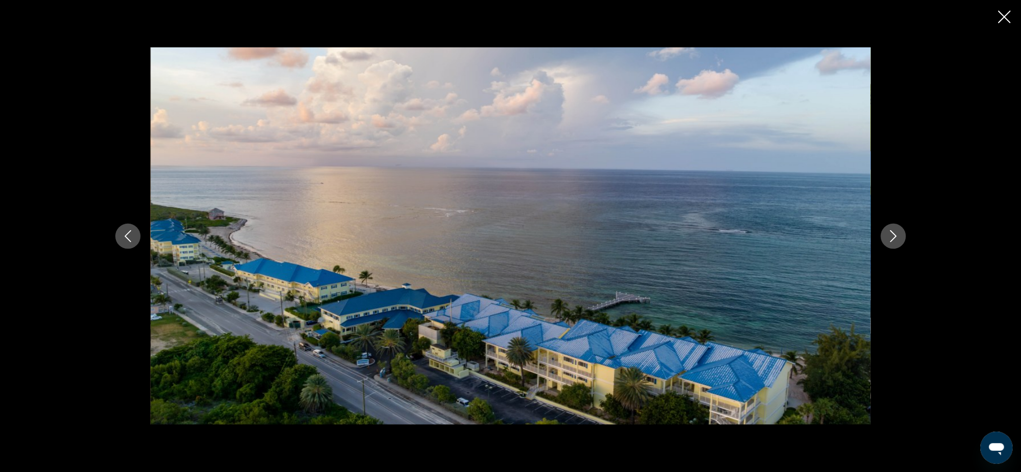
click at [905, 236] on button "Next image" at bounding box center [893, 236] width 25 height 25
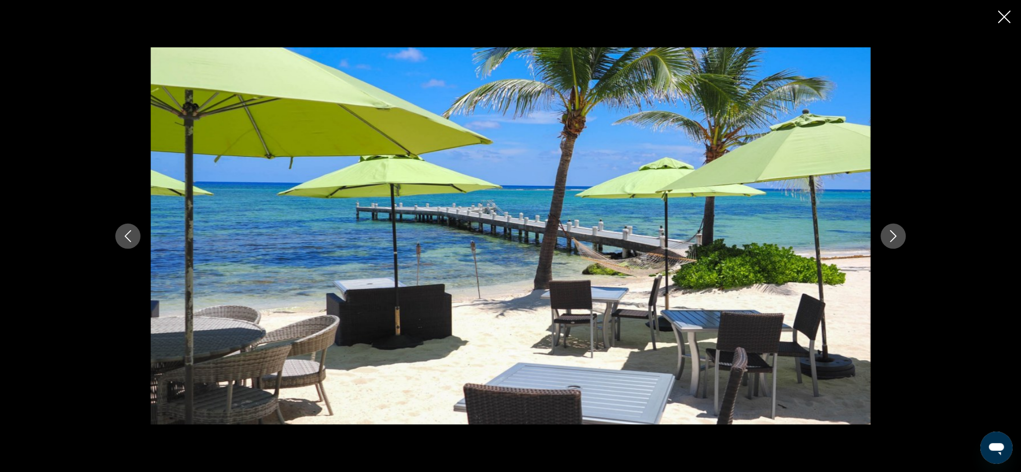
click at [889, 229] on button "Next image" at bounding box center [893, 236] width 25 height 25
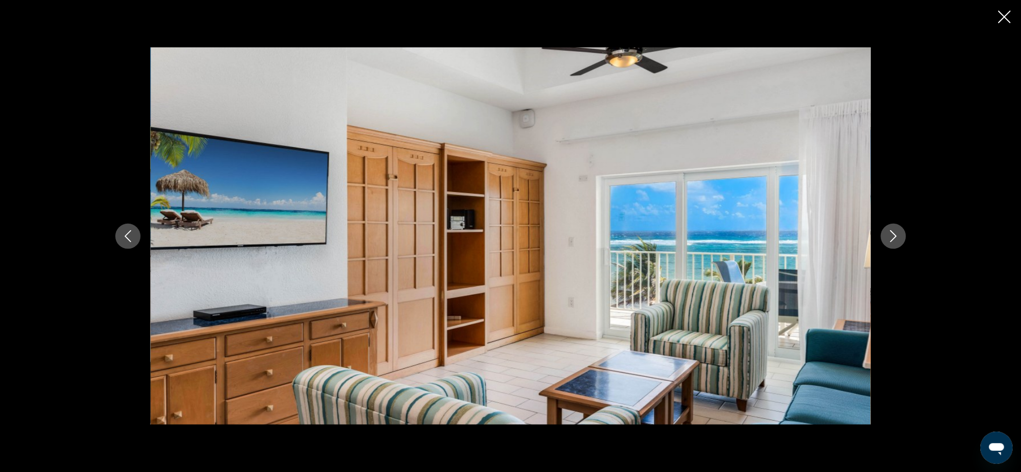
click at [889, 229] on button "Next image" at bounding box center [893, 236] width 25 height 25
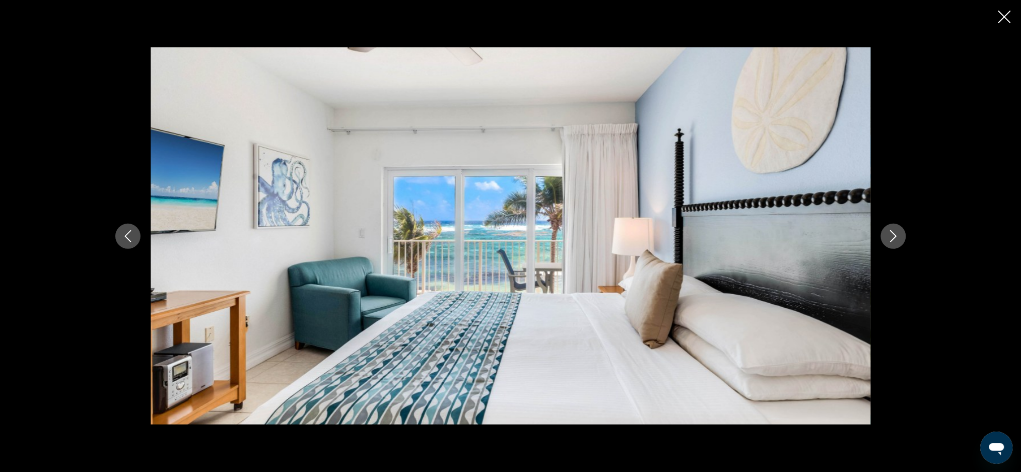
click at [1003, 16] on icon "Close slideshow" at bounding box center [1004, 17] width 13 height 13
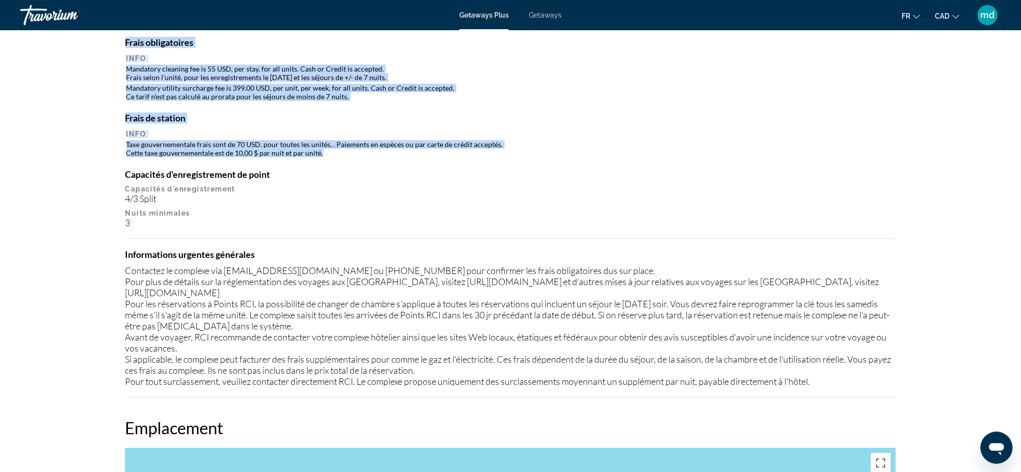
scroll to position [1007, 0]
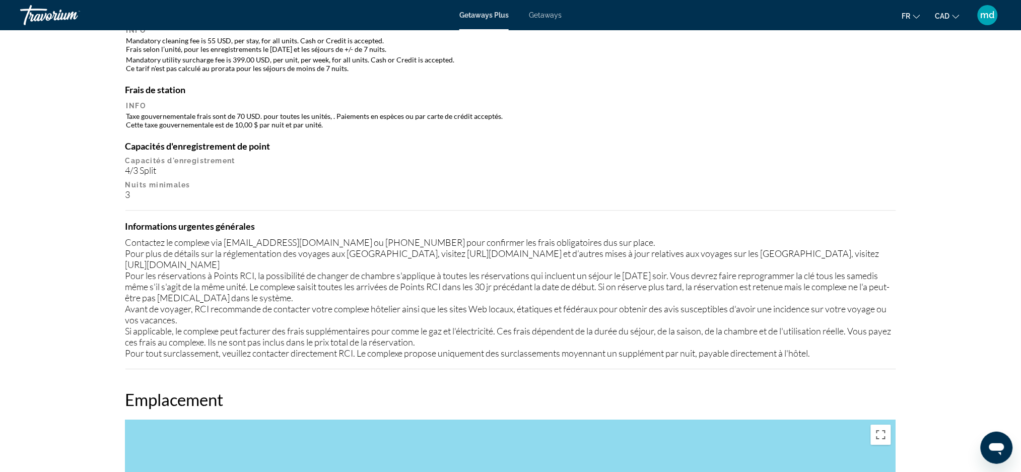
click at [597, 157] on p "Capacités d'enregistrement" at bounding box center [510, 161] width 771 height 8
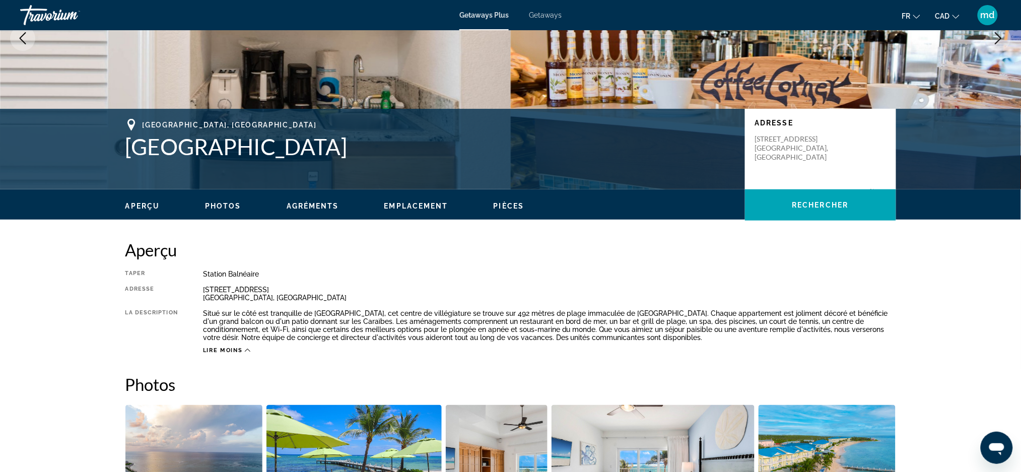
scroll to position [0, 0]
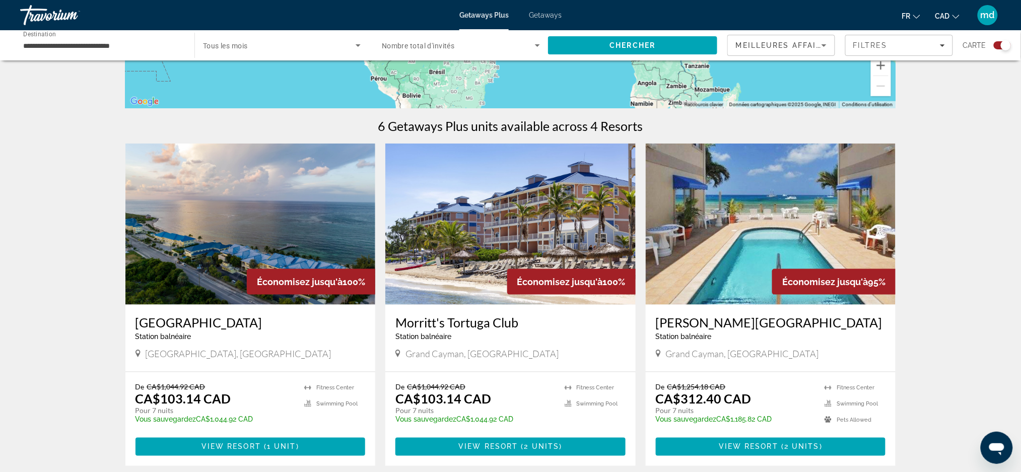
scroll to position [335, 0]
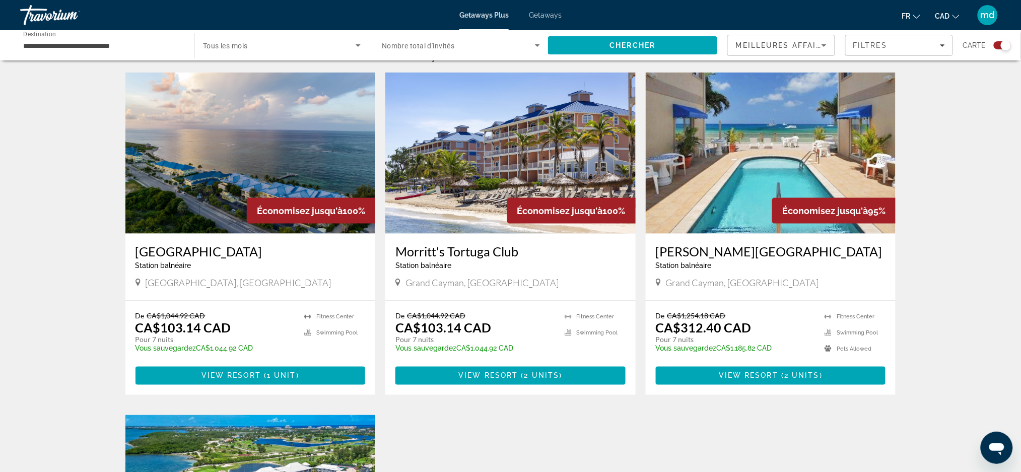
click at [517, 167] on img "Main content" at bounding box center [510, 153] width 250 height 161
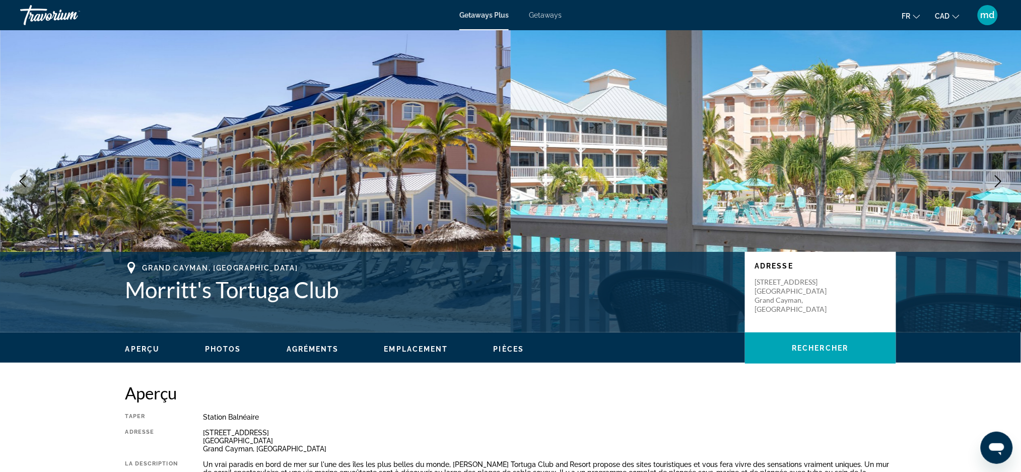
click at [1000, 177] on icon "Next image" at bounding box center [998, 181] width 12 height 12
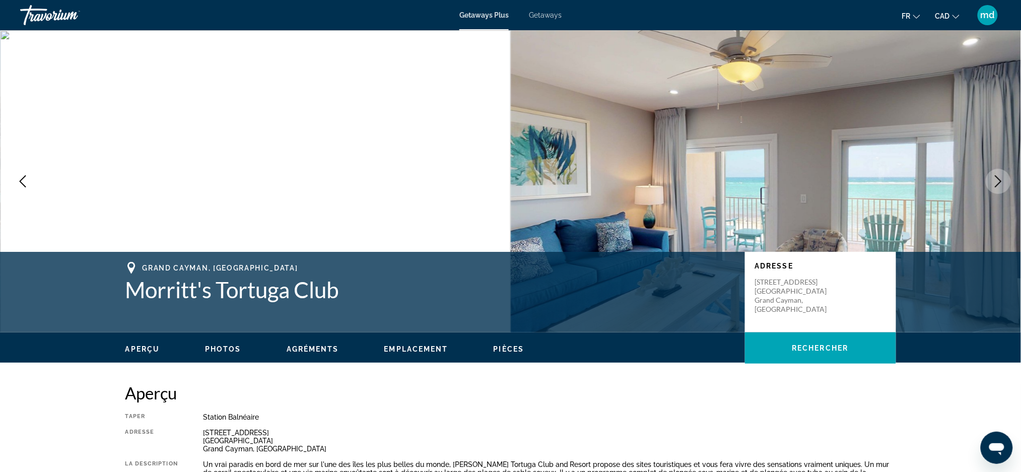
click at [1000, 177] on icon "Next image" at bounding box center [998, 181] width 12 height 12
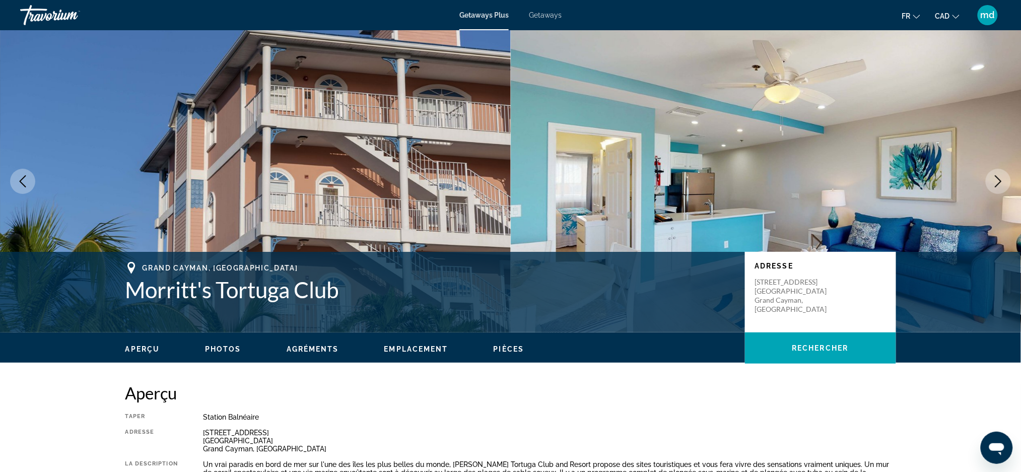
click at [1000, 177] on icon "Next image" at bounding box center [998, 181] width 12 height 12
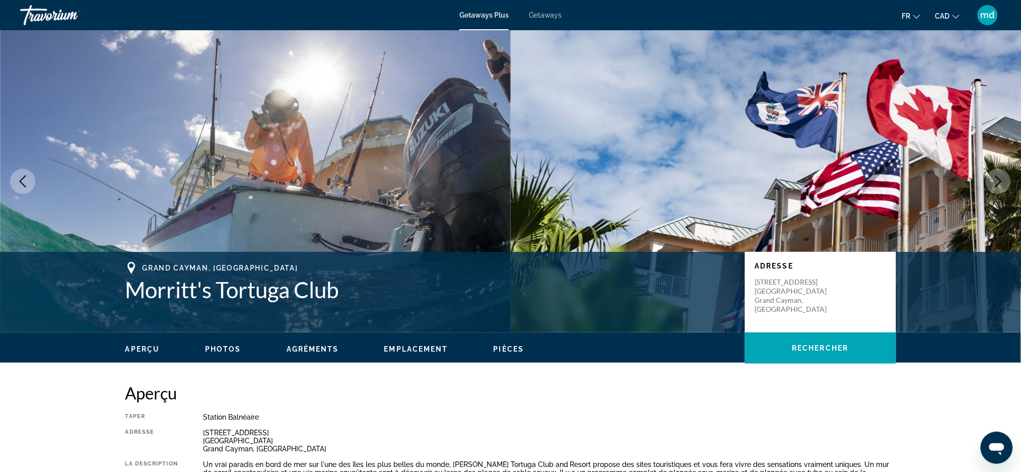
click at [1000, 177] on icon "Next image" at bounding box center [998, 181] width 12 height 12
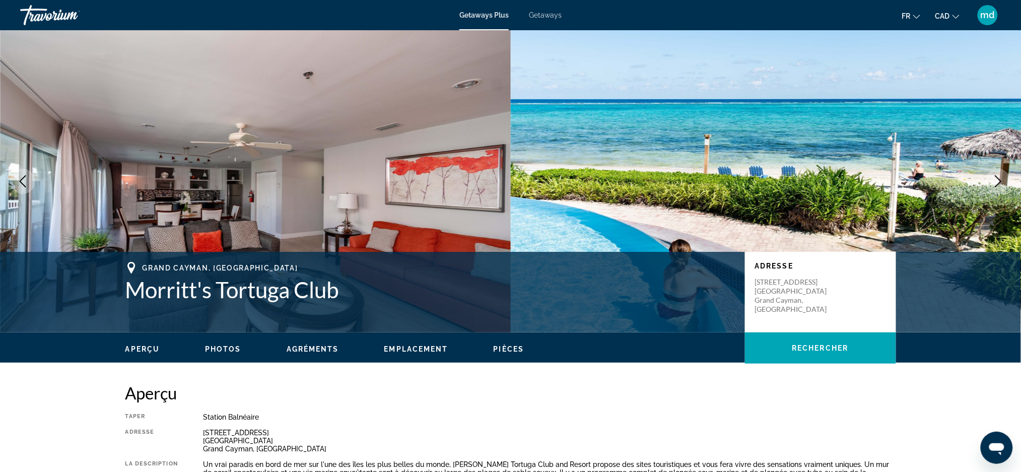
click at [999, 178] on icon "Next image" at bounding box center [998, 181] width 12 height 12
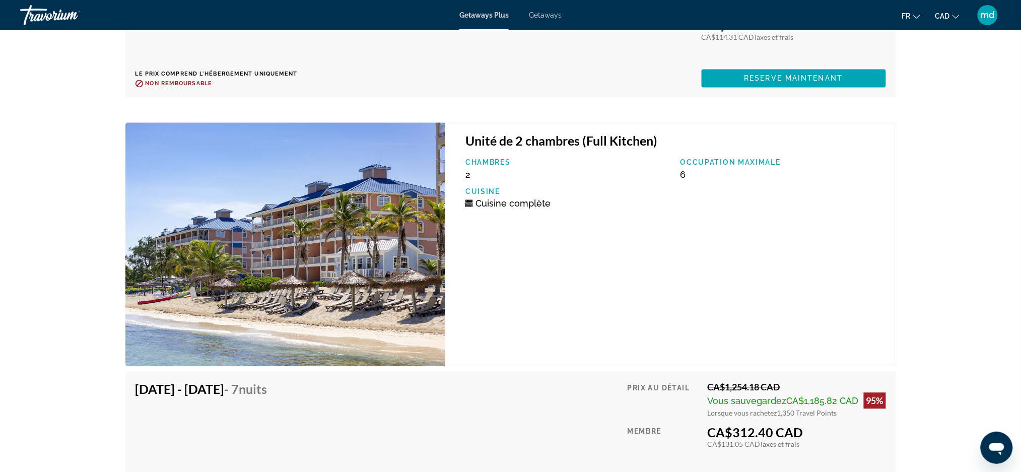
scroll to position [2216, 0]
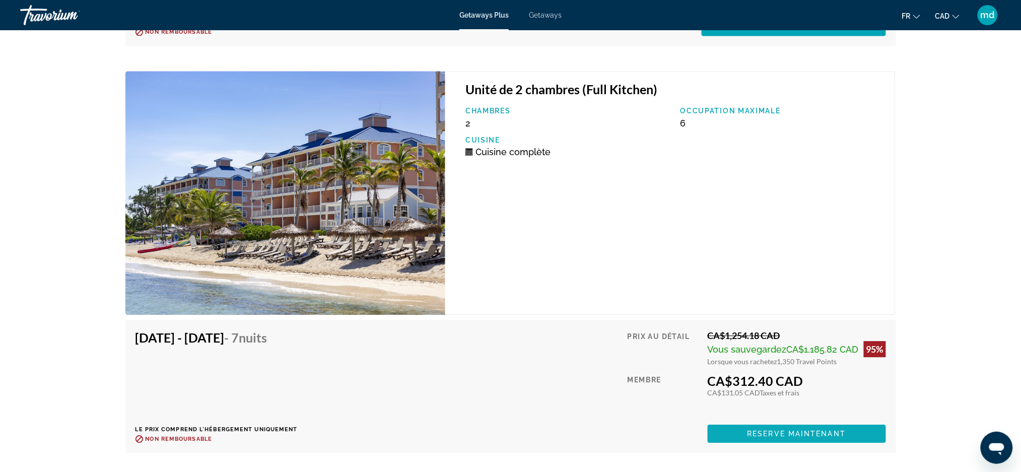
click at [744, 425] on span "Main content" at bounding box center [797, 434] width 178 height 24
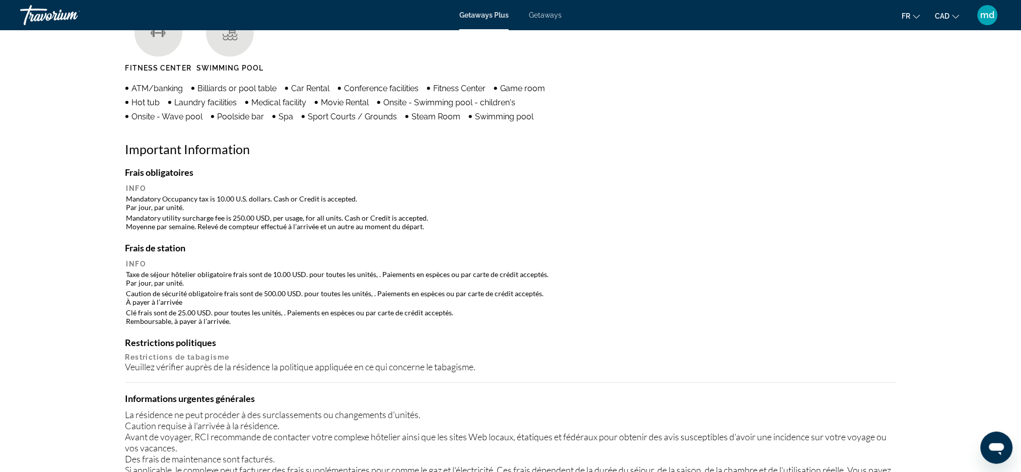
scroll to position [940, 0]
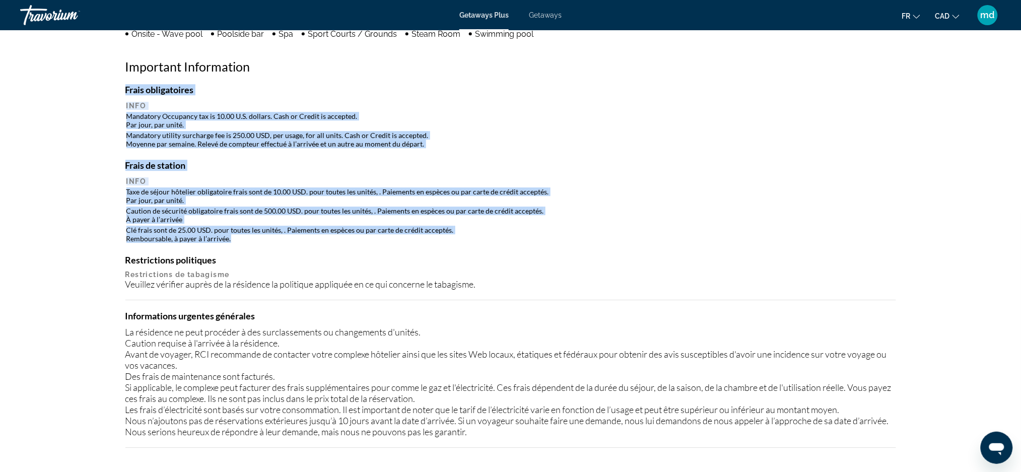
drag, startPoint x: 124, startPoint y: 90, endPoint x: 412, endPoint y: 237, distance: 323.2
click at [412, 237] on div "Aperçu Taper Station balnéaire Tout inclus Pas tout compris Adresse 2289 Queens…" at bounding box center [510, 350] width 781 height 1814
click at [433, 177] on th "Info" at bounding box center [510, 181] width 768 height 9
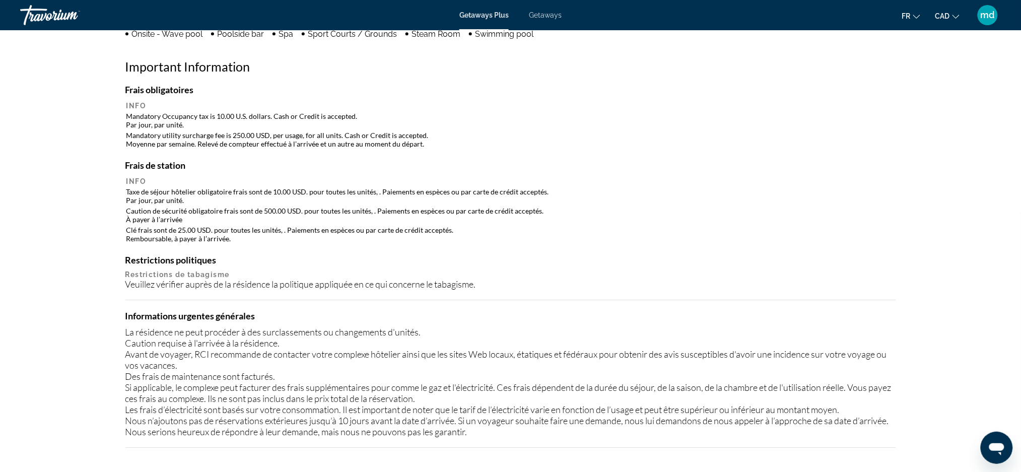
click at [457, 249] on div "Frais obligatoires Info Mandatory Occupancy tax is 10.00 U.S. dollars. Cash or …" at bounding box center [510, 266] width 771 height 364
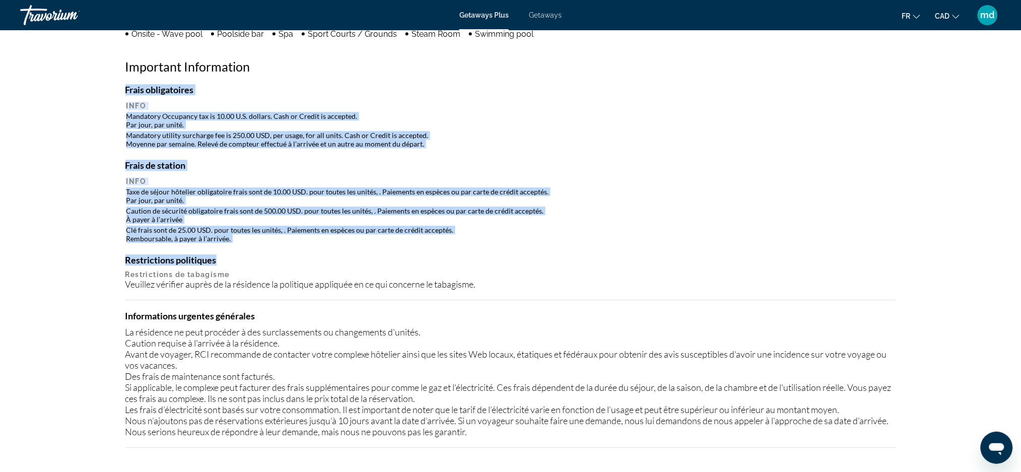
drag, startPoint x: 242, startPoint y: 242, endPoint x: 69, endPoint y: 87, distance: 232.1
click at [69, 87] on div "prev next Grand Cayman, Cayman Islands Morritt's Tortuga Club Adresse 2289 Quee…" at bounding box center [510, 173] width 1021 height 2167
copy div "Frais obligatoires Info Mandatory Occupancy tax is 10.00 U.S. dollars. Cash or …"
click at [615, 234] on td "Clé frais sont de 25.00 USD. pour toutes les unités, . Paiements en espèces ou …" at bounding box center [510, 234] width 768 height 18
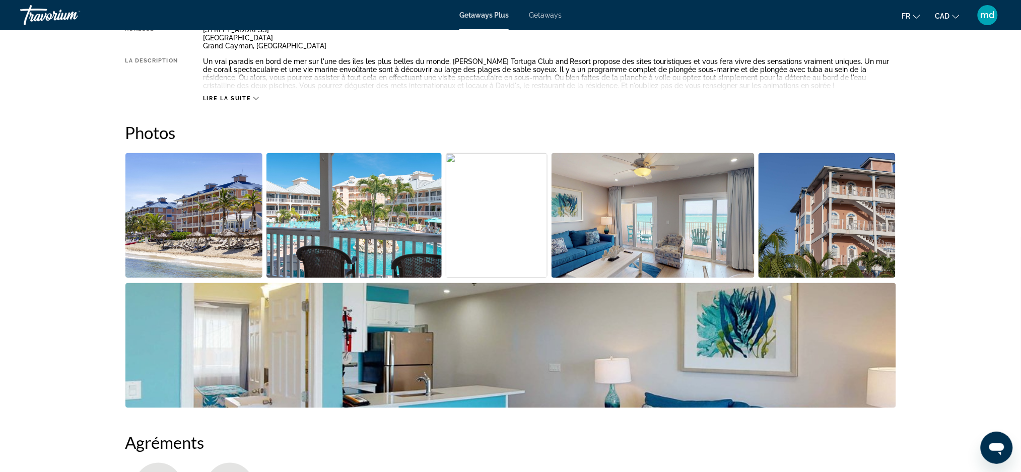
scroll to position [0, 0]
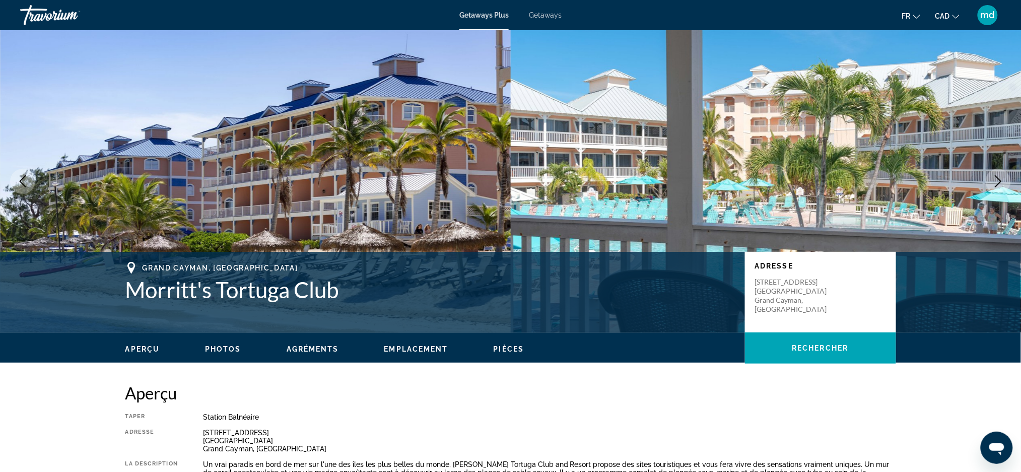
click at [995, 178] on icon "Next image" at bounding box center [998, 181] width 12 height 12
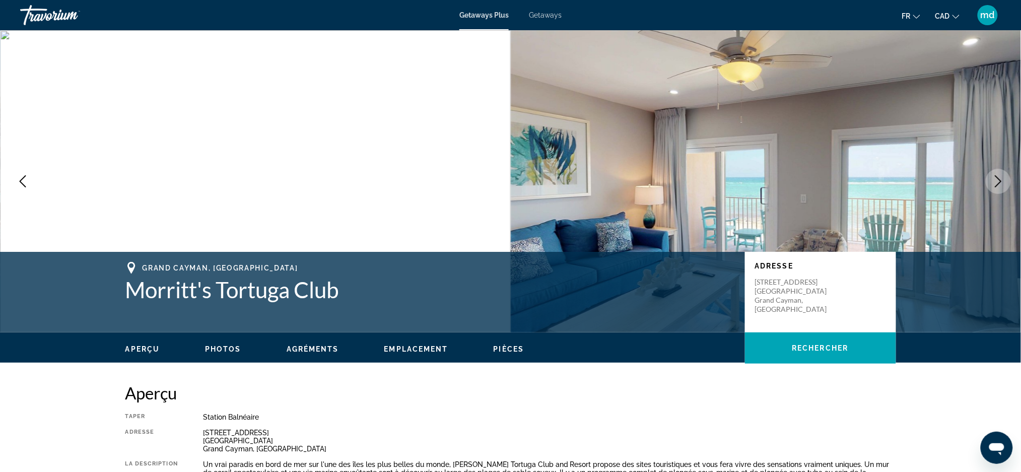
click at [993, 175] on icon "Next image" at bounding box center [998, 181] width 12 height 12
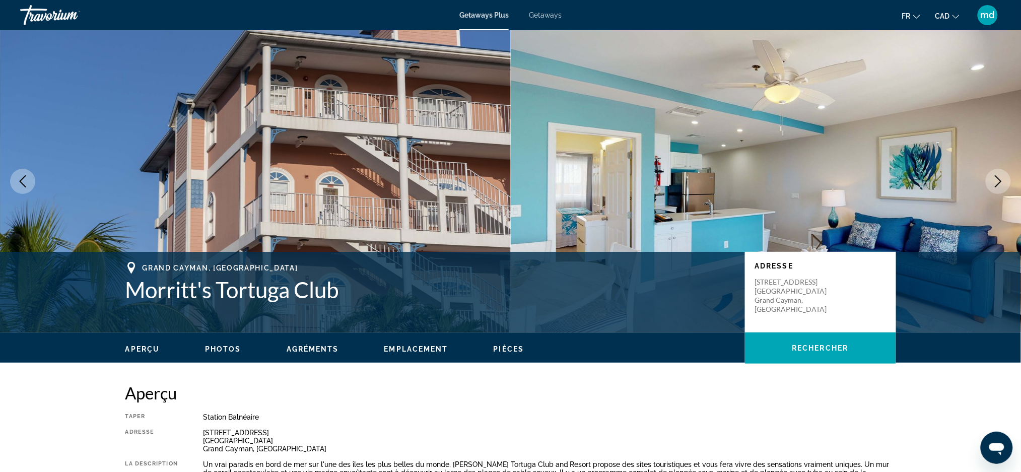
click at [991, 170] on button "Next image" at bounding box center [998, 181] width 25 height 25
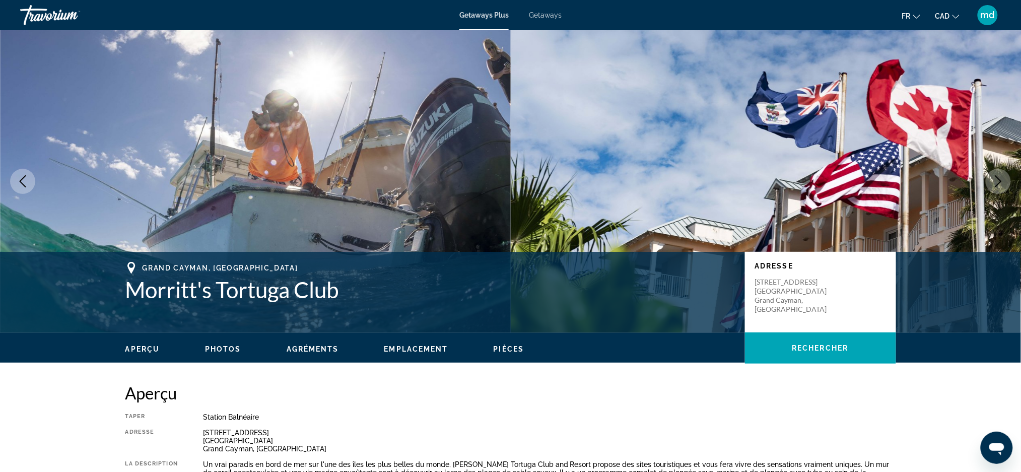
click at [1009, 185] on button "Next image" at bounding box center [998, 181] width 25 height 25
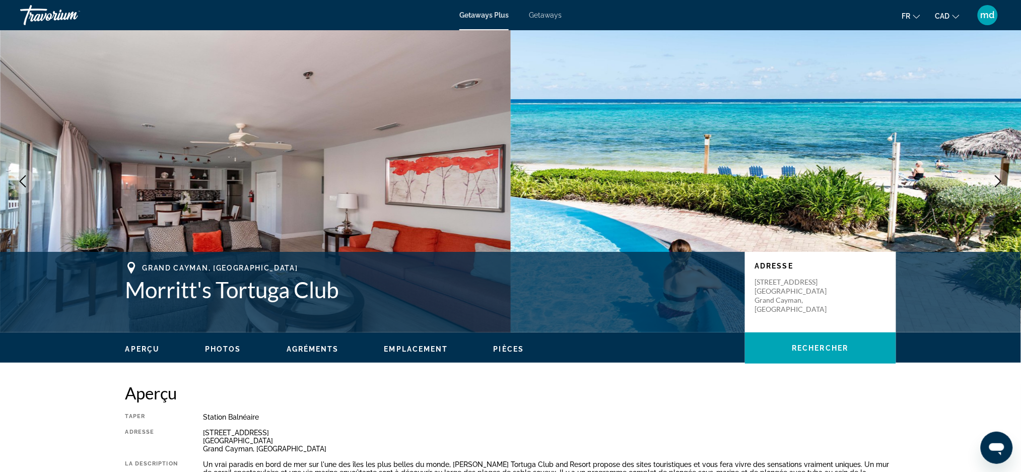
click at [1005, 183] on button "Next image" at bounding box center [998, 181] width 25 height 25
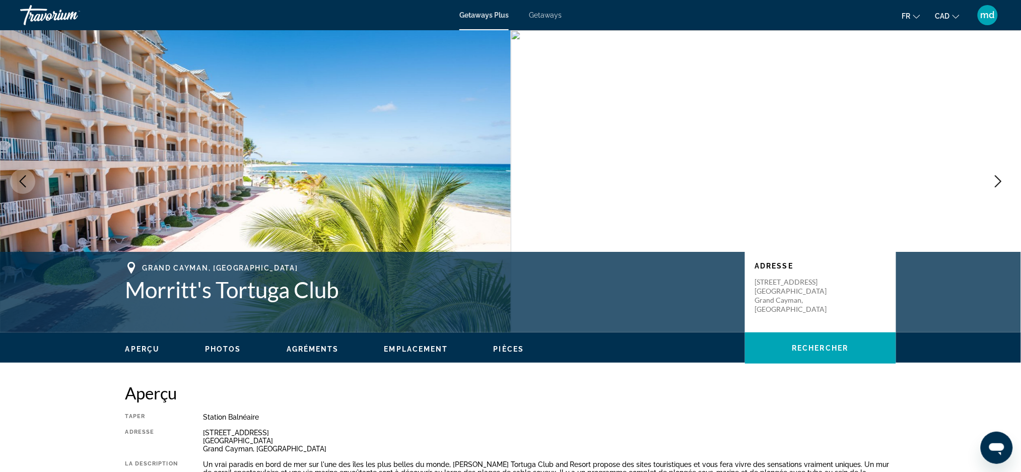
click at [999, 180] on icon "Next image" at bounding box center [998, 181] width 7 height 12
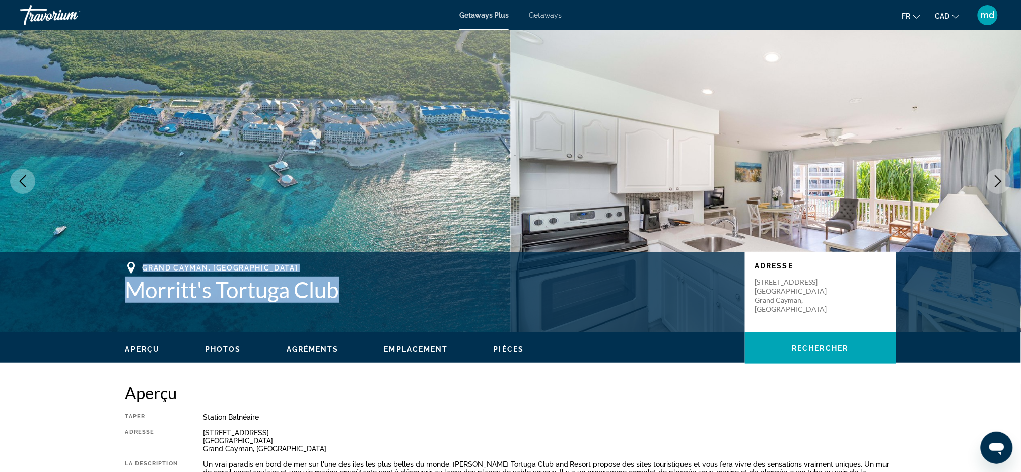
drag, startPoint x: 357, startPoint y: 295, endPoint x: 123, endPoint y: 260, distance: 235.7
click at [123, 260] on div "Grand Cayman, Cayman Islands Morritt's Tortuga Club Adresse 2289 Queens Hwy, Ea…" at bounding box center [510, 292] width 1021 height 81
copy div "Grand Cayman, Cayman Islands Morritt's Tortuga Club"
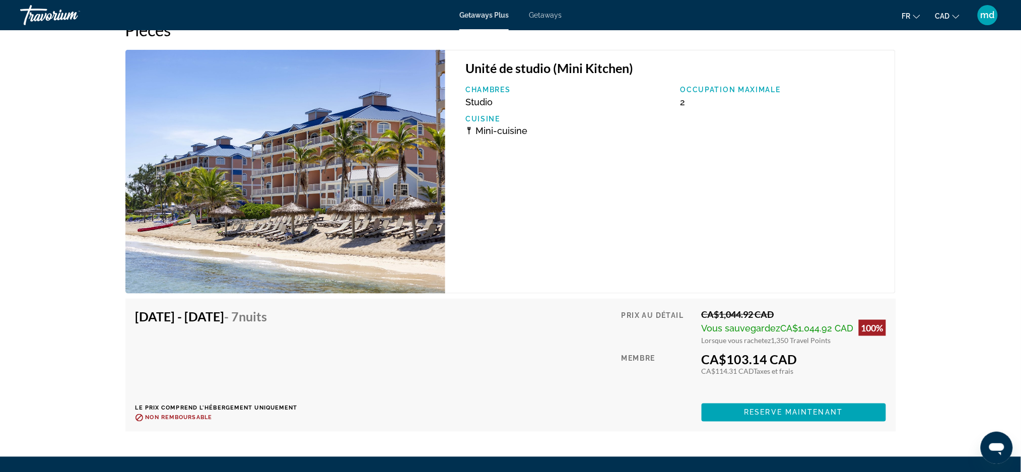
scroll to position [1844, 0]
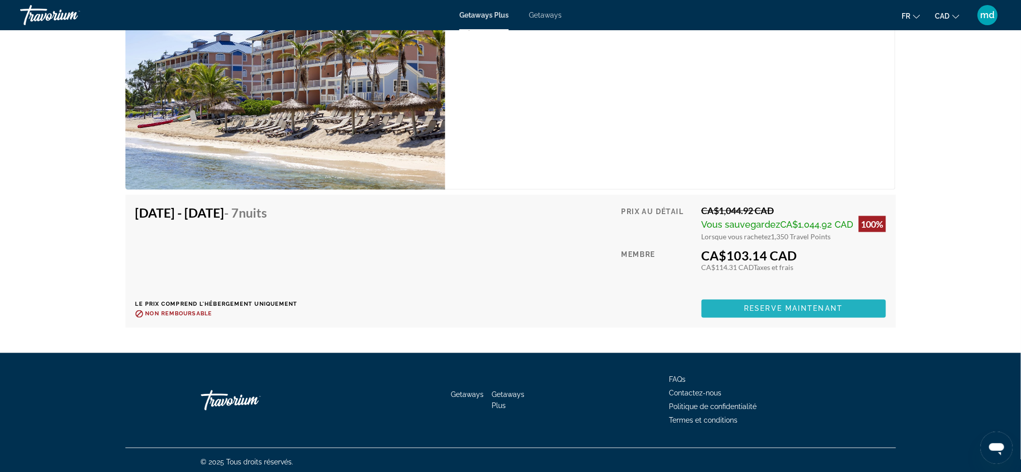
click at [826, 298] on span "Main content" at bounding box center [794, 309] width 184 height 24
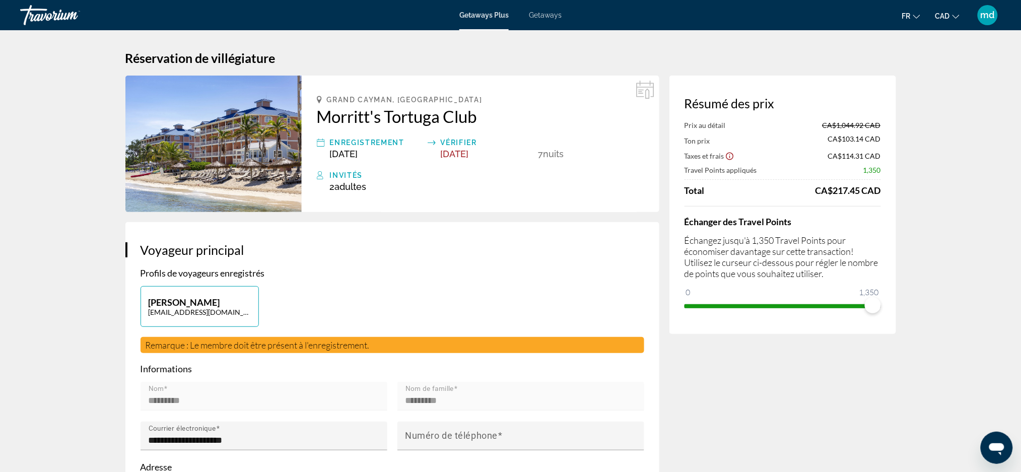
click at [729, 158] on icon "Show Taxes and Fees disclaimer" at bounding box center [730, 157] width 8 height 8
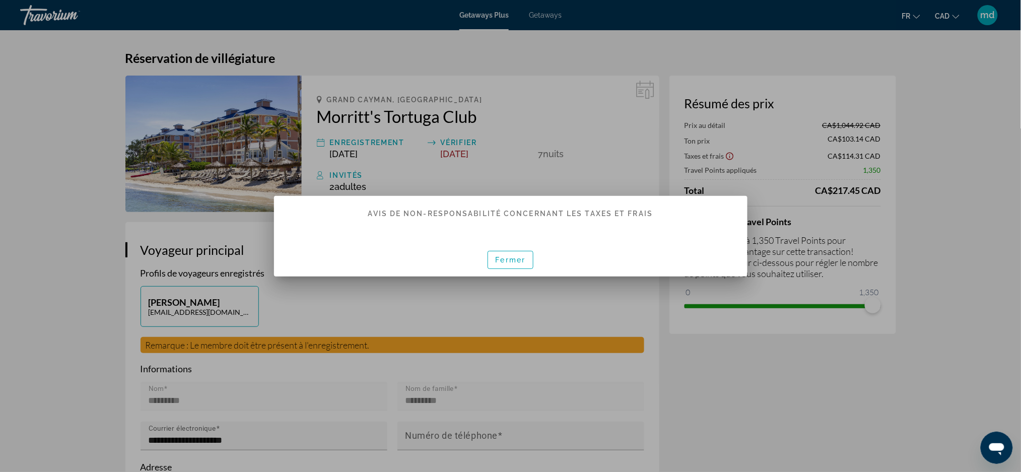
click at [729, 158] on div at bounding box center [510, 236] width 1021 height 472
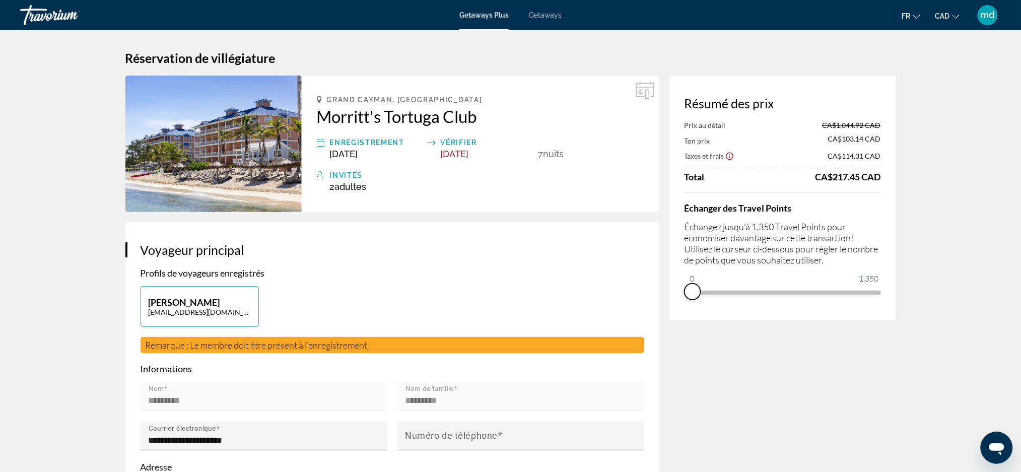
drag, startPoint x: 872, startPoint y: 306, endPoint x: 631, endPoint y: 295, distance: 241.0
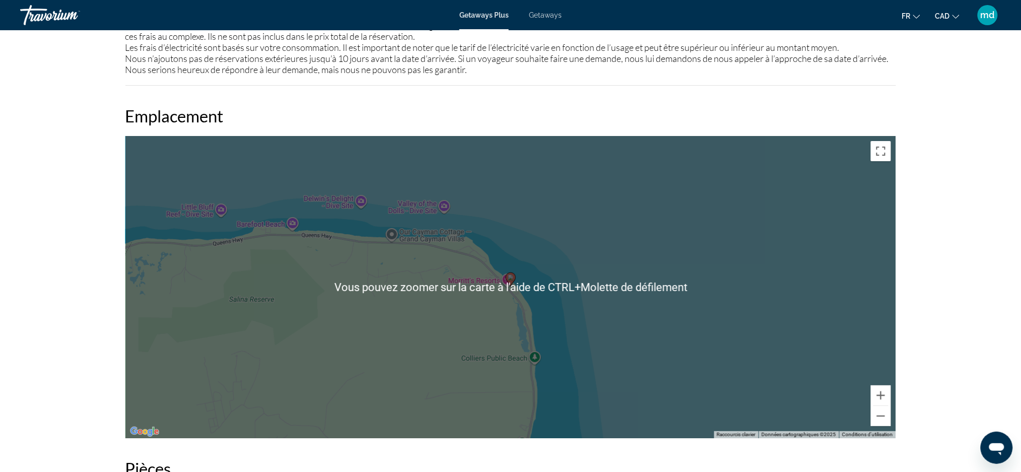
scroll to position [1469, 0]
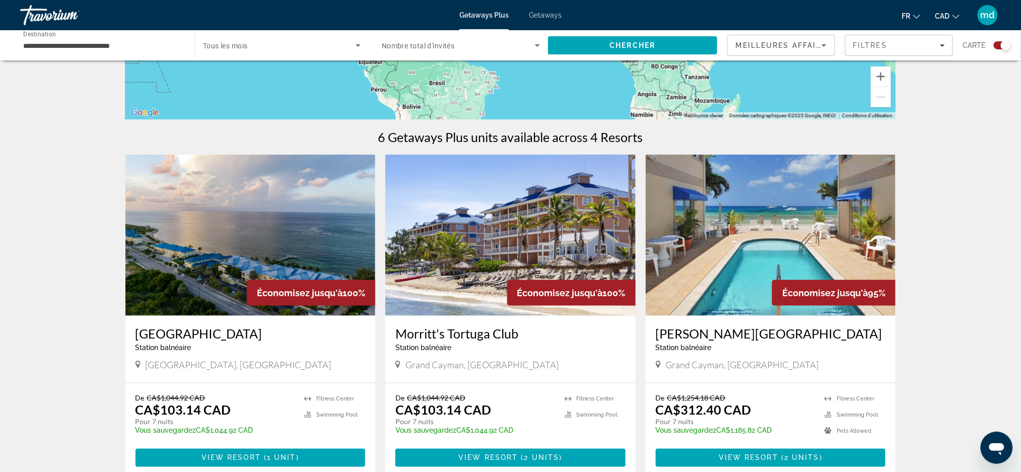
scroll to position [335, 0]
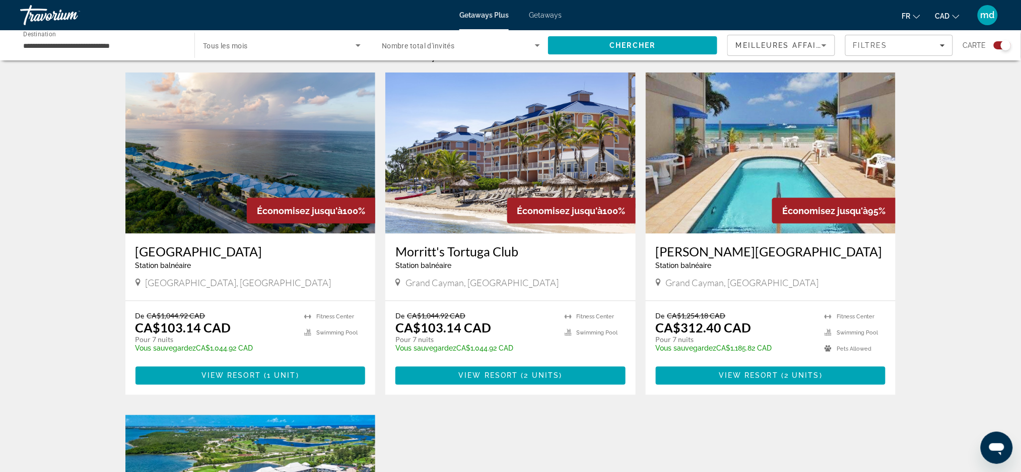
click at [527, 151] on img "Main content" at bounding box center [510, 153] width 250 height 161
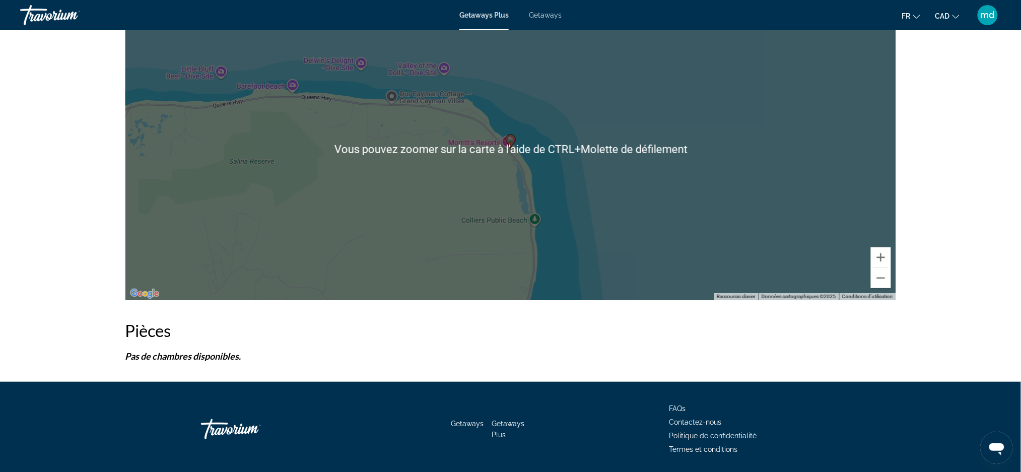
scroll to position [1469, 0]
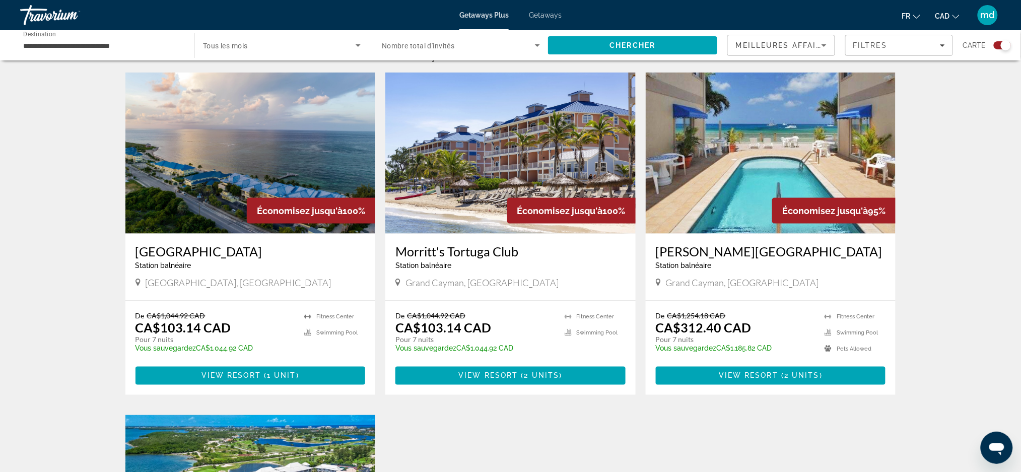
scroll to position [470, 0]
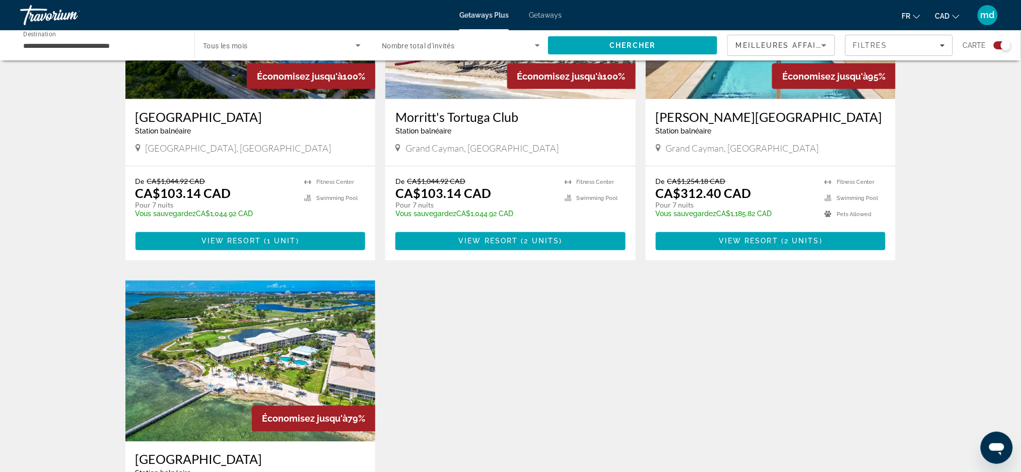
click at [264, 336] on img "Main content" at bounding box center [250, 361] width 250 height 161
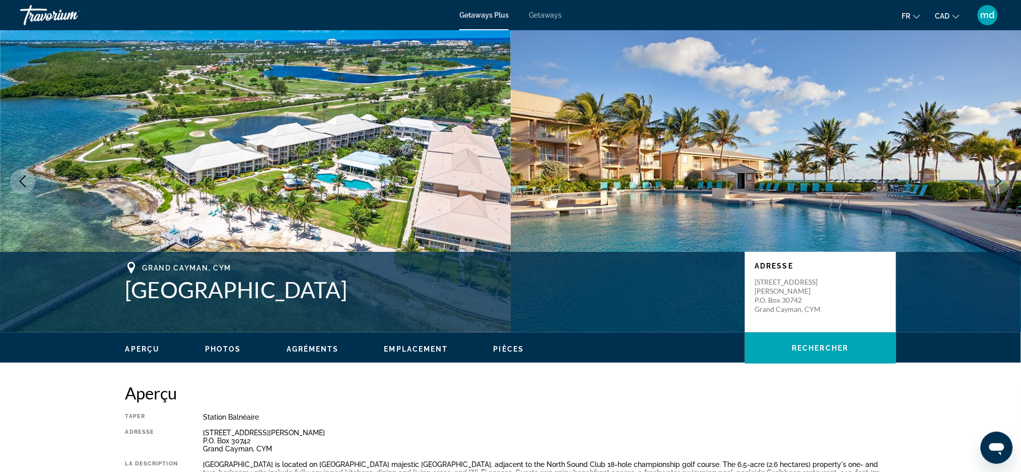
click at [998, 178] on icon "Next image" at bounding box center [998, 181] width 7 height 12
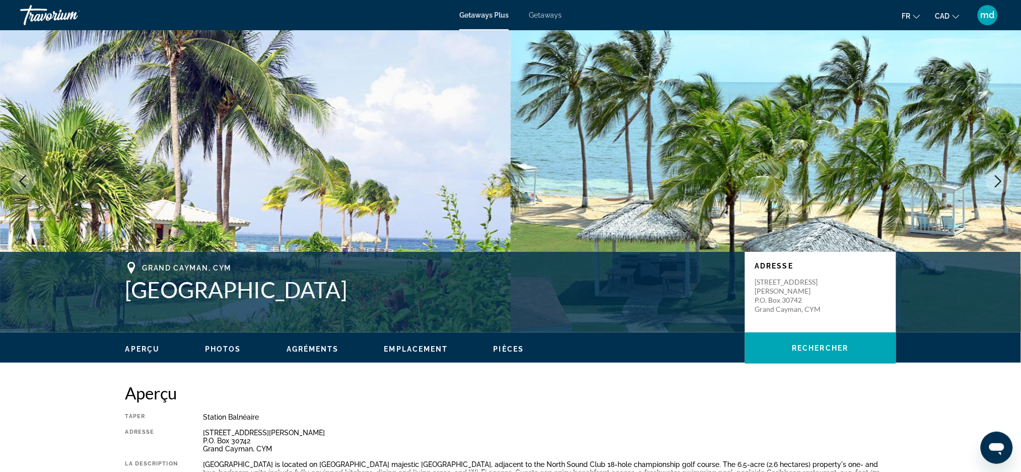
click at [998, 178] on icon "Next image" at bounding box center [998, 181] width 7 height 12
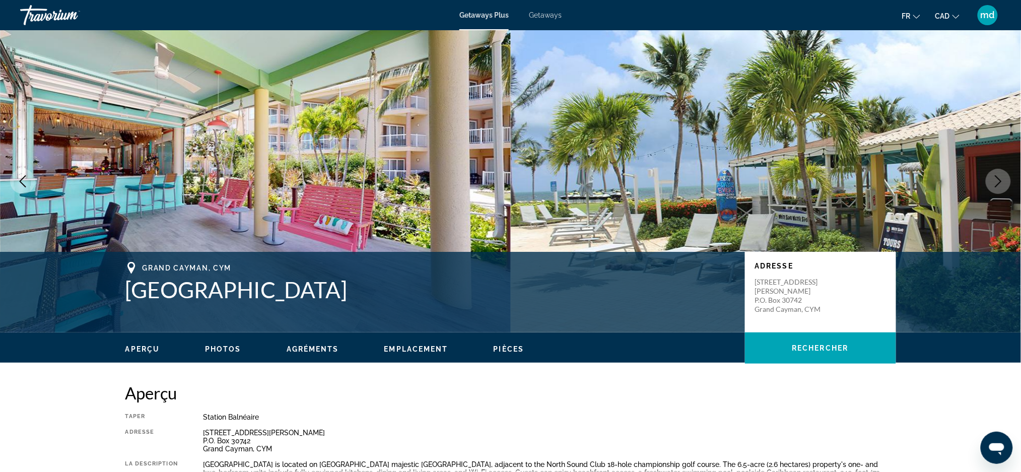
click at [997, 180] on icon "Next image" at bounding box center [998, 181] width 12 height 12
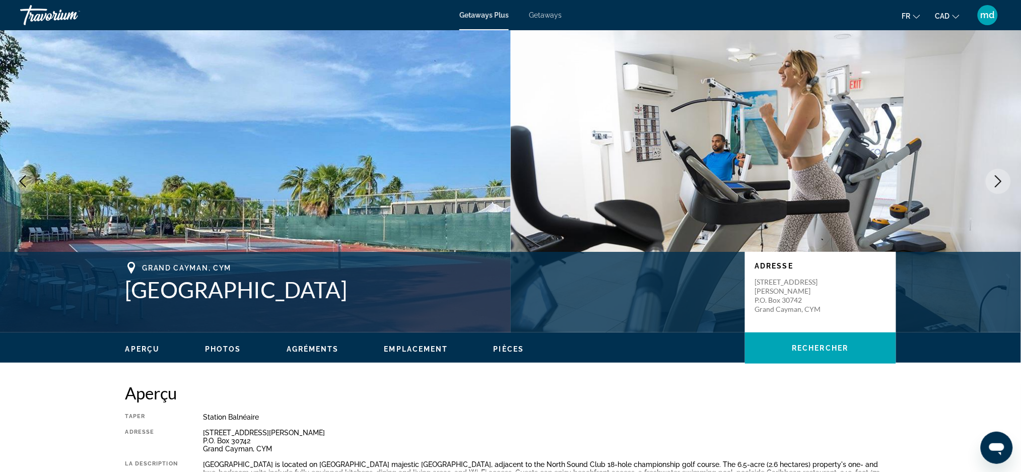
click at [998, 186] on icon "Next image" at bounding box center [998, 181] width 12 height 12
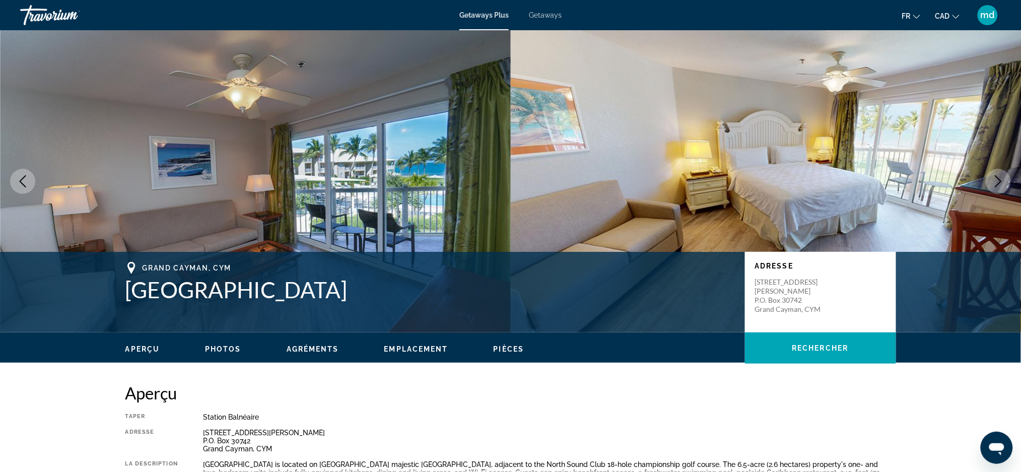
click at [998, 187] on button "Next image" at bounding box center [998, 181] width 25 height 25
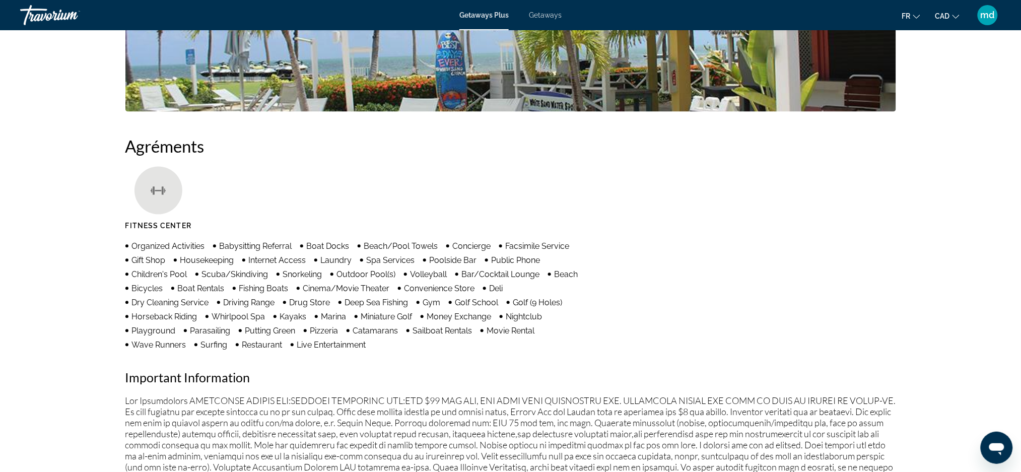
scroll to position [873, 0]
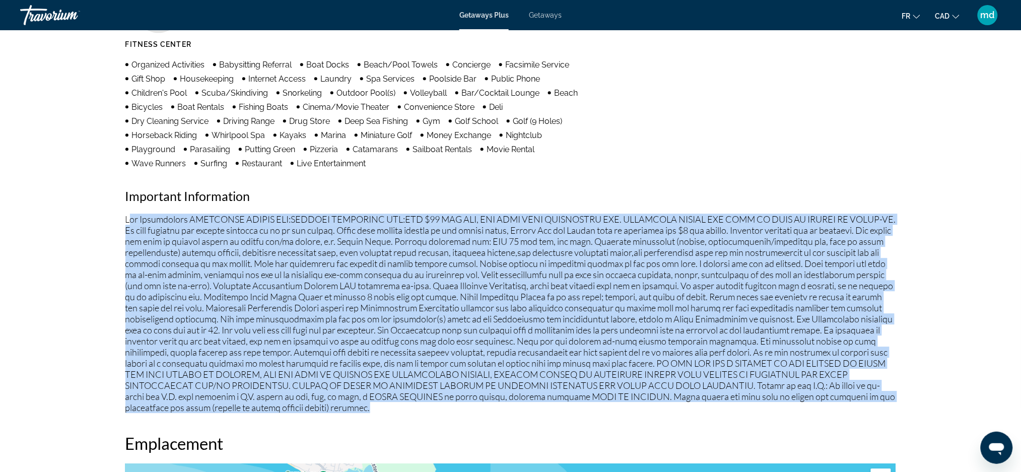
drag, startPoint x: 573, startPoint y: 405, endPoint x: 131, endPoint y: 218, distance: 479.8
click at [131, 218] on p "Main content" at bounding box center [510, 313] width 771 height 199
copy p "ee Advisements MANDATORY RESORT FEE:TOURIST OCCUPANCY TAX:USD $10 PER DAY, PER …"
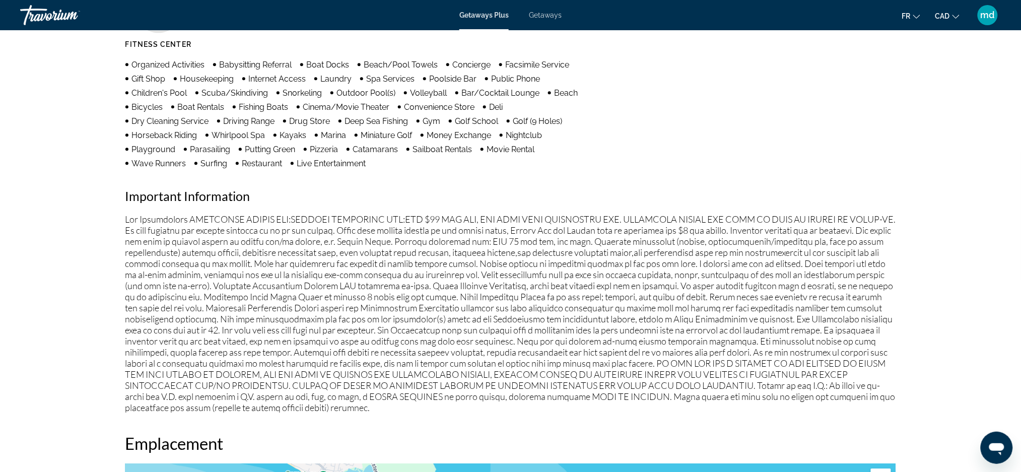
click at [578, 159] on ul "Organized Activities Babysitting Referral Boat Docks Beach/Pool Towels Concierg…" at bounding box center [356, 113] width 462 height 110
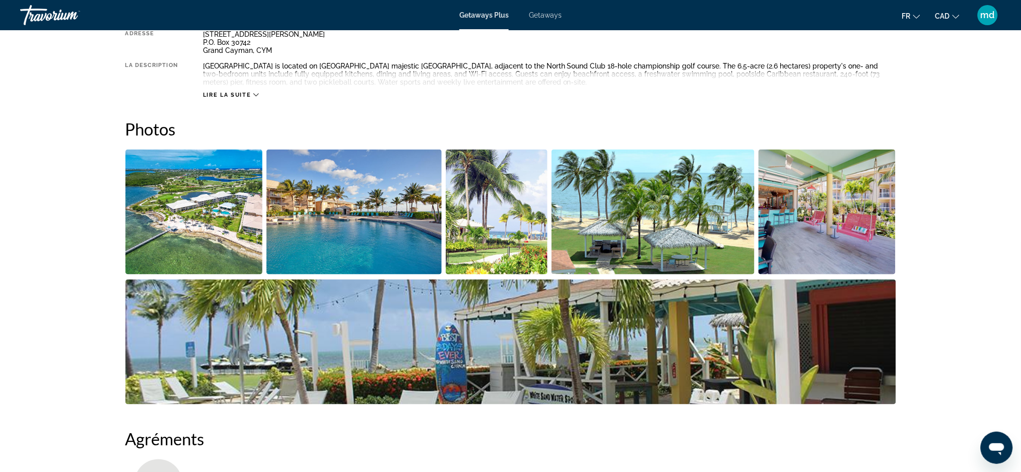
scroll to position [67, 0]
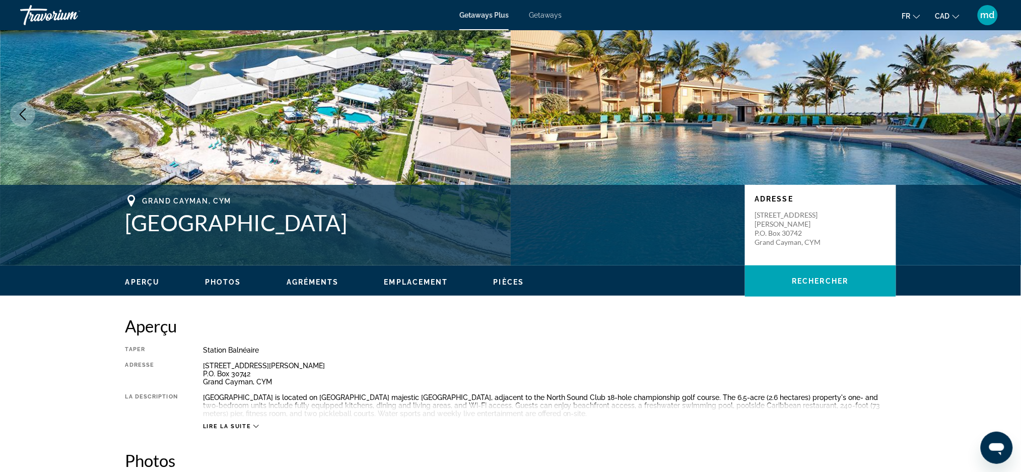
drag, startPoint x: 143, startPoint y: 198, endPoint x: 366, endPoint y: 238, distance: 226.1
click at [366, 238] on div "Grand Cayman, CYM Grand Caymanian Resort Adresse 278 Crighton Drive at Crystal …" at bounding box center [510, 225] width 811 height 60
copy div "Grand Cayman, CYM Grand Caymanian Resort"
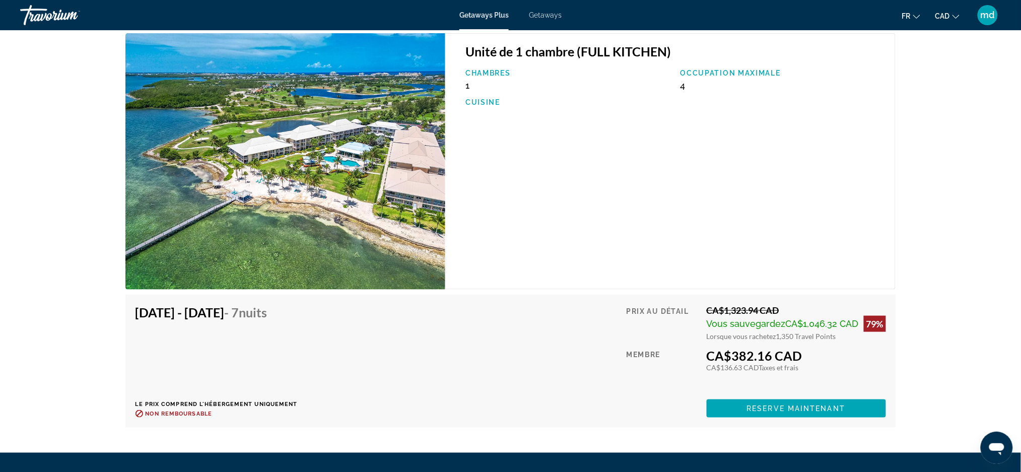
scroll to position [1679, 0]
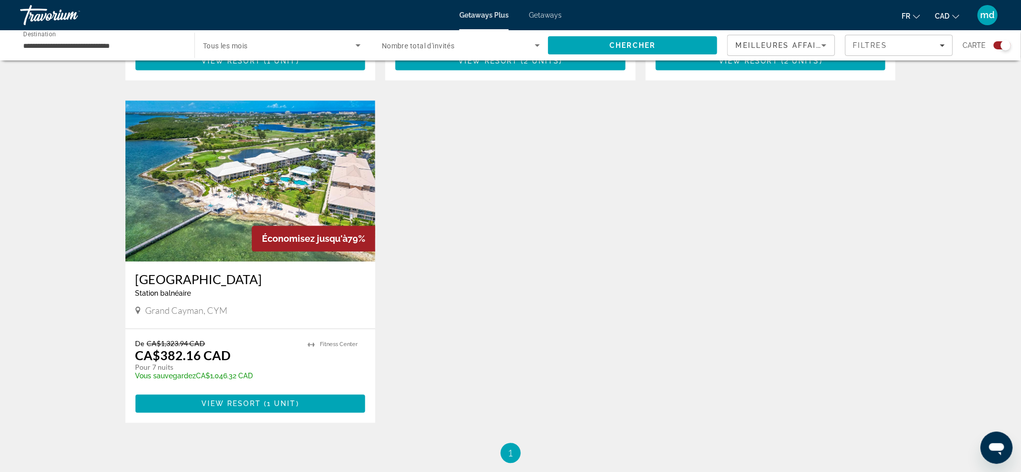
scroll to position [671, 0]
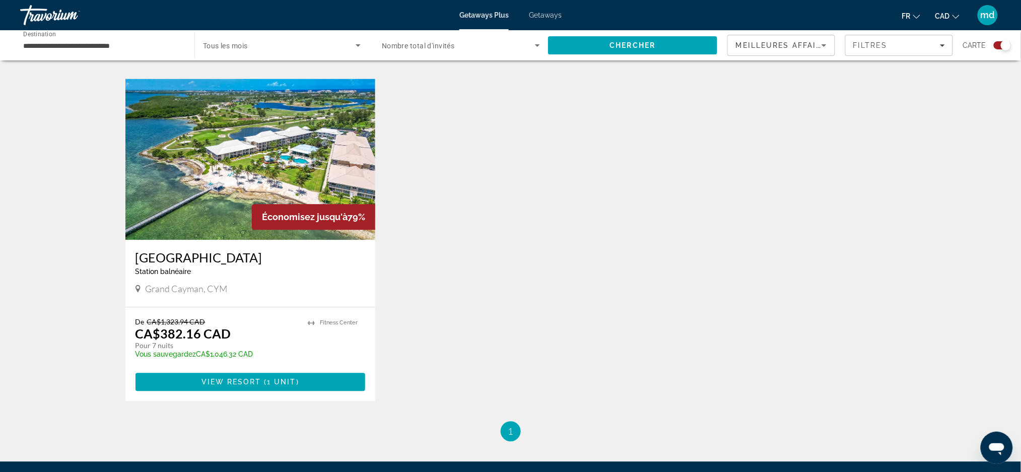
click at [266, 148] on img "Main content" at bounding box center [250, 159] width 250 height 161
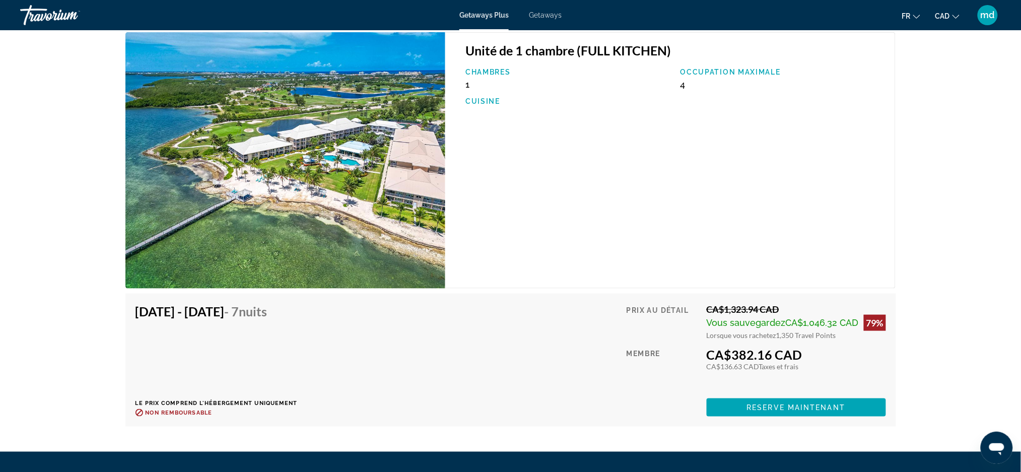
scroll to position [1679, 0]
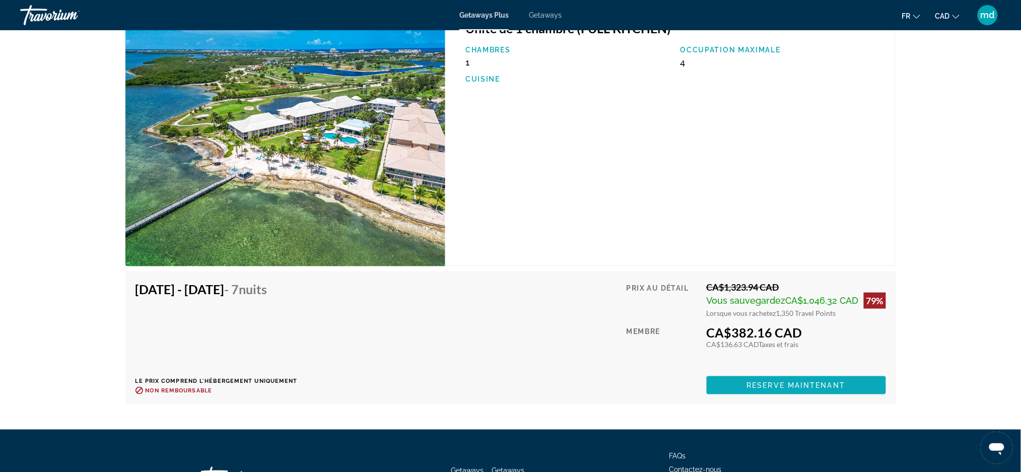
click at [814, 388] on span "Reserve maintenant" at bounding box center [796, 385] width 99 height 8
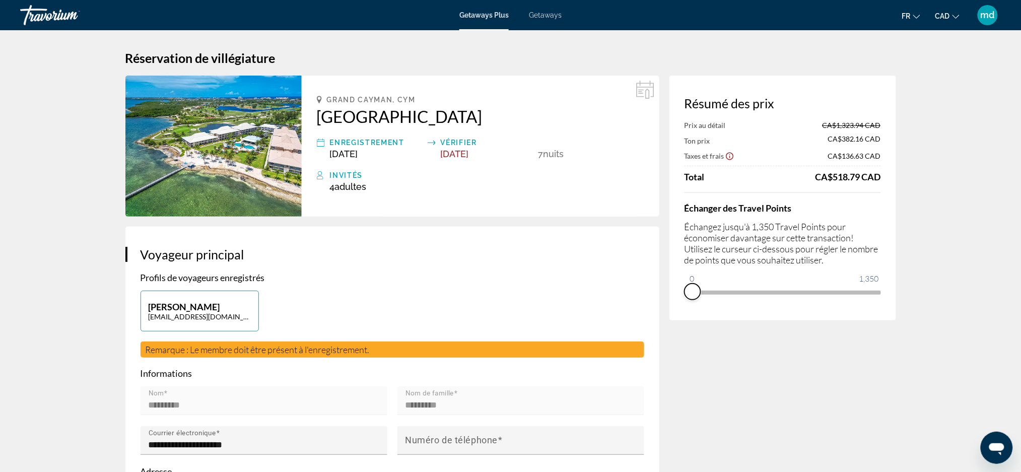
drag, startPoint x: 873, startPoint y: 304, endPoint x: 671, endPoint y: 305, distance: 202.0
click at [671, 305] on div "Résumé des prix Prix au détail CA$1,323.94 CAD Ton prix CA$382.16 CAD Taxes et …" at bounding box center [782, 198] width 227 height 245
drag, startPoint x: 694, startPoint y: 277, endPoint x: 863, endPoint y: 286, distance: 169.0
click at [862, 286] on span "ngx-slider" at bounding box center [854, 292] width 16 height 16
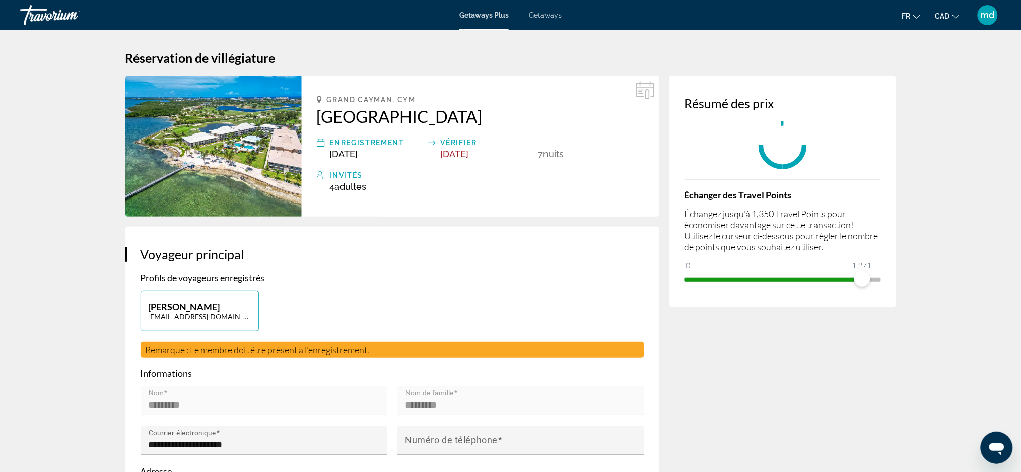
click at [876, 286] on div "Échanger des Travel Points Échangez jusqu'à 1,350 Travel Points pour économiser…" at bounding box center [782, 233] width 196 height 108
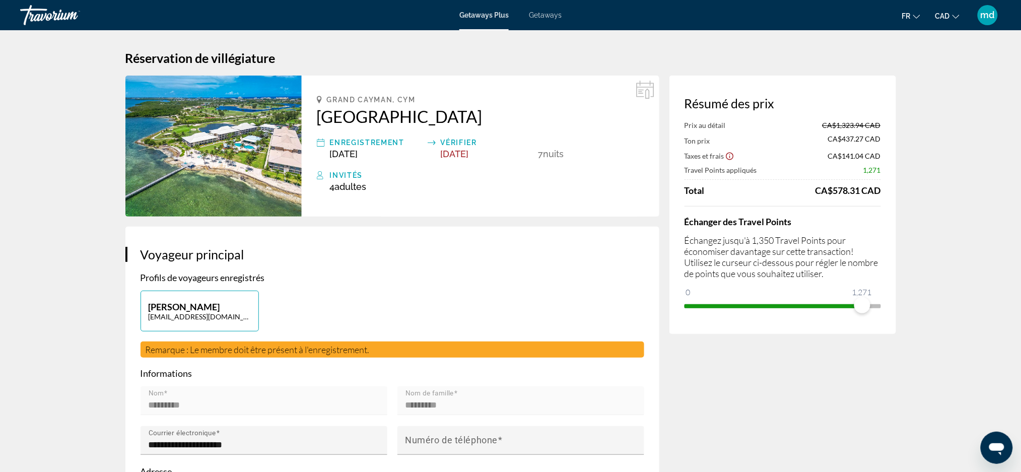
click at [865, 280] on div "Passer au contenu principal Getaways Plus Getaways fr English Español Français …" at bounding box center [510, 236] width 1021 height 472
drag, startPoint x: 863, startPoint y: 306, endPoint x: 912, endPoint y: 309, distance: 48.4
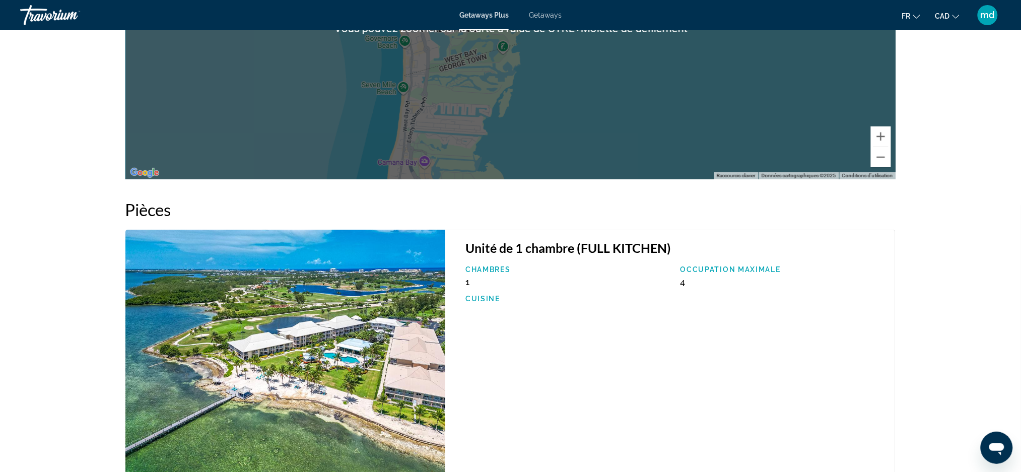
scroll to position [1544, 0]
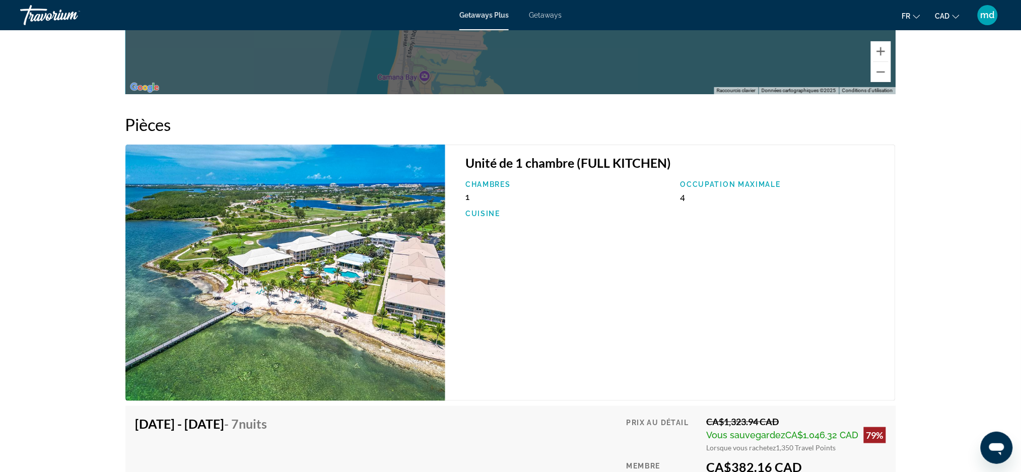
click at [510, 169] on h3 "Unité de 1 chambre (FULL KITCHEN)" at bounding box center [675, 162] width 420 height 15
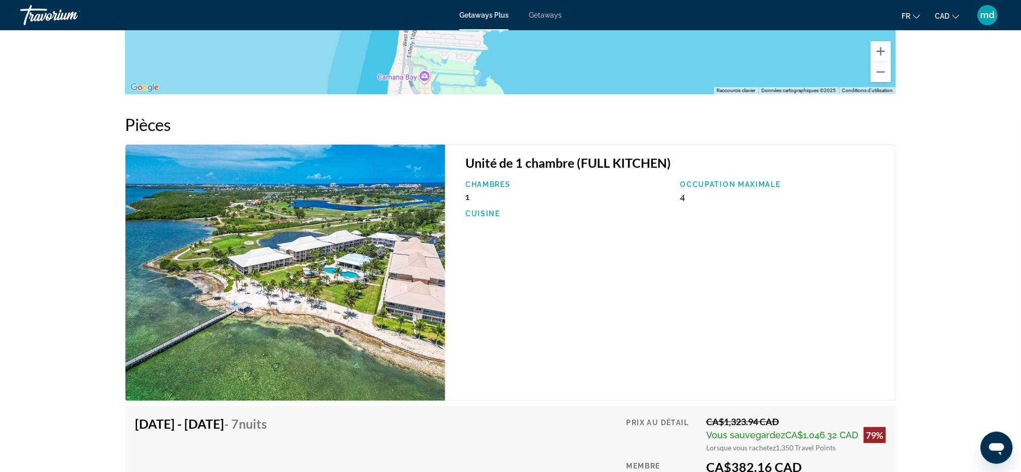
click at [496, 193] on div "Chambres 1" at bounding box center [567, 191] width 215 height 22
click at [340, 296] on img "Main content" at bounding box center [285, 273] width 320 height 256
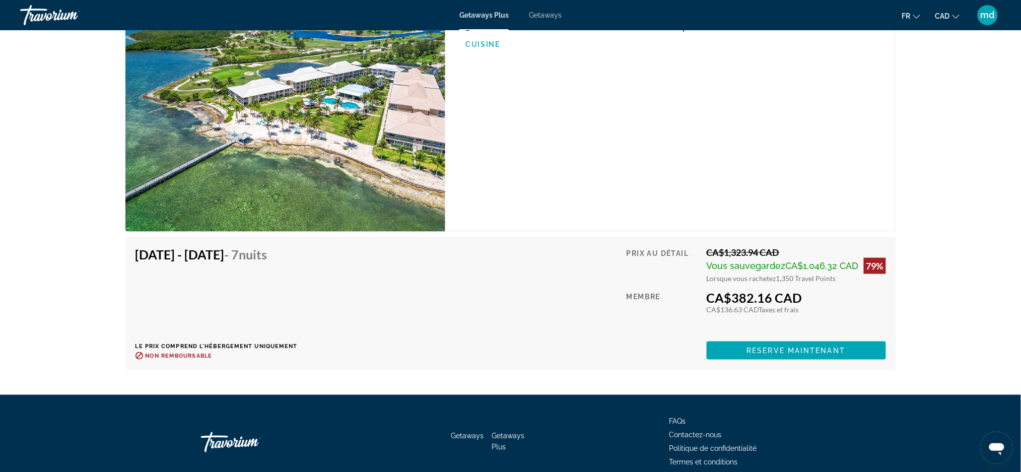
scroll to position [1759, 0]
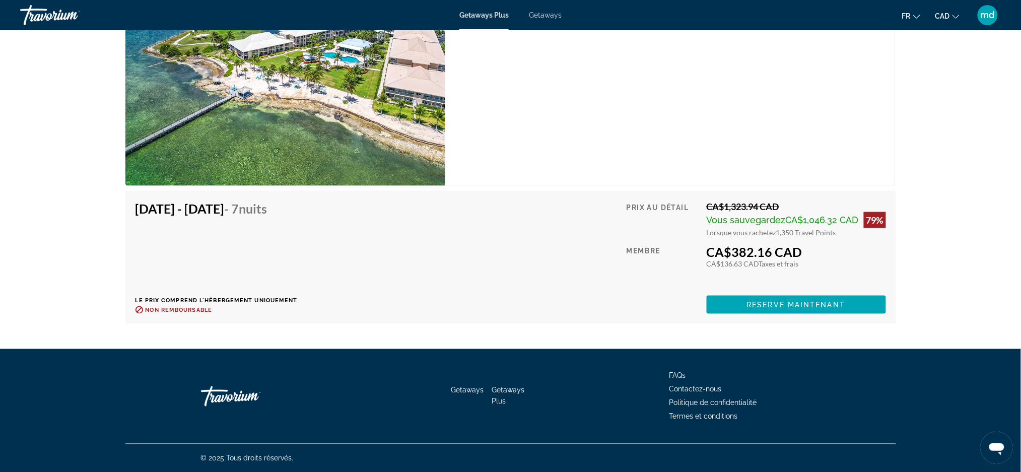
drag, startPoint x: 802, startPoint y: 256, endPoint x: 705, endPoint y: 263, distance: 97.5
click at [705, 263] on div "Prix au détail CA$1,323.94 CAD Vous sauvegardez CA$1,046.32 CAD 79% Lorsque vou…" at bounding box center [755, 257] width 259 height 113
drag, startPoint x: 802, startPoint y: 266, endPoint x: 702, endPoint y: 254, distance: 101.0
click at [702, 254] on div "Prix au détail CA$1,323.94 CAD Vous sauvegardez CA$1,046.32 CAD 79% Lorsque vou…" at bounding box center [755, 257] width 259 height 113
copy div "CA$382.16 CAD CA$136.63 CAD Taxes et frais"
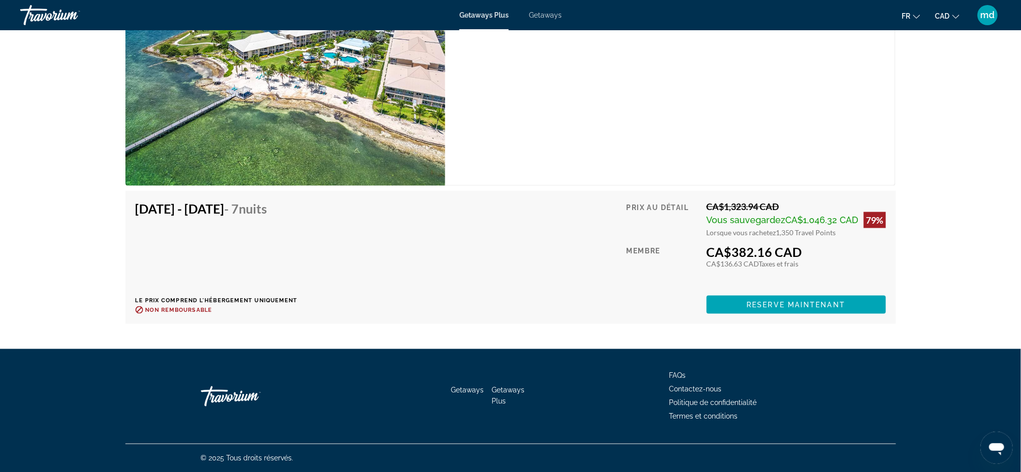
click at [610, 64] on div "Unité de 1 chambre (FULL KITCHEN) Chambres 1 Occupation maximale 4 Cuisine" at bounding box center [670, 57] width 450 height 256
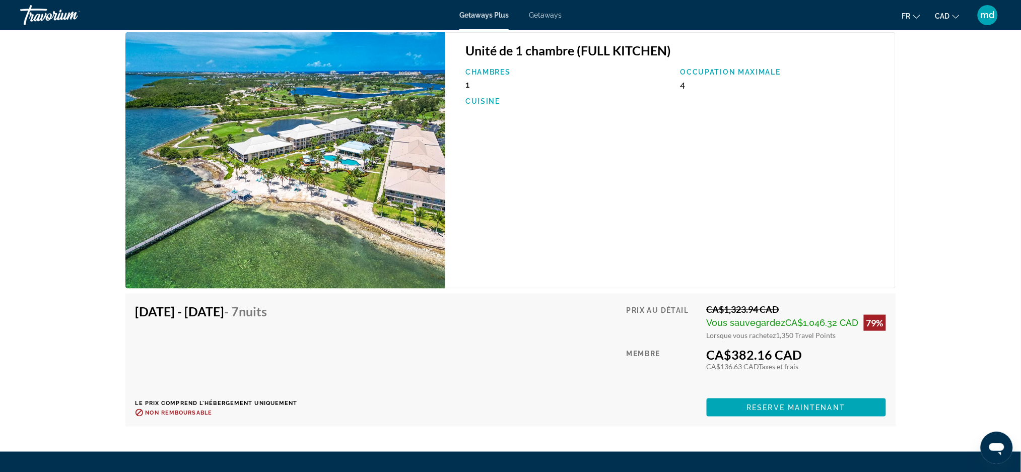
scroll to position [1679, 0]
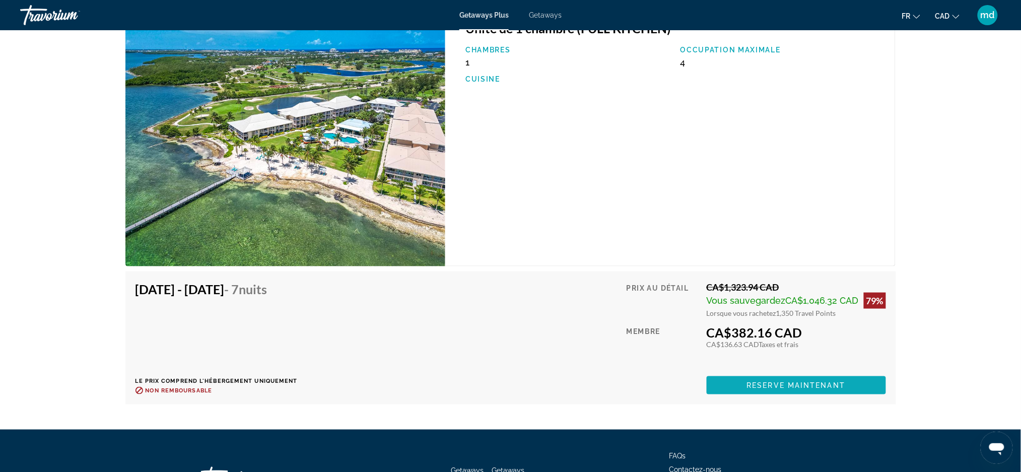
click at [740, 383] on span "Main content" at bounding box center [796, 385] width 179 height 24
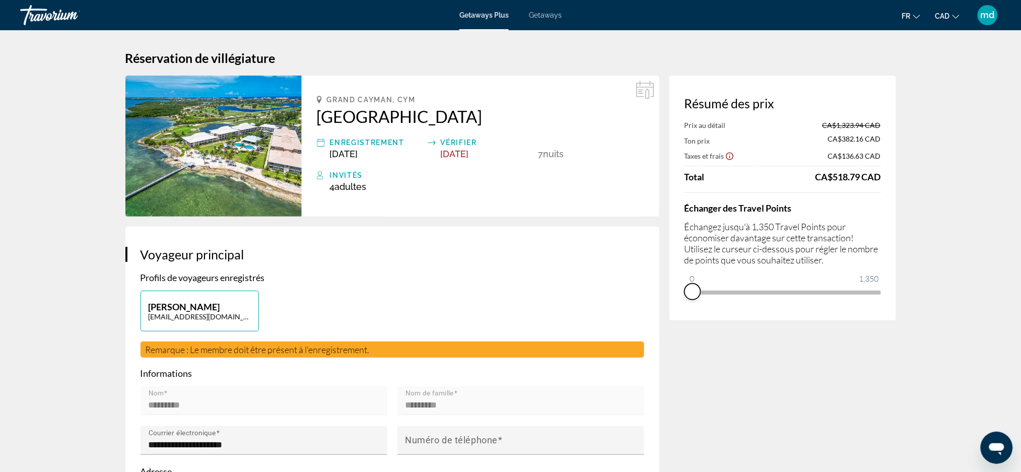
drag, startPoint x: 877, startPoint y: 306, endPoint x: 683, endPoint y: 306, distance: 193.4
click at [683, 306] on div "Résumé des prix Prix au détail CA$1,323.94 CAD Ton prix CA$382.16 CAD Taxes et …" at bounding box center [782, 198] width 227 height 245
drag, startPoint x: 696, startPoint y: 274, endPoint x: 878, endPoint y: 301, distance: 183.7
click at [878, 301] on div "Résumé des prix Ton prix CA$1,323.94 CAD Taxes et frais CA$211.97 CAD Travel Po…" at bounding box center [782, 198] width 227 height 245
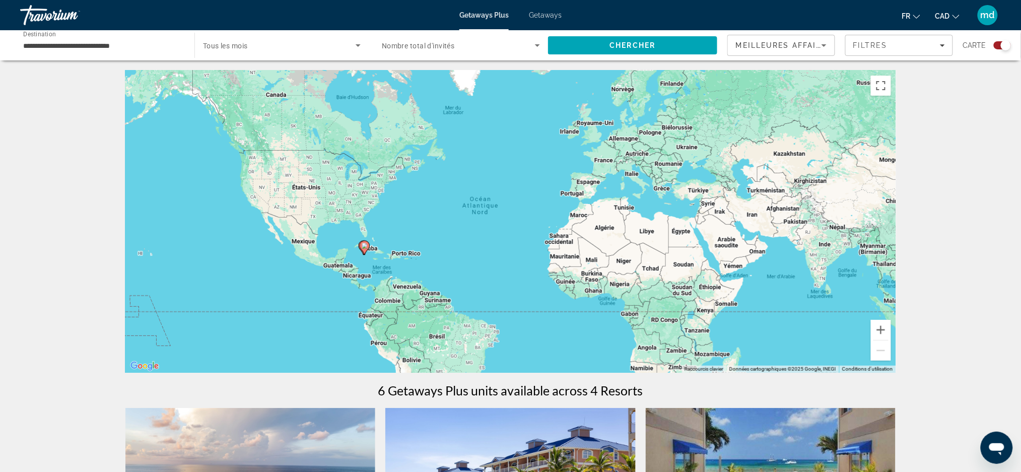
click at [130, 31] on div "**********" at bounding box center [102, 45] width 158 height 29
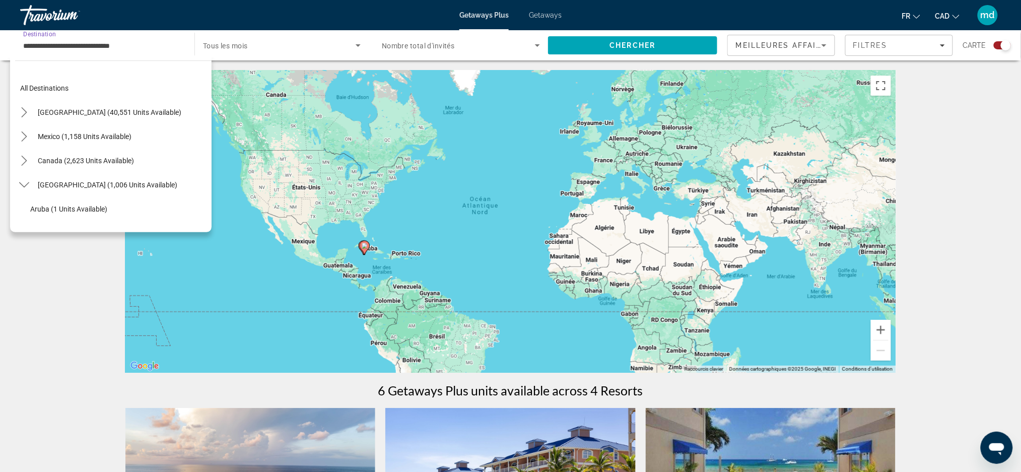
click at [130, 38] on div "**********" at bounding box center [102, 45] width 158 height 29
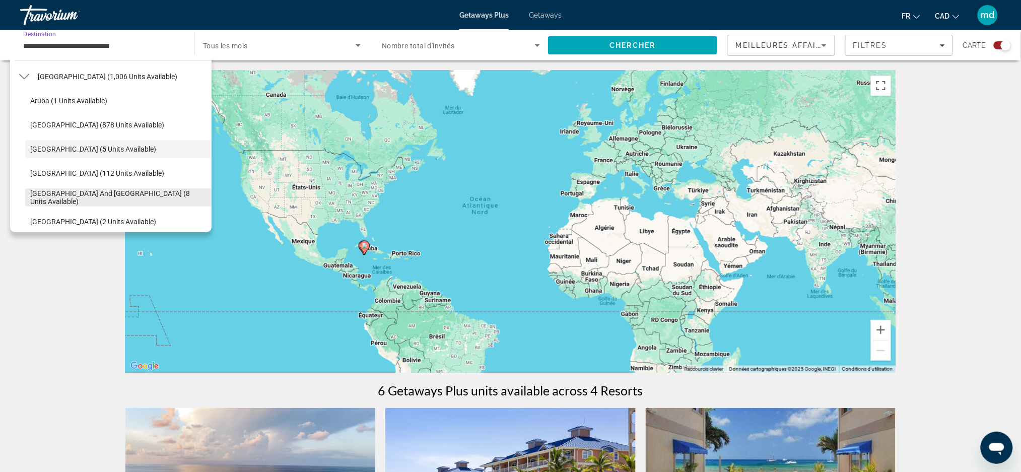
scroll to position [308, 0]
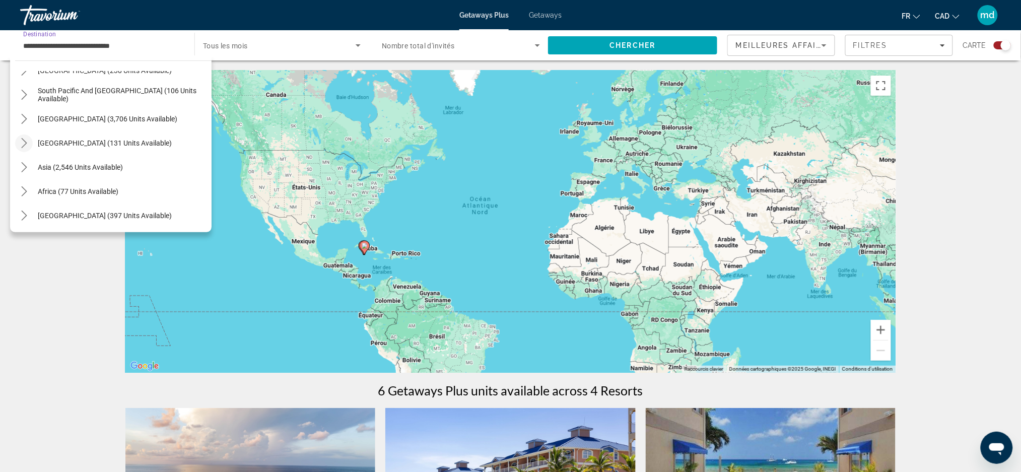
click at [30, 146] on mat-icon "Toggle Central America (131 units available) submenu" at bounding box center [24, 143] width 18 height 18
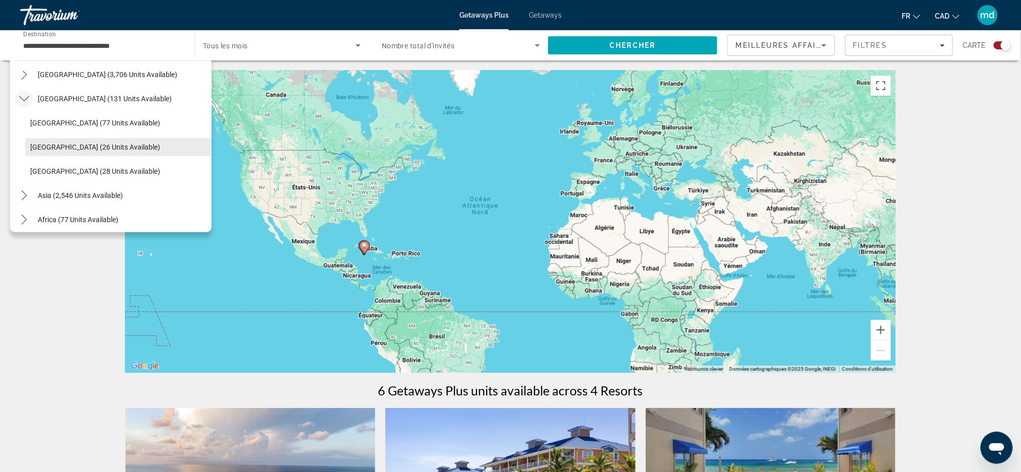
scroll to position [375, 0]
click at [44, 126] on span "Guatemala (26 units available)" at bounding box center [95, 124] width 130 height 8
type input "**********"
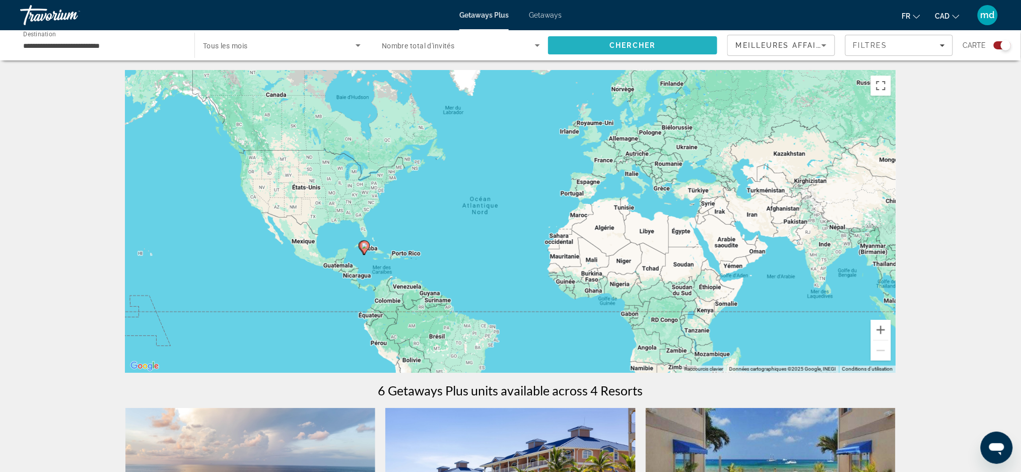
click at [594, 47] on span "Search" at bounding box center [632, 45] width 169 height 24
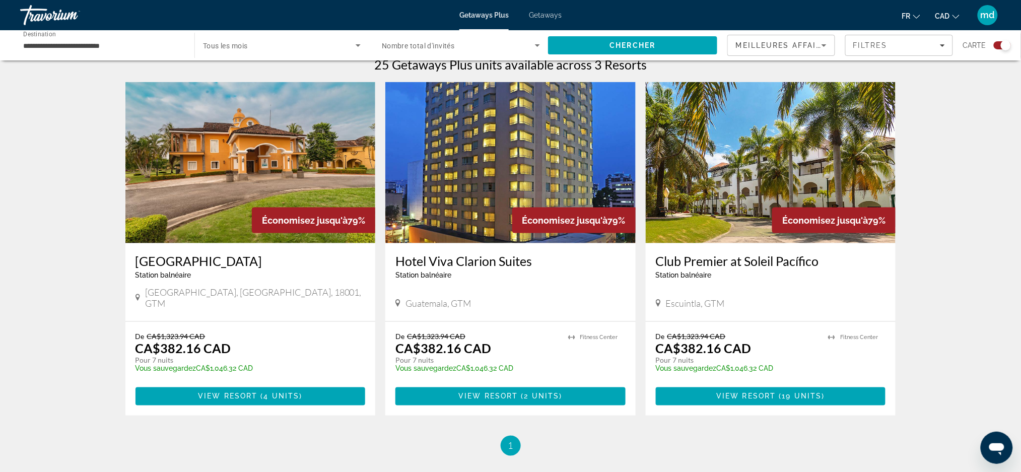
scroll to position [442, 0]
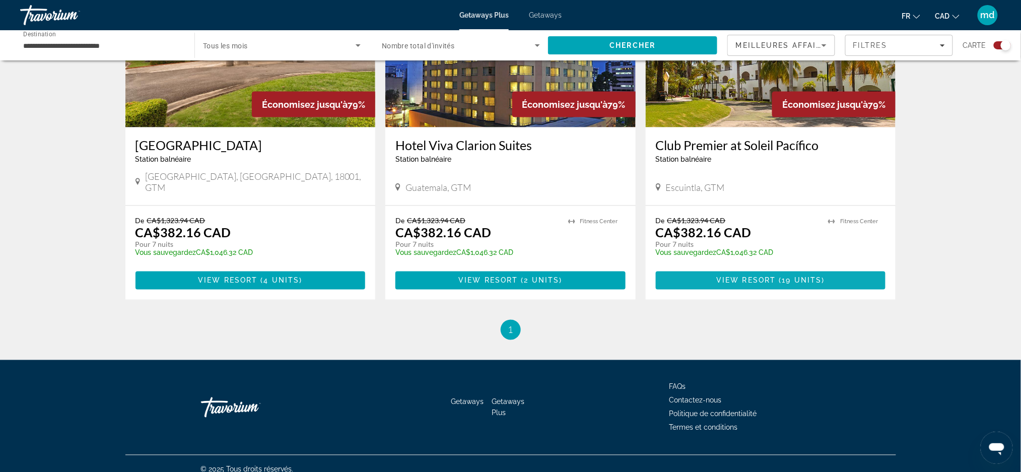
click at [794, 276] on span "19 units" at bounding box center [802, 280] width 40 height 8
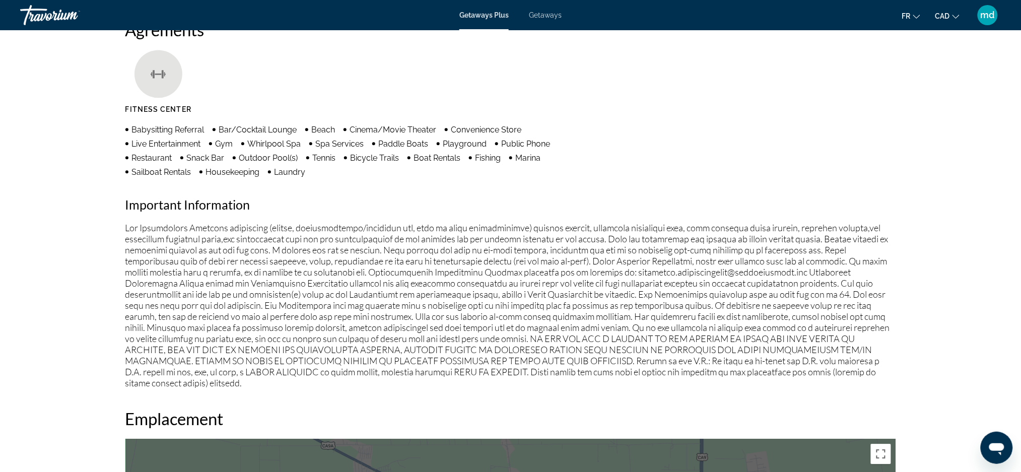
scroll to position [806, 0]
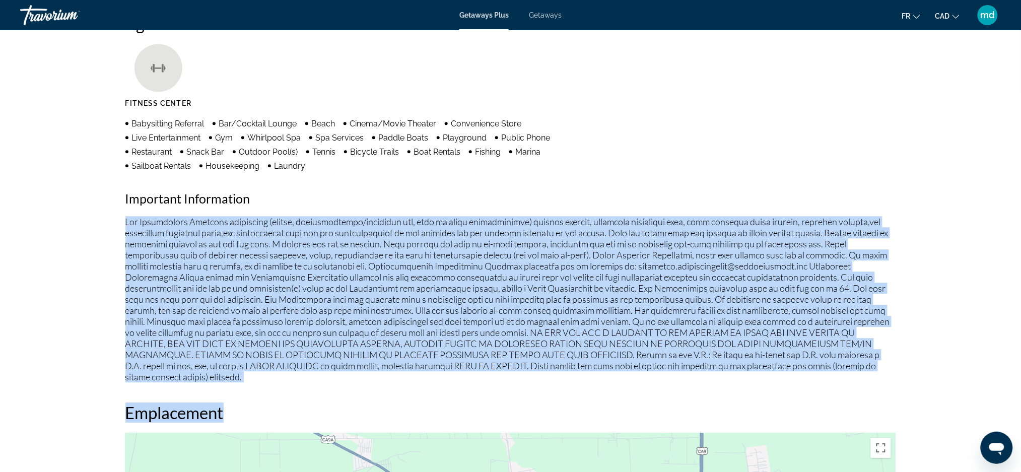
drag, startPoint x: 125, startPoint y: 225, endPoint x: 830, endPoint y: 391, distance: 724.4
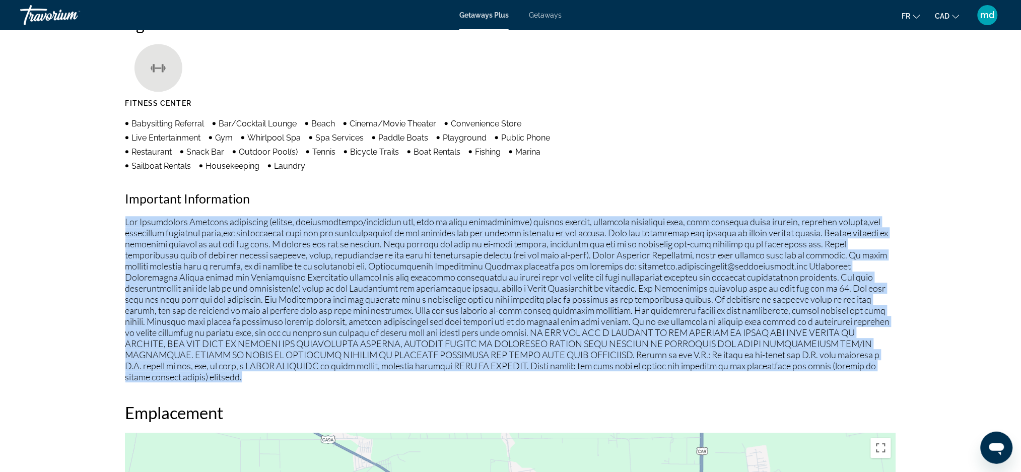
drag, startPoint x: 152, startPoint y: 220, endPoint x: 888, endPoint y: 361, distance: 749.7
copy p "Fee Advisements Required surcharges (energy, accommodations/occupancy tax, fees…"
click at [295, 84] on ul "Fitness Center" at bounding box center [510, 79] width 771 height 71
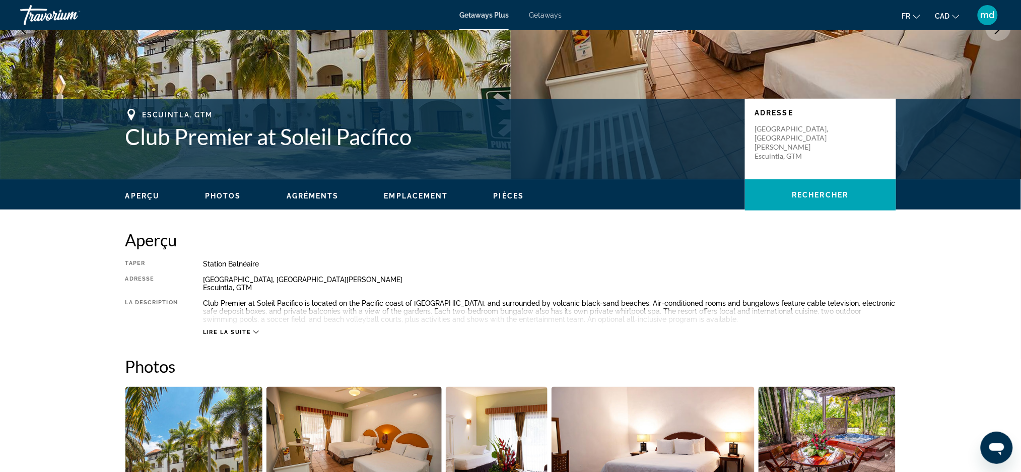
scroll to position [0, 0]
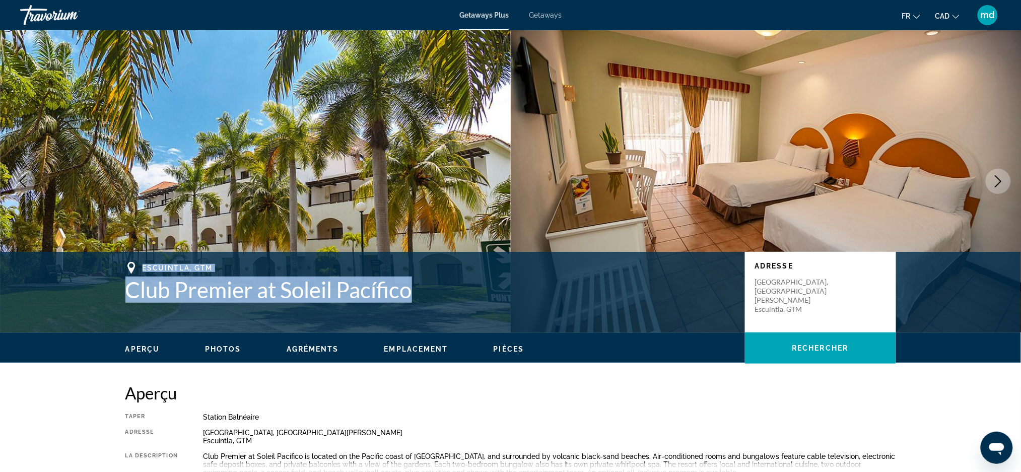
drag, startPoint x: 422, startPoint y: 294, endPoint x: 118, endPoint y: 265, distance: 305.0
click at [118, 265] on div "Escuintla, GTM Club Premier at Soleil Pacífico Adresse Chulamar, Puerto De San …" at bounding box center [510, 292] width 811 height 60
copy div "Escuintla, GTM Club Premier at Soleil Pacífico"
click at [993, 180] on icon "Next image" at bounding box center [998, 181] width 12 height 12
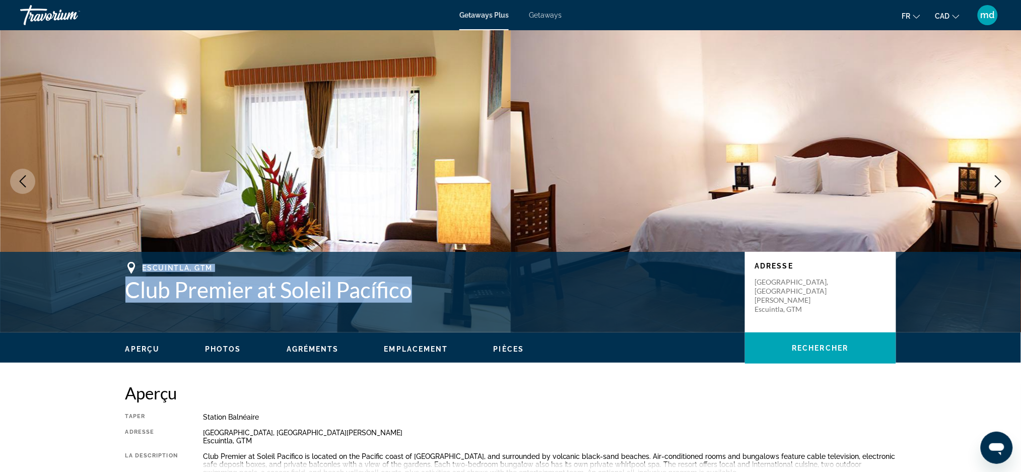
click at [993, 180] on icon "Next image" at bounding box center [998, 181] width 12 height 12
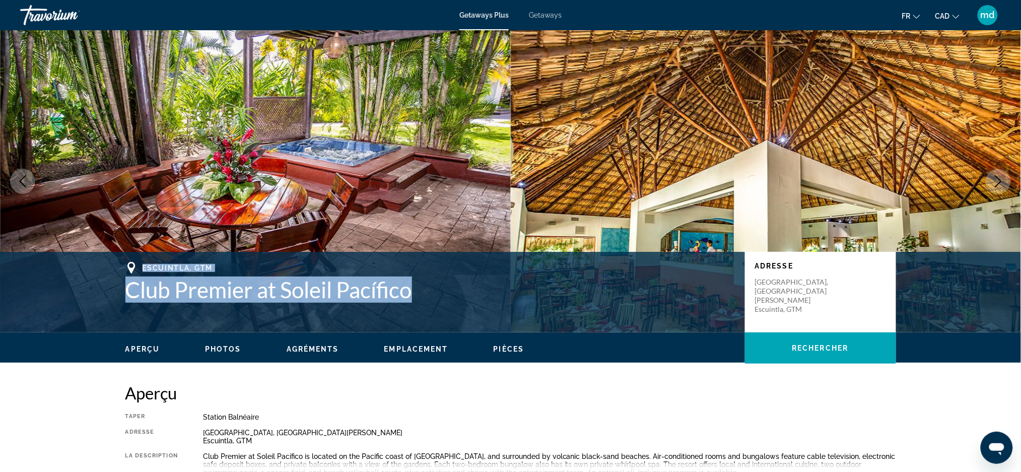
click at [993, 180] on icon "Next image" at bounding box center [998, 181] width 12 height 12
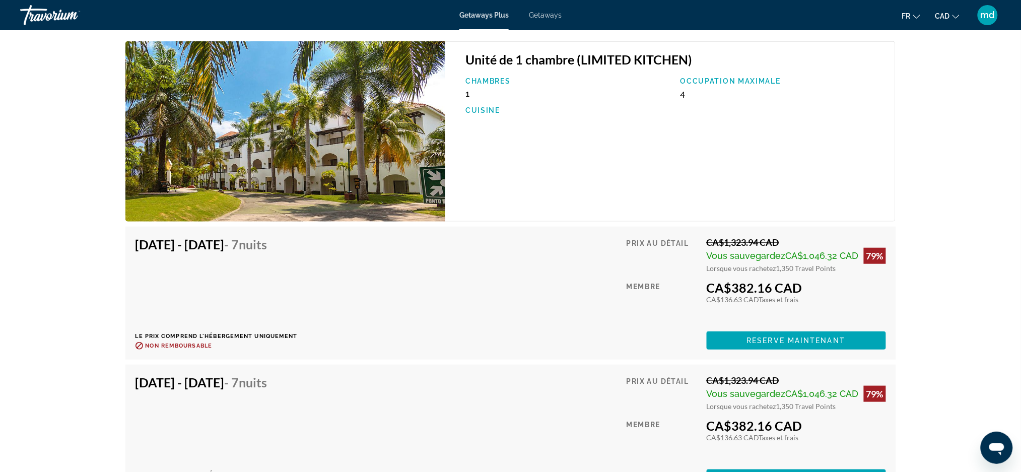
scroll to position [1573, 0]
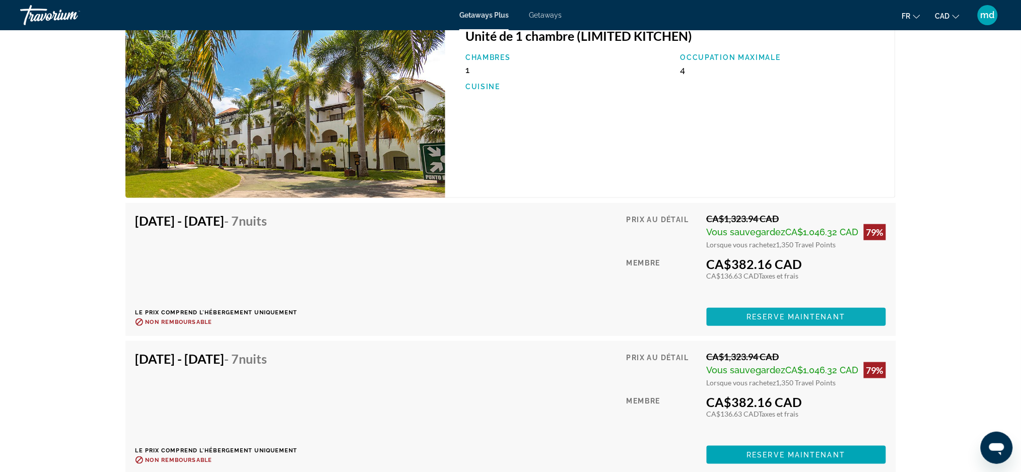
click at [746, 305] on span "Main content" at bounding box center [796, 317] width 179 height 24
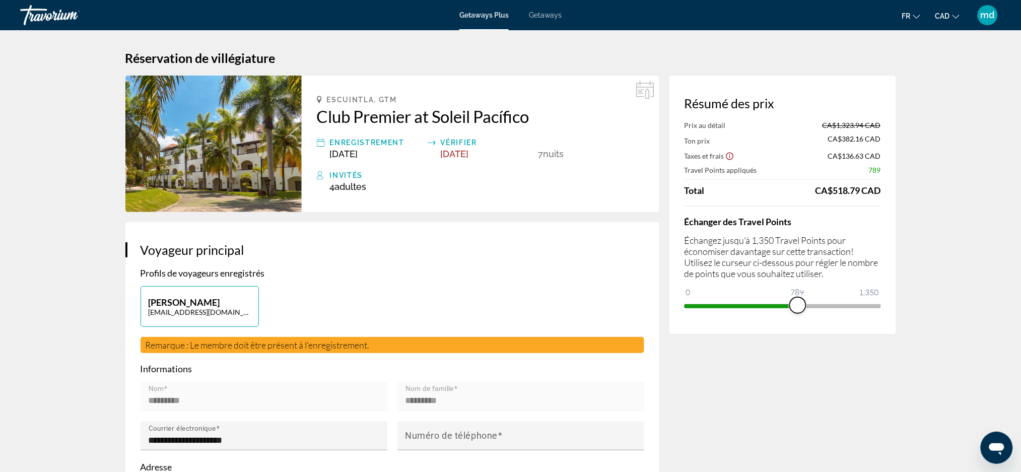
drag, startPoint x: 872, startPoint y: 306, endPoint x: 743, endPoint y: 306, distance: 128.9
click at [790, 306] on span "ngx-slider" at bounding box center [798, 305] width 16 height 16
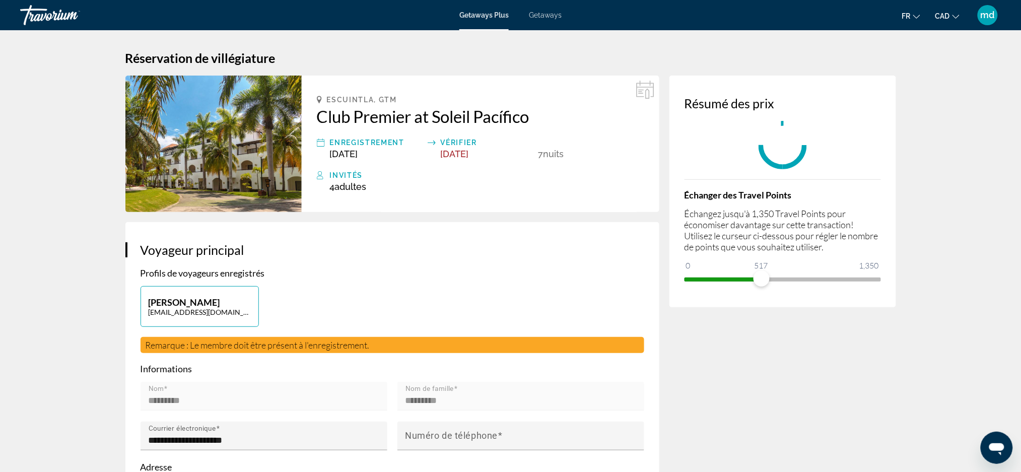
drag, startPoint x: 715, startPoint y: 306, endPoint x: 689, endPoint y: 306, distance: 25.7
click at [689, 306] on div "Résumé des prix Échanger des Travel Points Échangez jusqu'à 1,350 Travel Points…" at bounding box center [782, 192] width 227 height 232
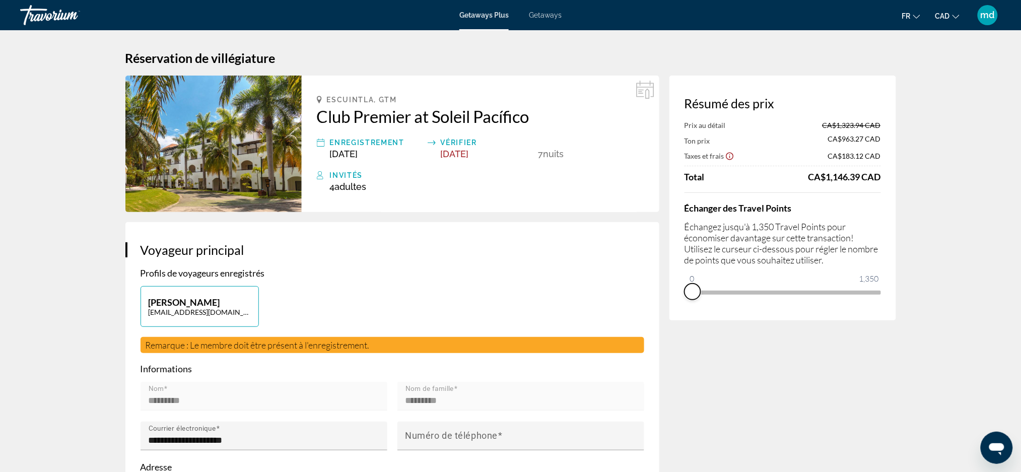
drag, startPoint x: 758, startPoint y: 302, endPoint x: 685, endPoint y: 303, distance: 73.5
click at [685, 303] on div "Résumé des prix Prix au détail CA$1,323.94 CAD Ton prix CA$963.27 CAD Taxes et …" at bounding box center [782, 198] width 227 height 245
